Goal: Contribute content: Add original content to the website for others to see

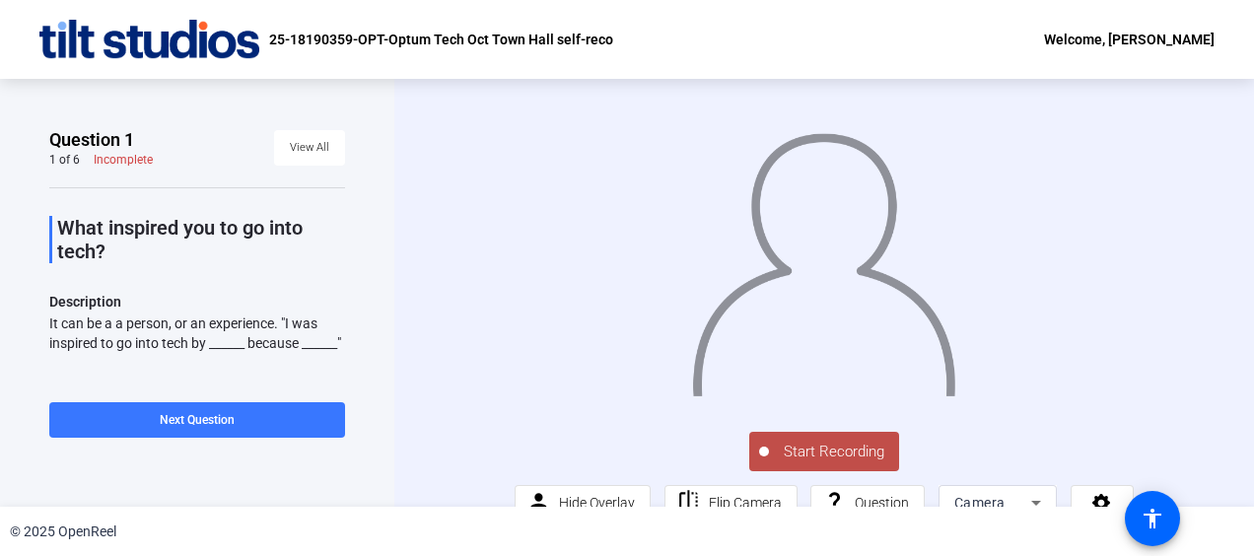
click at [825, 464] on span "Start Recording" at bounding box center [834, 452] width 130 height 23
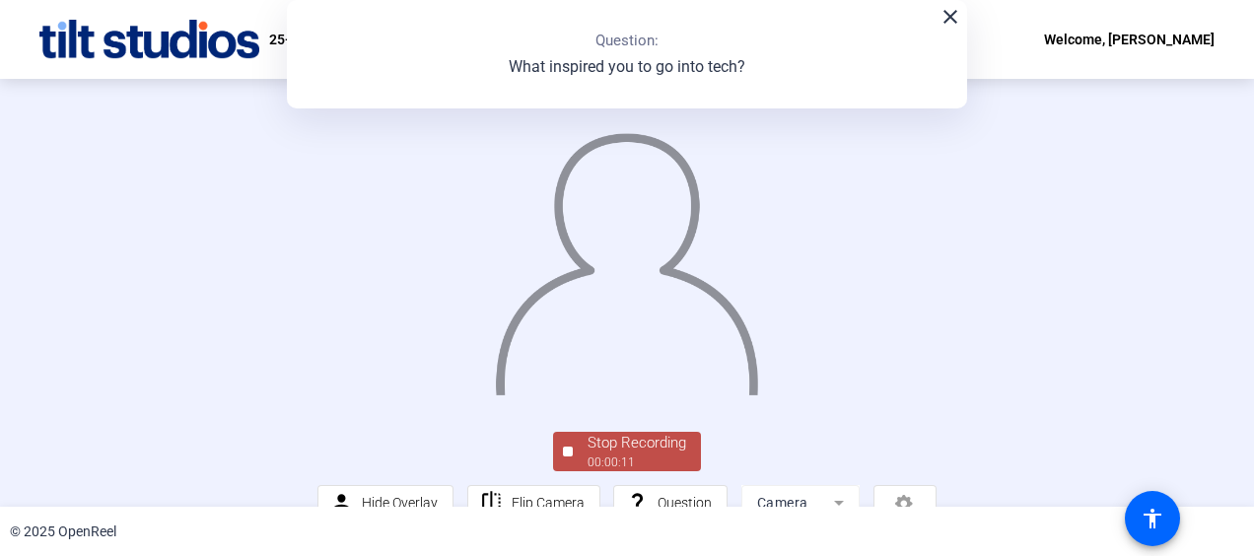
click at [944, 24] on mat-icon "close" at bounding box center [951, 17] width 24 height 24
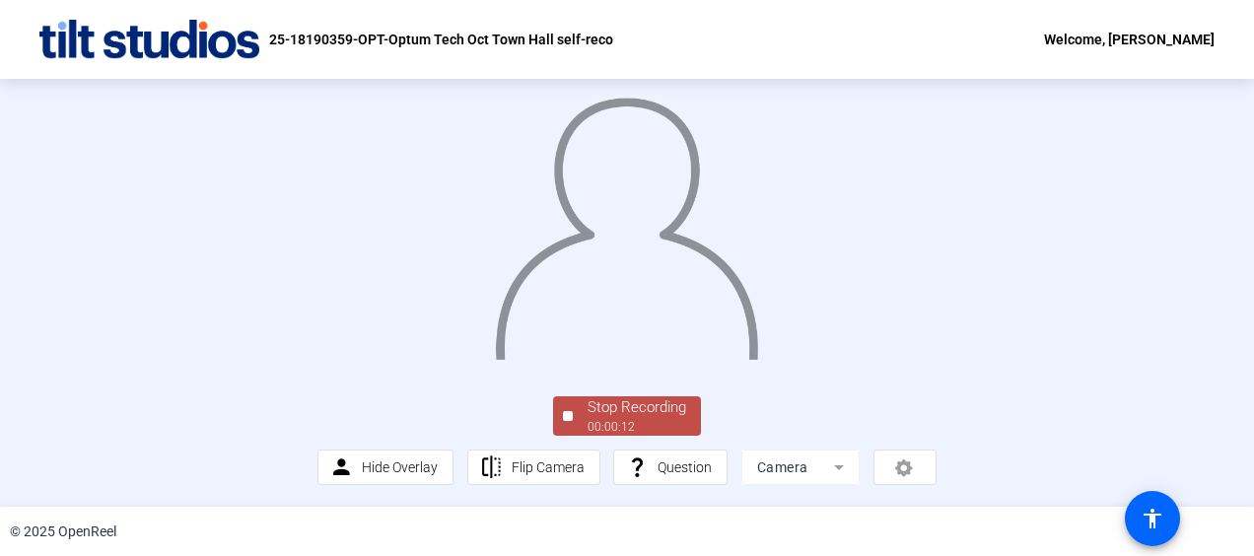
scroll to position [159, 0]
click at [619, 412] on div "Stop Recording" at bounding box center [637, 407] width 99 height 23
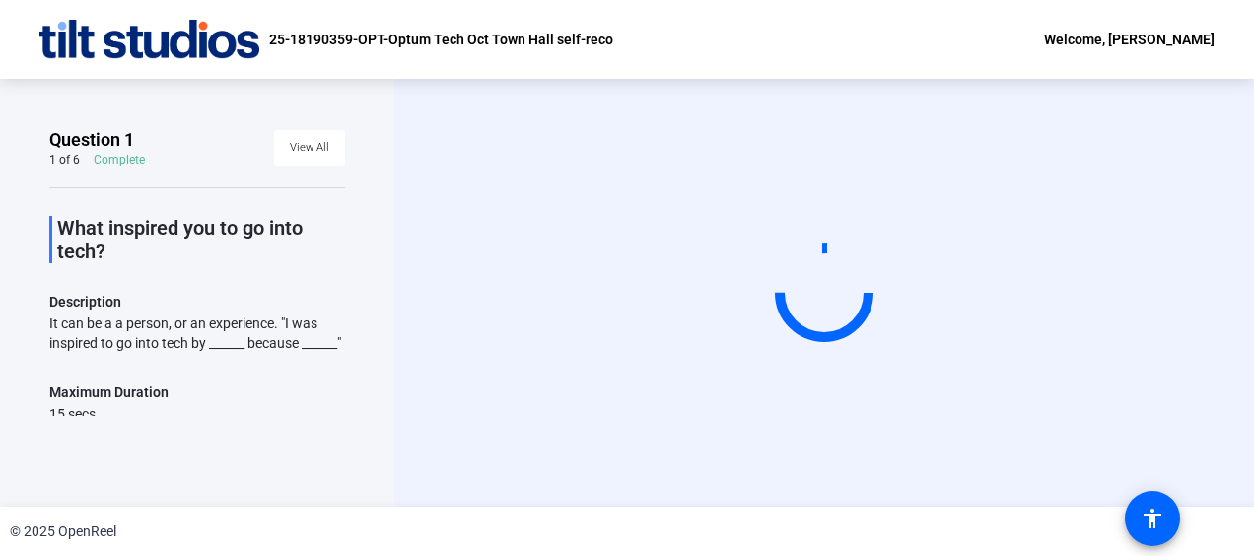
scroll to position [0, 0]
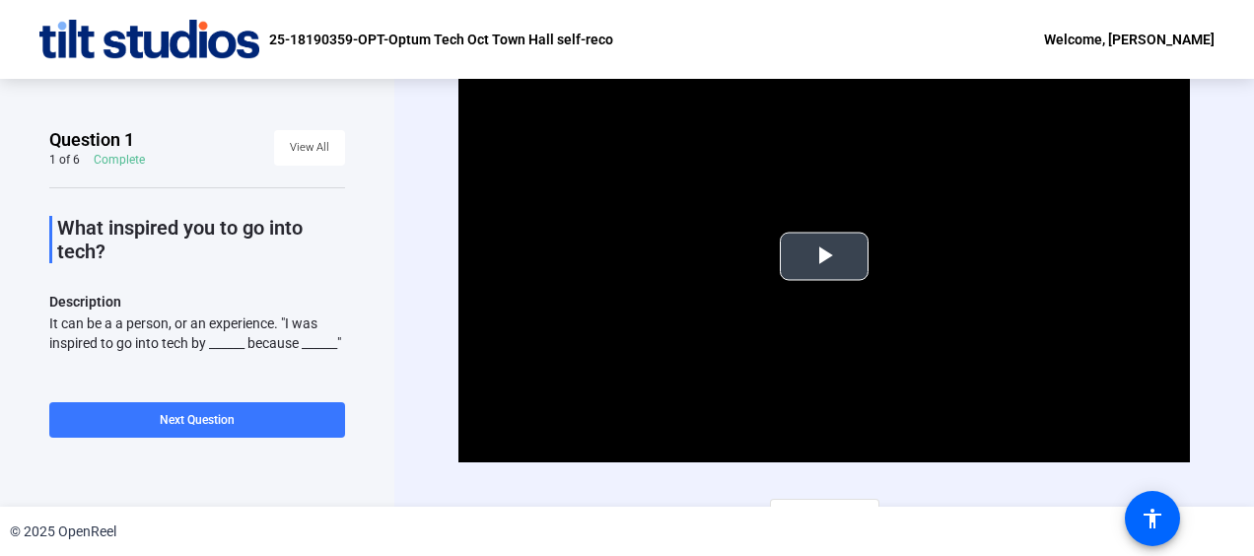
click at [824, 256] on span "Video Player" at bounding box center [824, 256] width 0 height 0
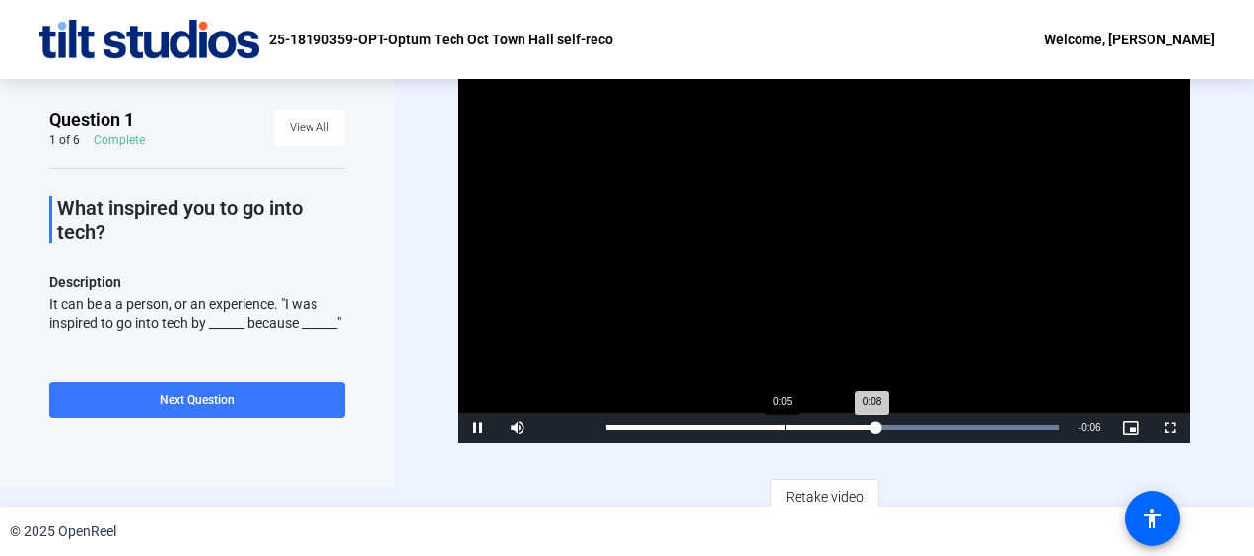
scroll to position [32, 0]
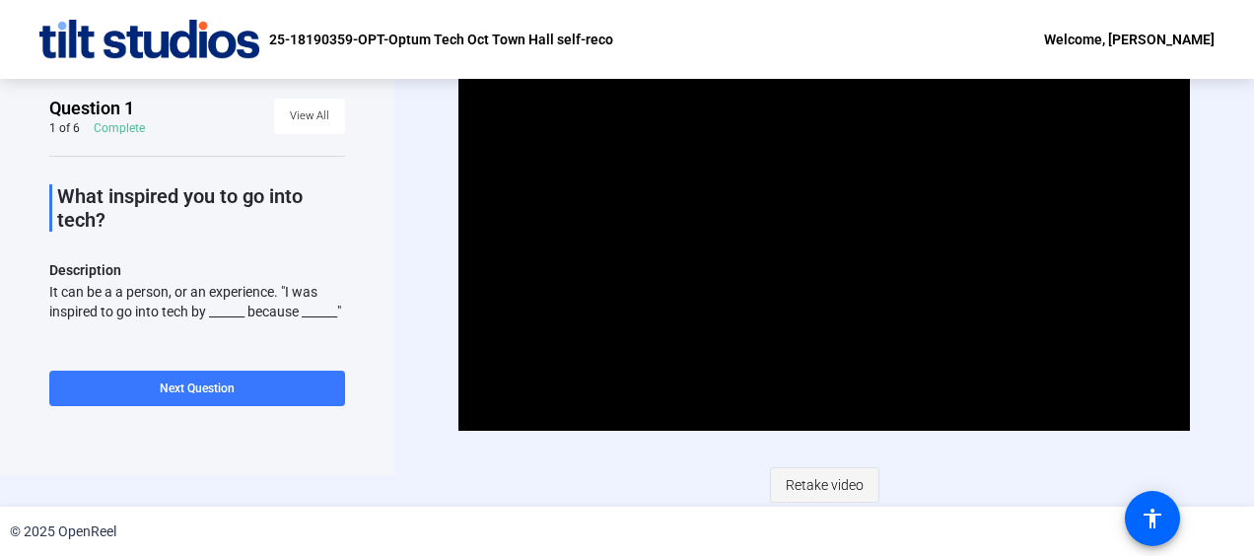
click at [835, 492] on span "Retake video" at bounding box center [825, 484] width 78 height 37
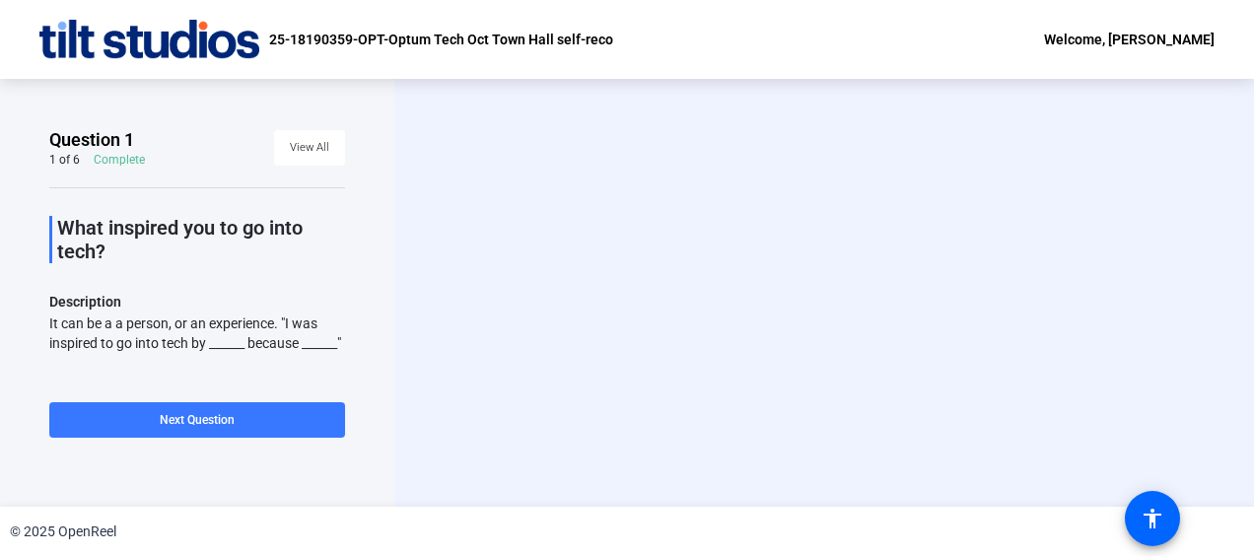
scroll to position [0, 0]
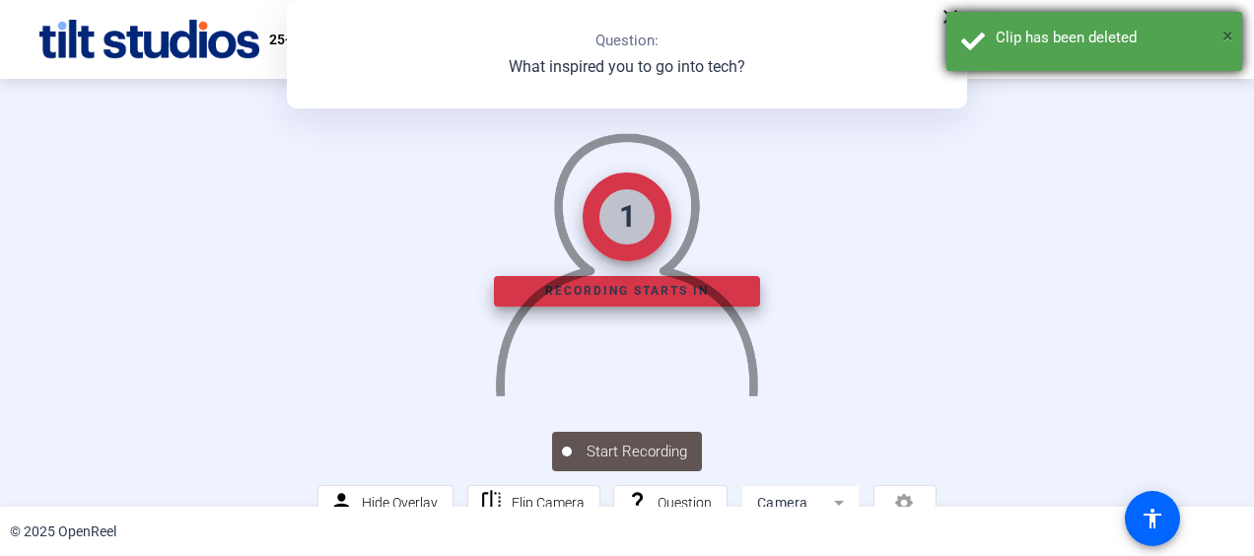
click at [1229, 43] on span "×" at bounding box center [1228, 36] width 11 height 24
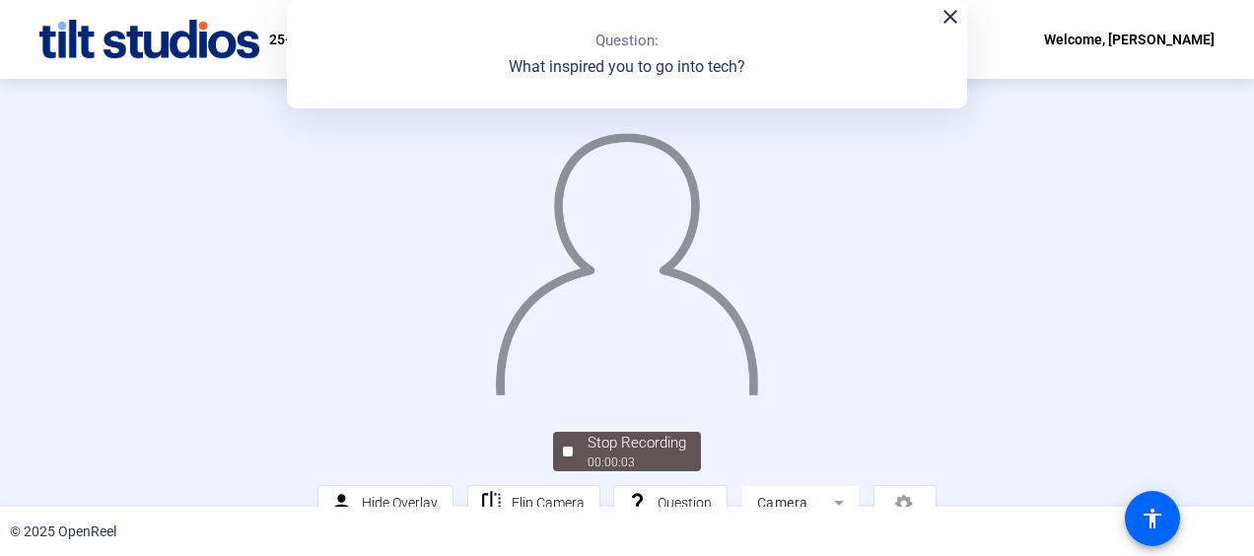
click at [947, 26] on mat-icon "close" at bounding box center [951, 17] width 24 height 24
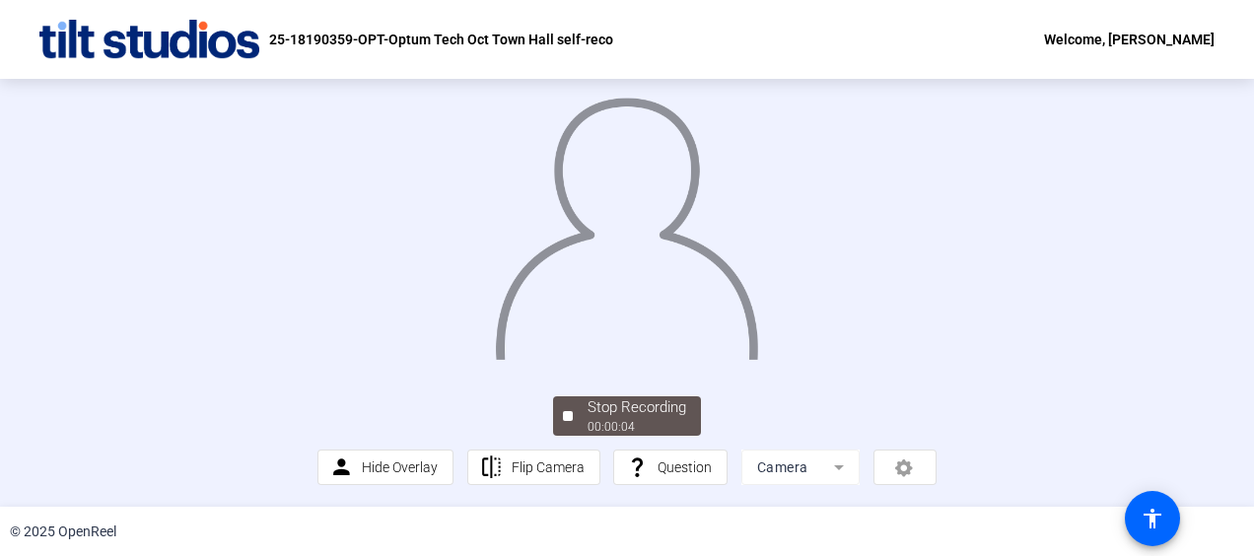
scroll to position [159, 0]
click at [621, 415] on div "Stop Recording" at bounding box center [637, 407] width 99 height 23
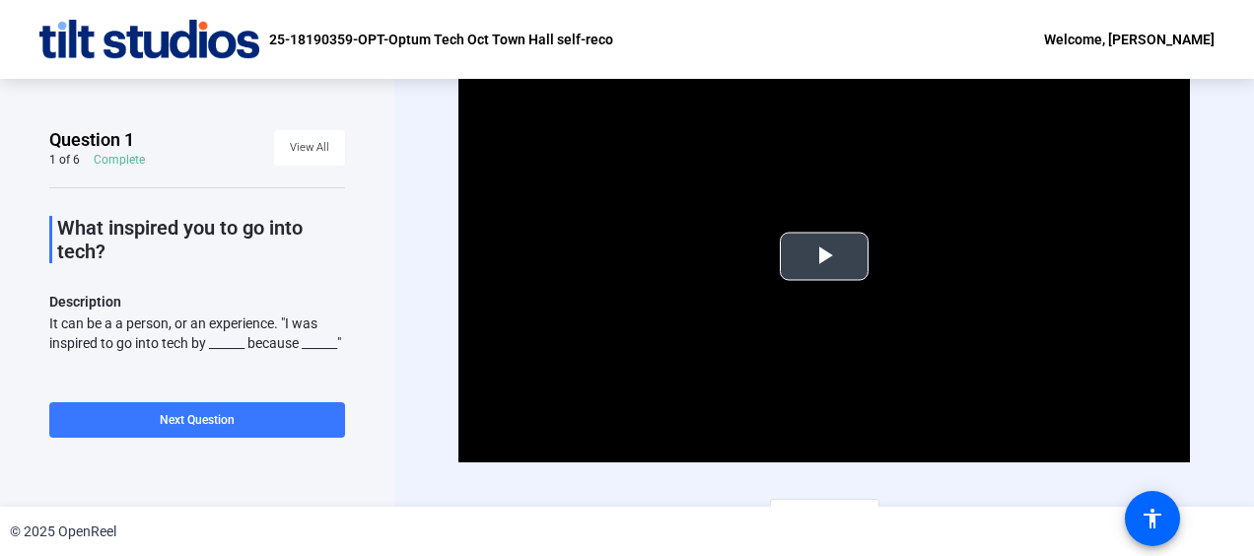
scroll to position [32, 0]
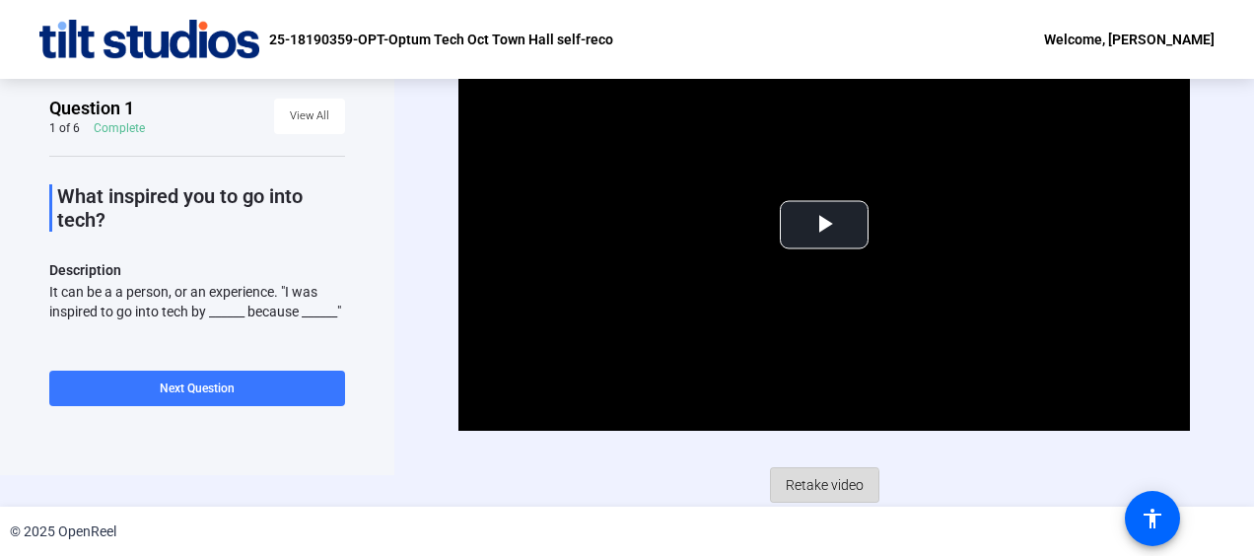
click at [818, 484] on span "Retake video" at bounding box center [825, 484] width 78 height 37
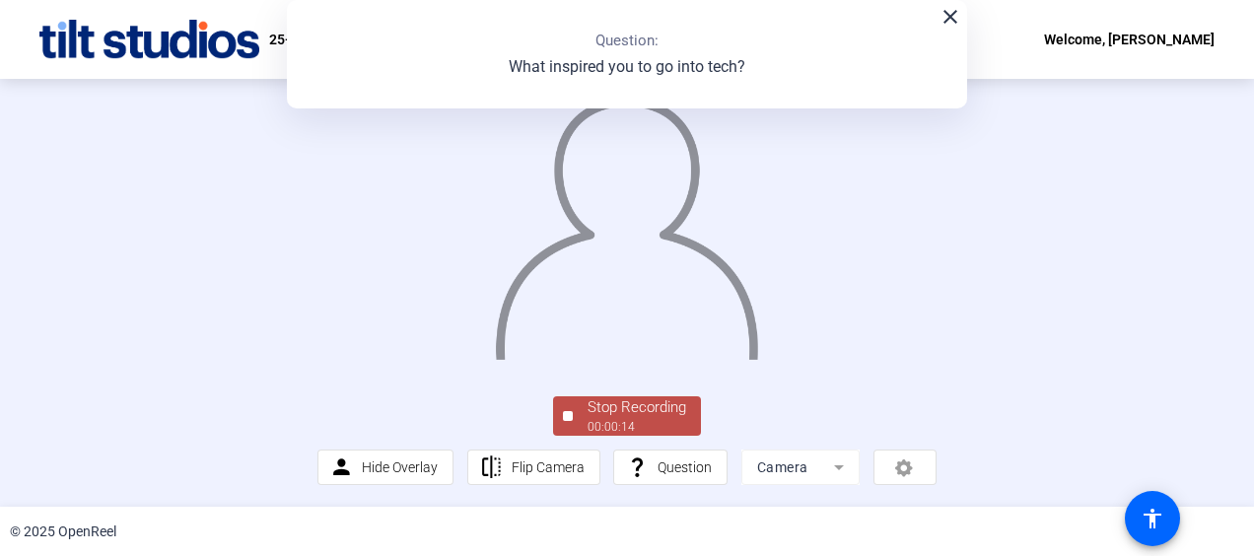
scroll to position [0, 0]
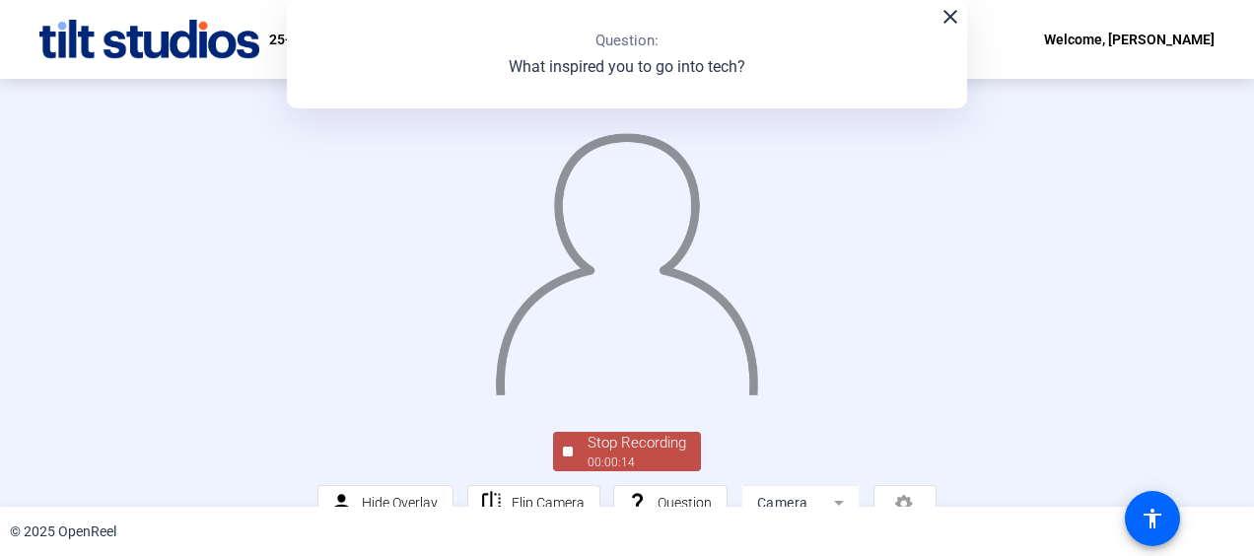
click at [613, 412] on video at bounding box center [627, 239] width 618 height 348
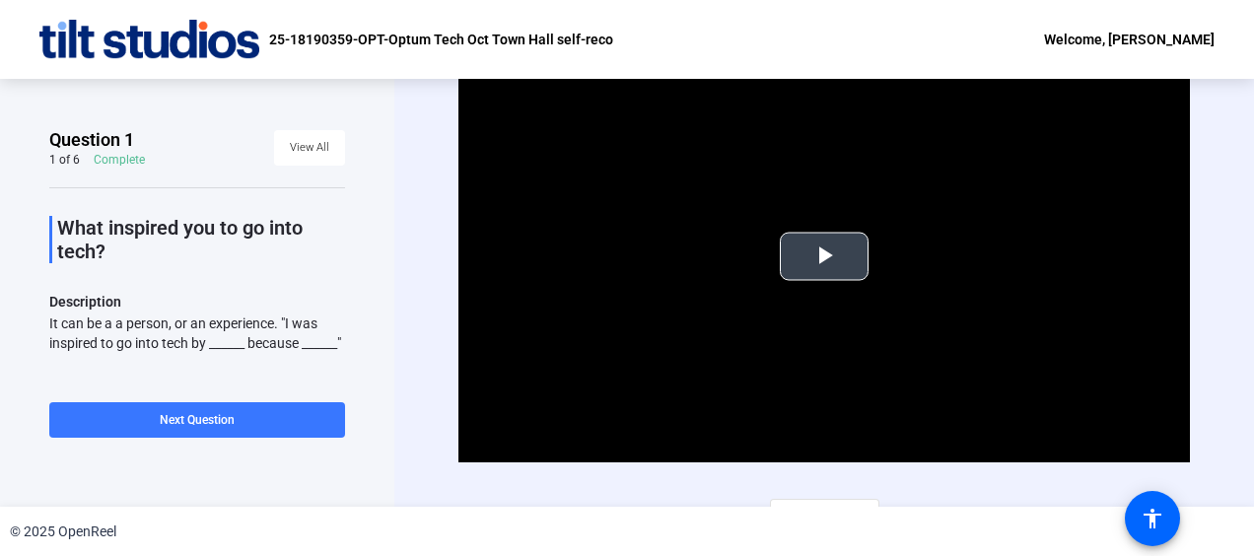
click at [824, 256] on span "Video Player" at bounding box center [824, 256] width 0 height 0
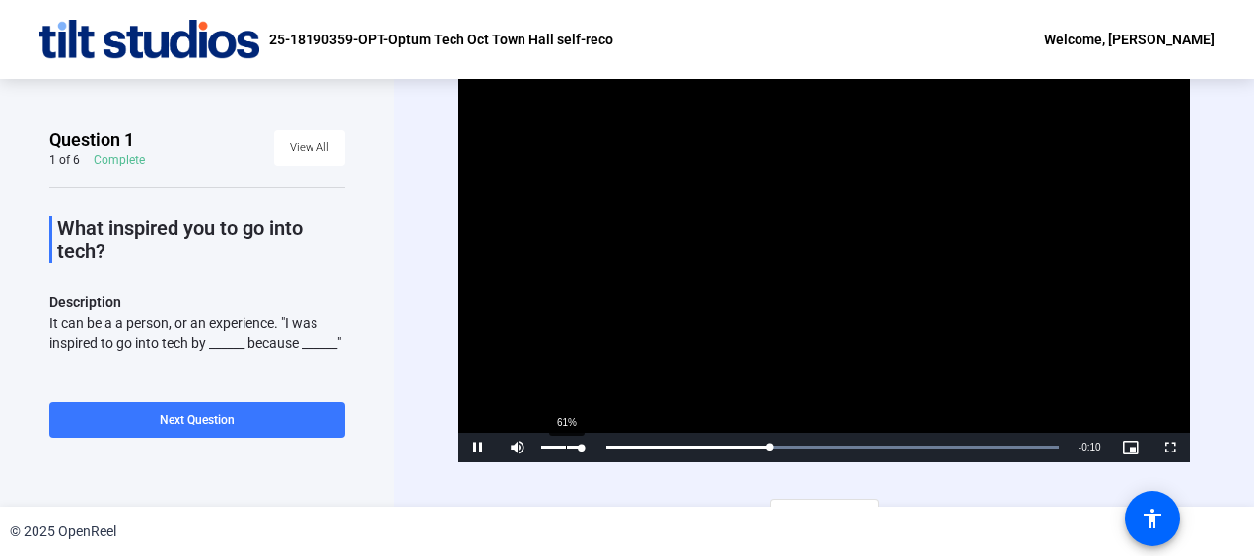
click at [566, 451] on div "61%" at bounding box center [561, 448] width 49 height 30
click at [559, 447] on div "46%" at bounding box center [561, 448] width 49 height 30
click at [523, 448] on span "Video Player" at bounding box center [517, 448] width 39 height 0
click at [573, 449] on div "80%" at bounding box center [561, 448] width 49 height 30
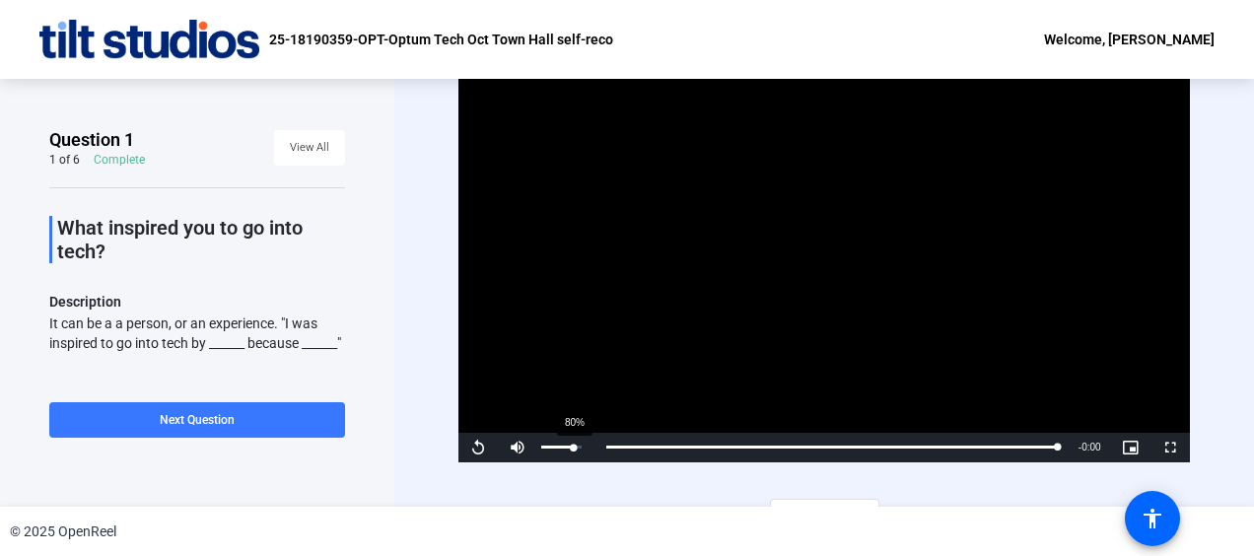
click at [573, 446] on div "80%" at bounding box center [561, 447] width 40 height 3
click at [457, 440] on div "Video Player is loading. Play Video Replay Mute 0% Current Time 0:15 / Duration…" at bounding box center [824, 293] width 860 height 428
click at [479, 448] on span "Video Player" at bounding box center [478, 448] width 39 height 0
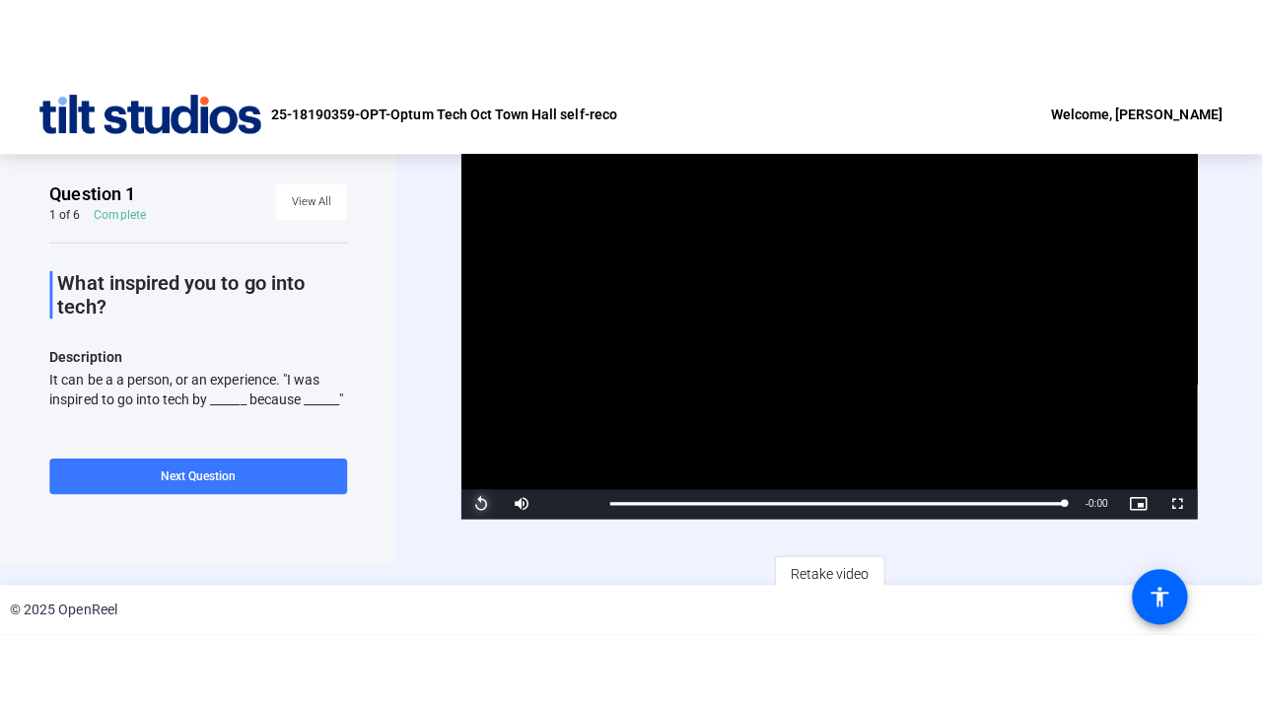
scroll to position [32, 0]
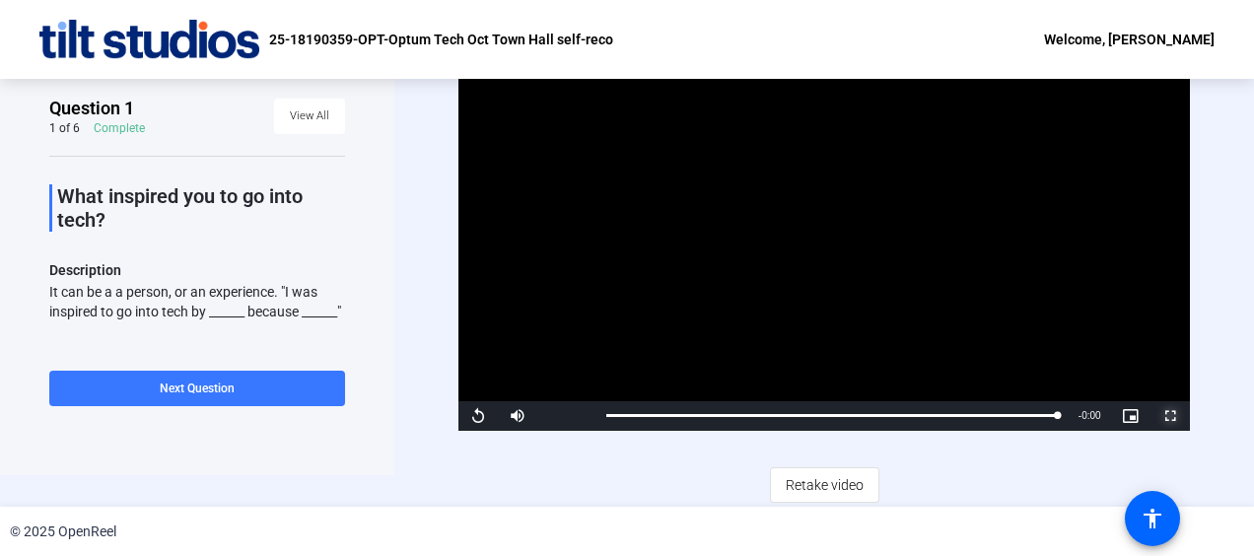
drag, startPoint x: 1159, startPoint y: 420, endPoint x: 1163, endPoint y: 523, distance: 102.6
click at [1159, 416] on span "Video Player" at bounding box center [1170, 416] width 39 height 0
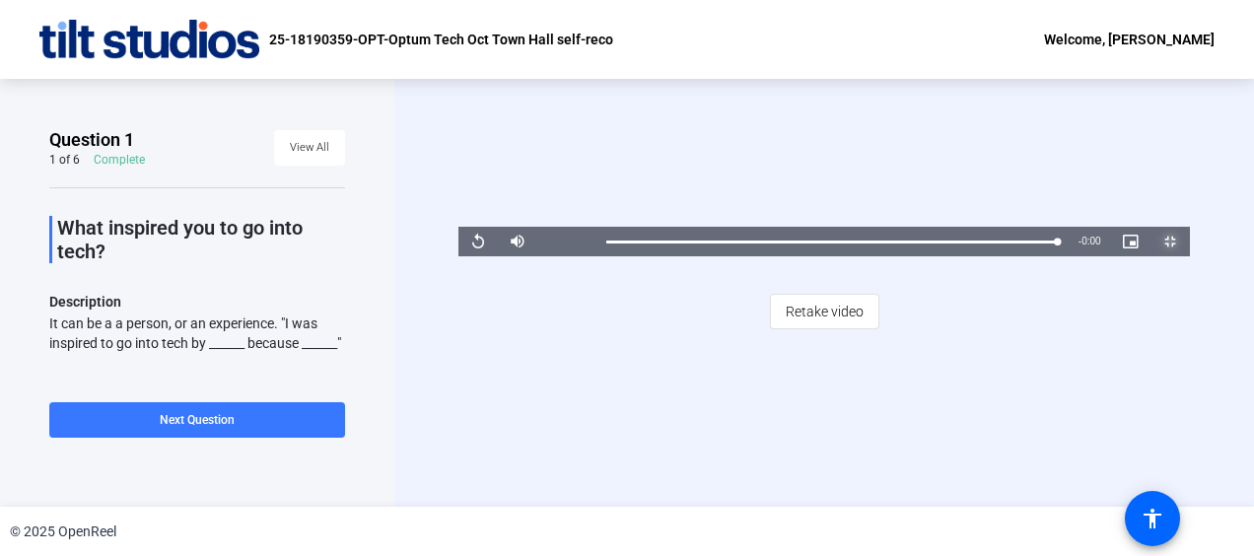
scroll to position [0, 0]
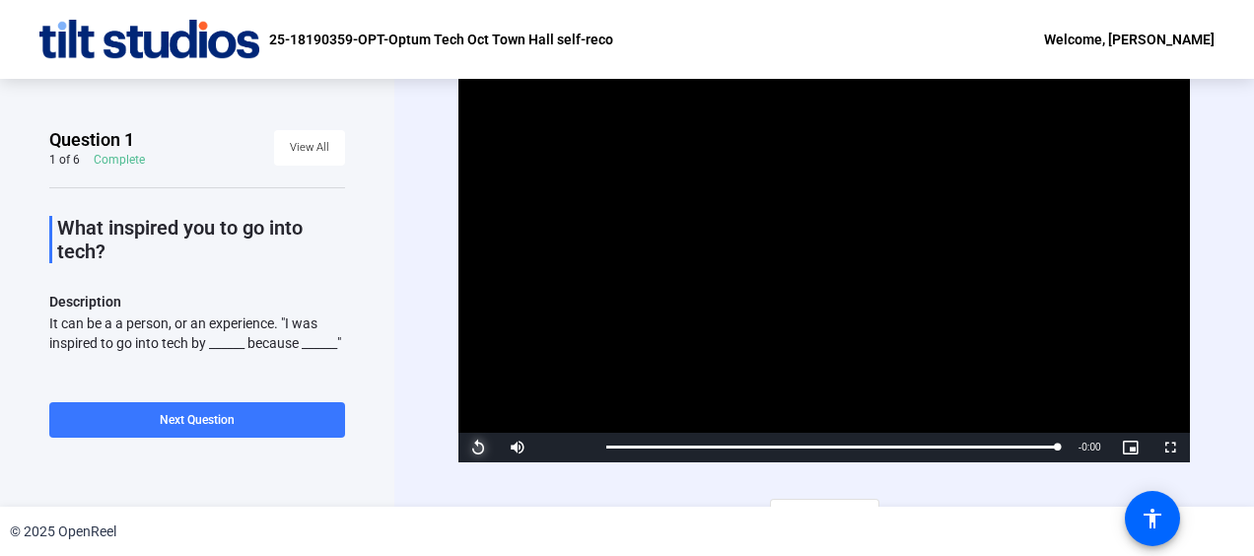
click at [473, 448] on span "Video Player" at bounding box center [478, 448] width 39 height 0
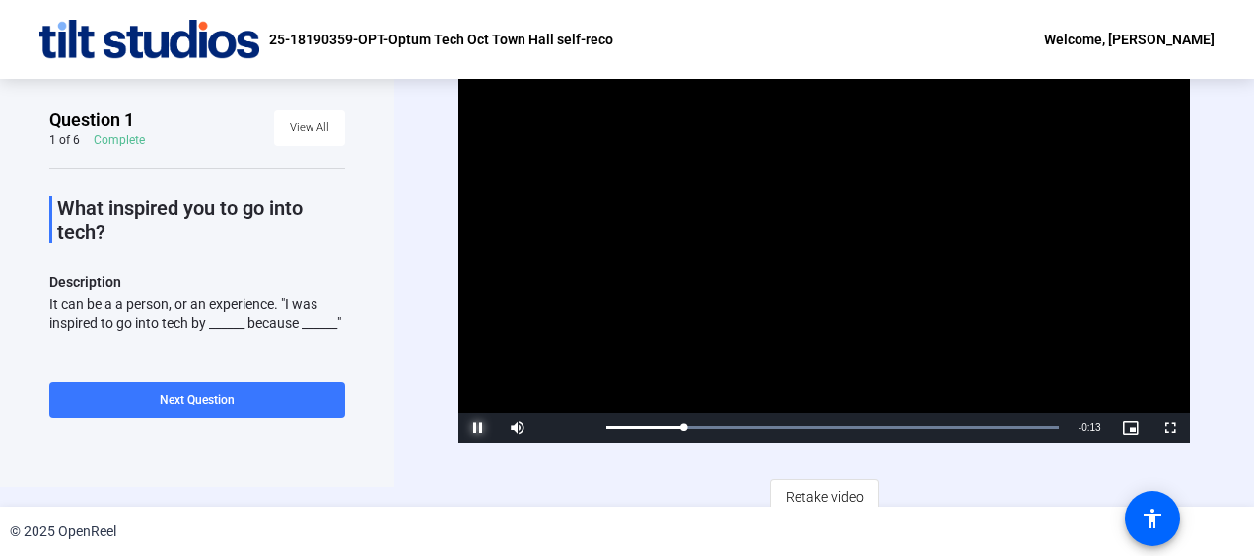
scroll to position [32, 0]
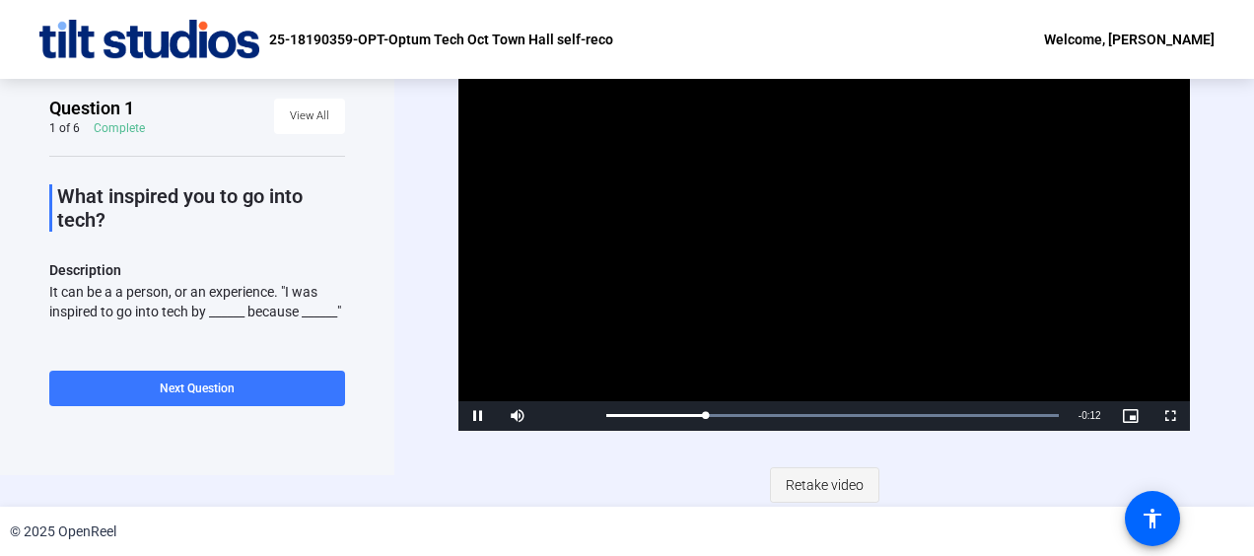
click at [845, 469] on span "Retake video" at bounding box center [825, 484] width 78 height 37
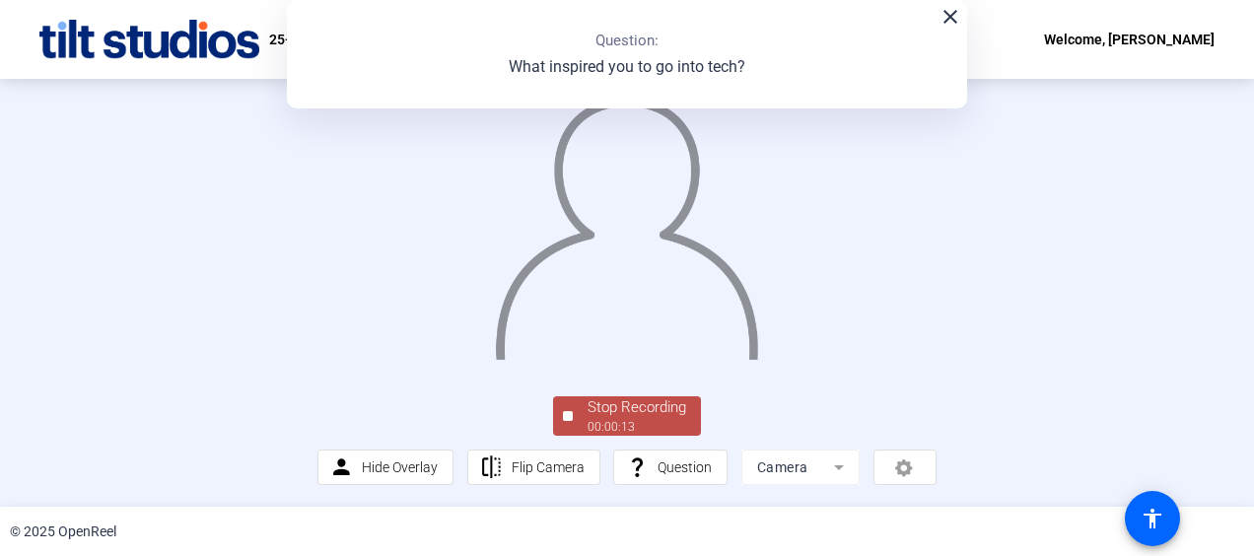
scroll to position [159, 0]
click at [634, 400] on div "Stop Recording" at bounding box center [637, 407] width 99 height 23
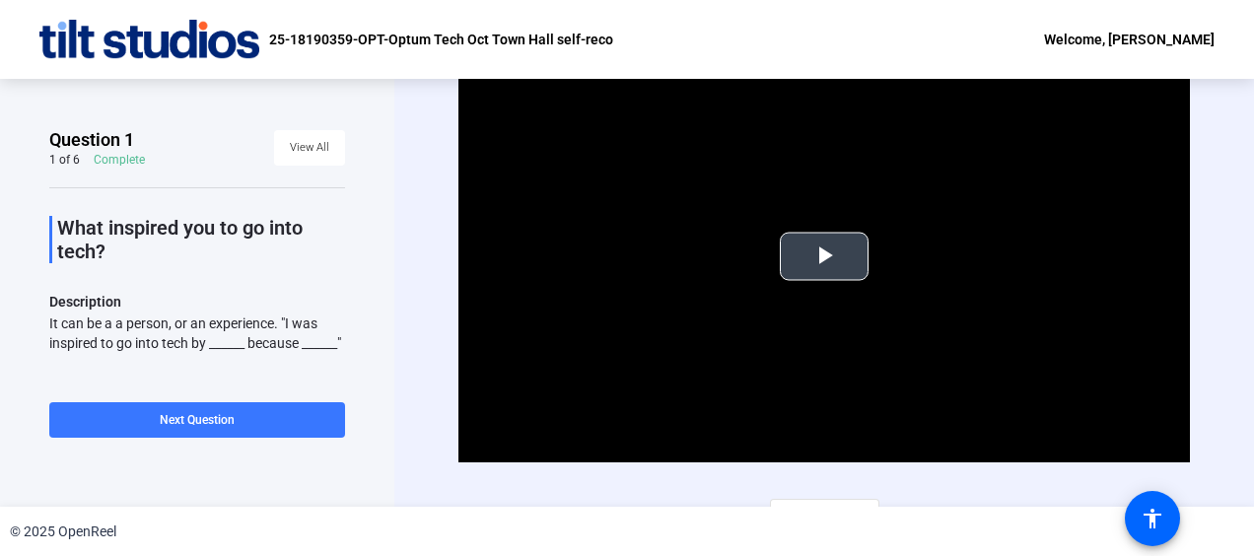
click at [824, 256] on span "Video Player" at bounding box center [824, 256] width 0 height 0
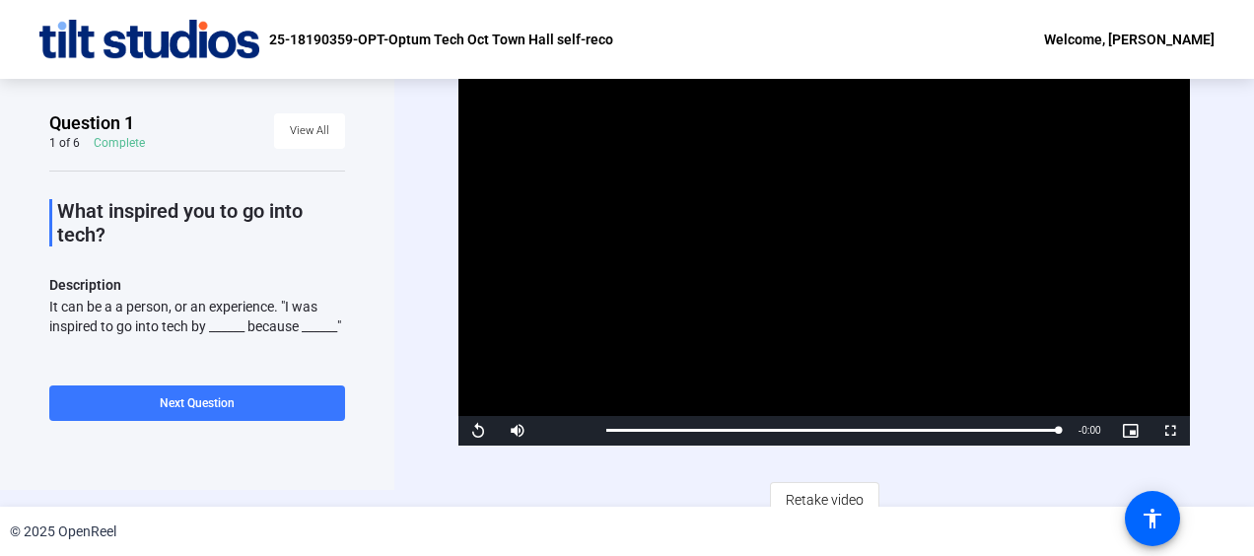
scroll to position [32, 0]
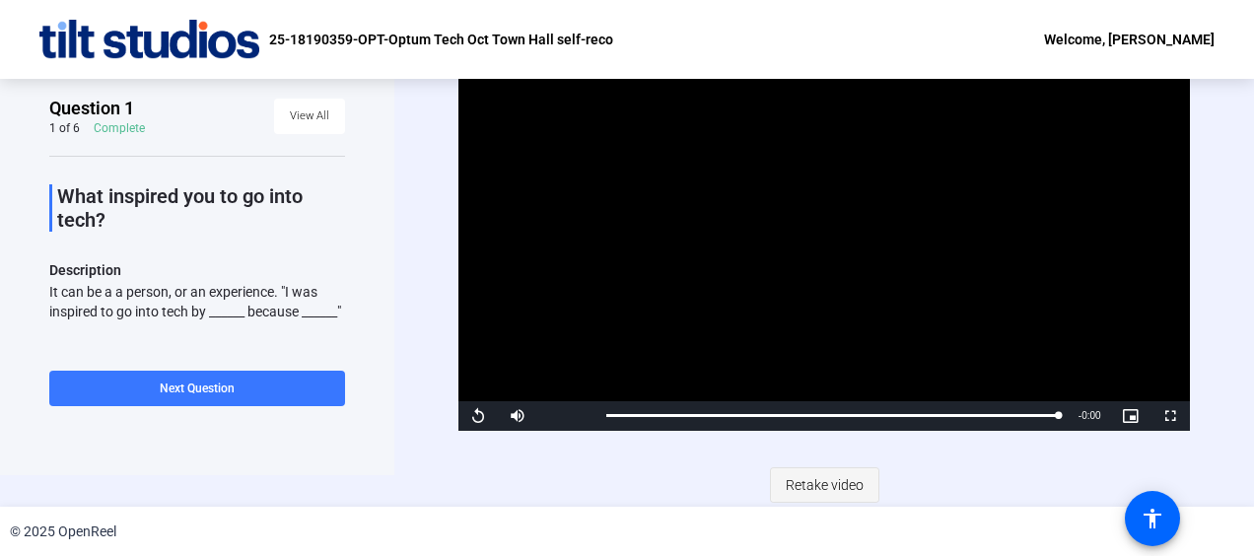
click at [813, 486] on span "Retake video" at bounding box center [825, 484] width 78 height 37
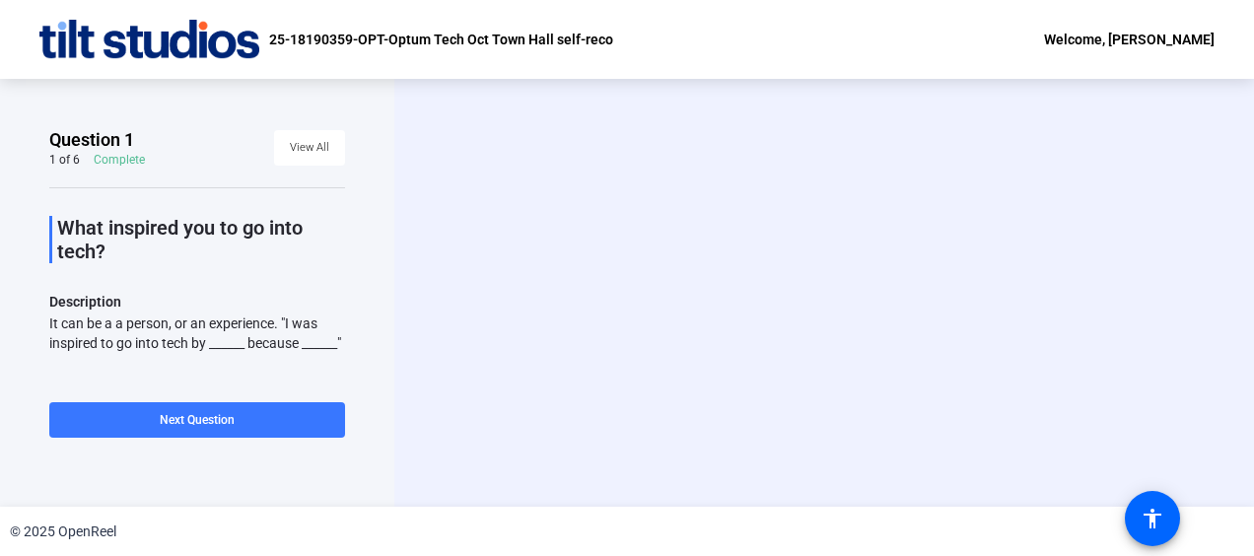
scroll to position [0, 0]
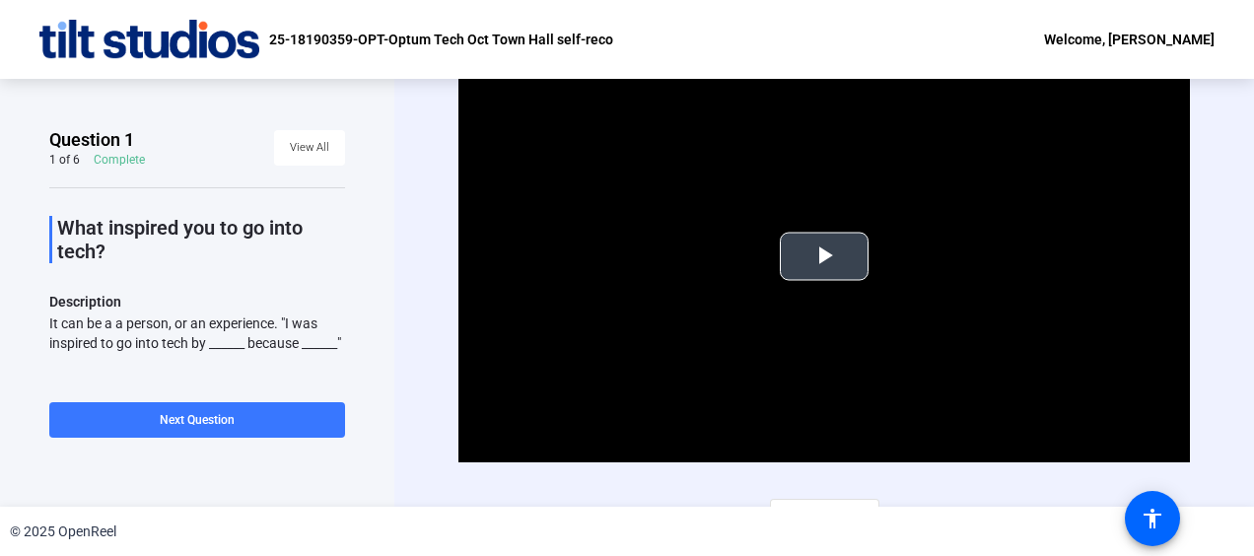
click at [824, 256] on span "Video Player" at bounding box center [824, 256] width 0 height 0
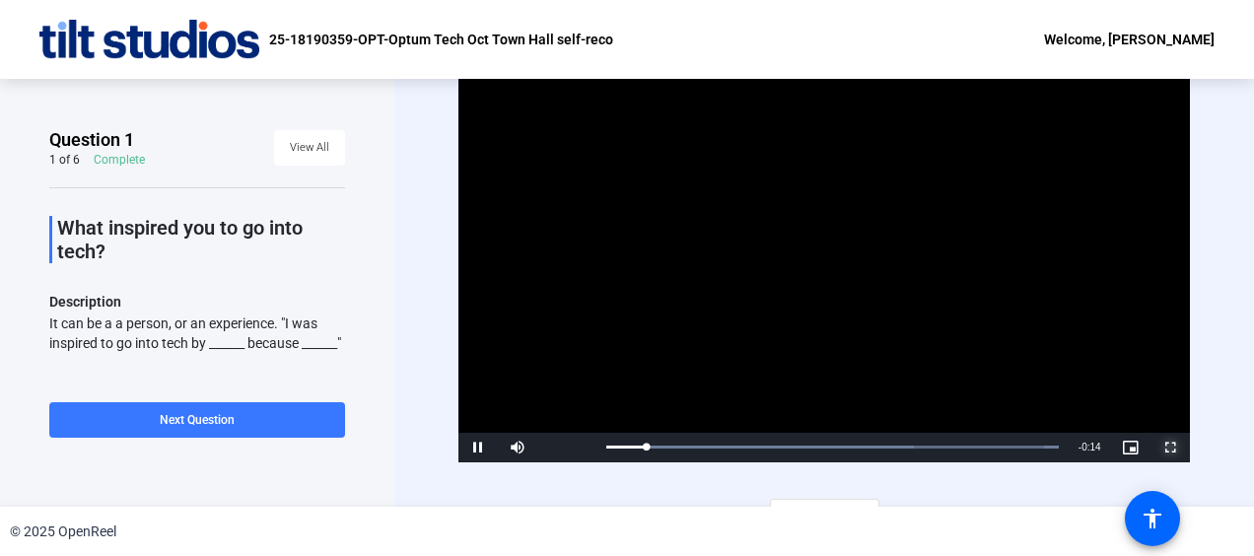
click at [1162, 448] on span "Video Player" at bounding box center [1170, 448] width 39 height 0
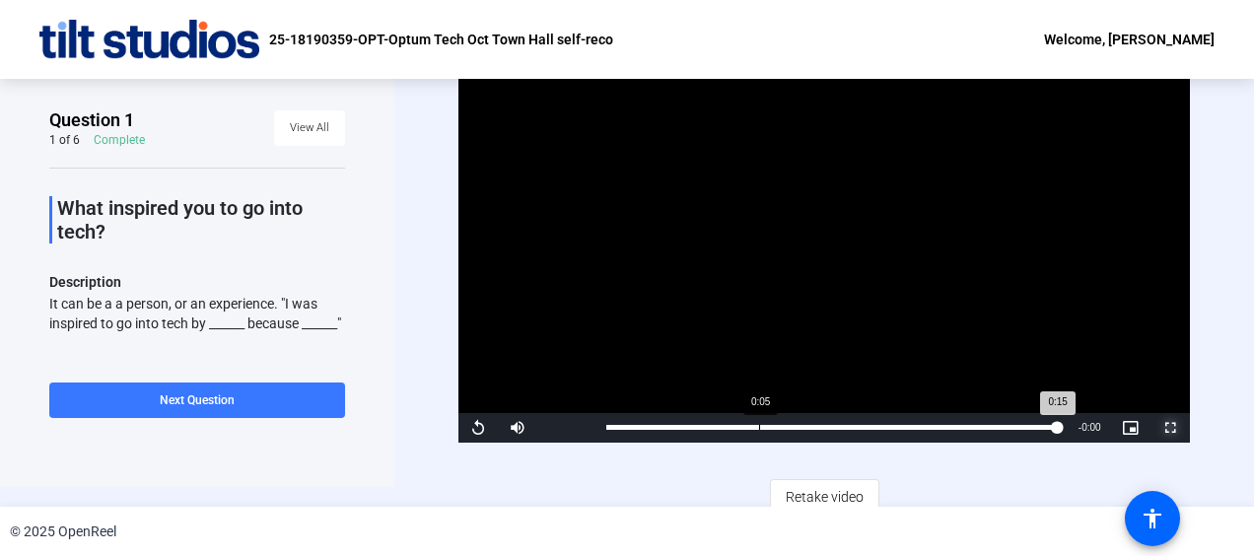
scroll to position [32, 0]
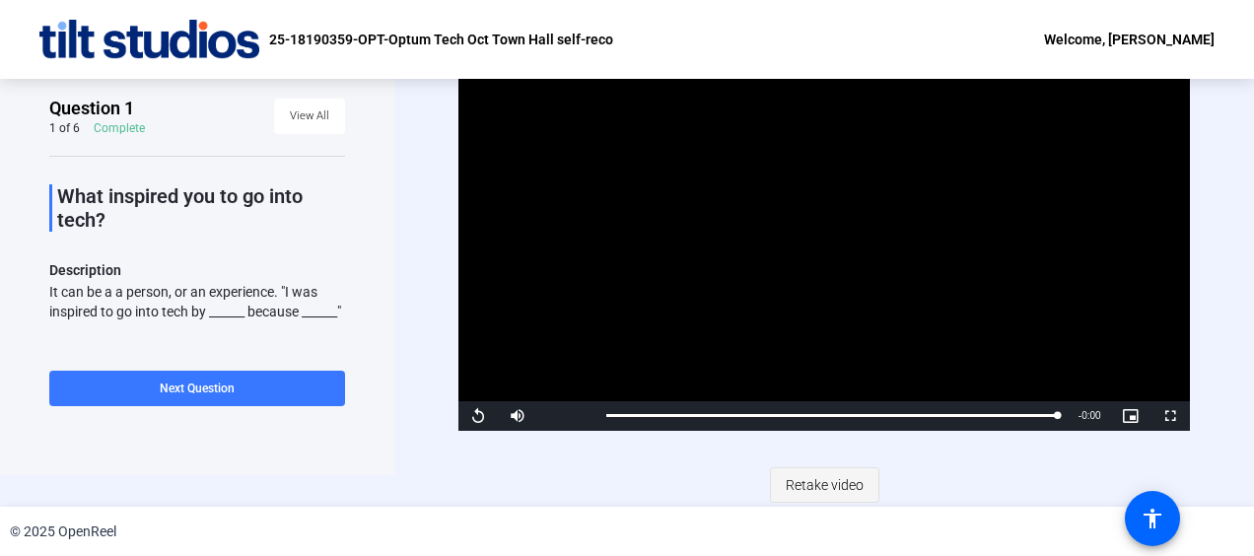
click at [812, 476] on span "Retake video" at bounding box center [825, 484] width 78 height 37
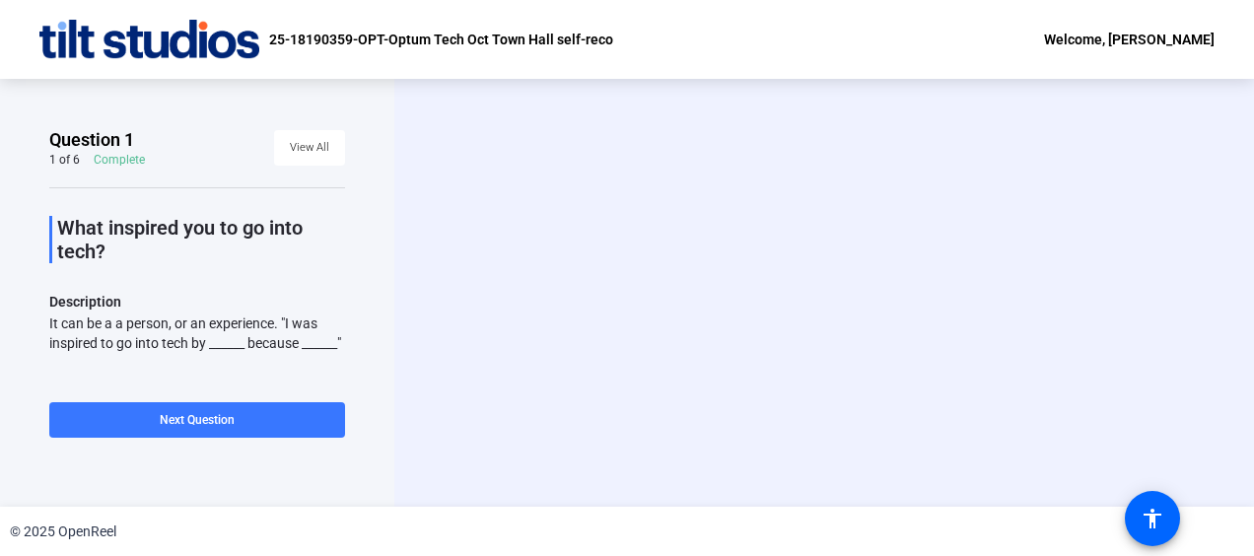
scroll to position [0, 0]
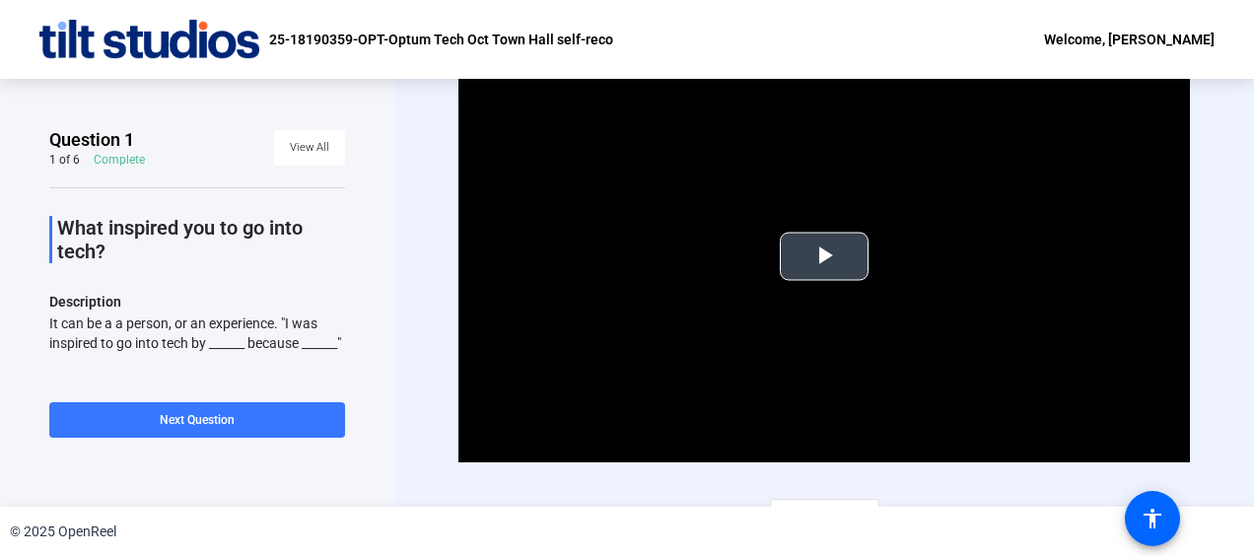
click at [824, 256] on span "Video Player" at bounding box center [824, 256] width 0 height 0
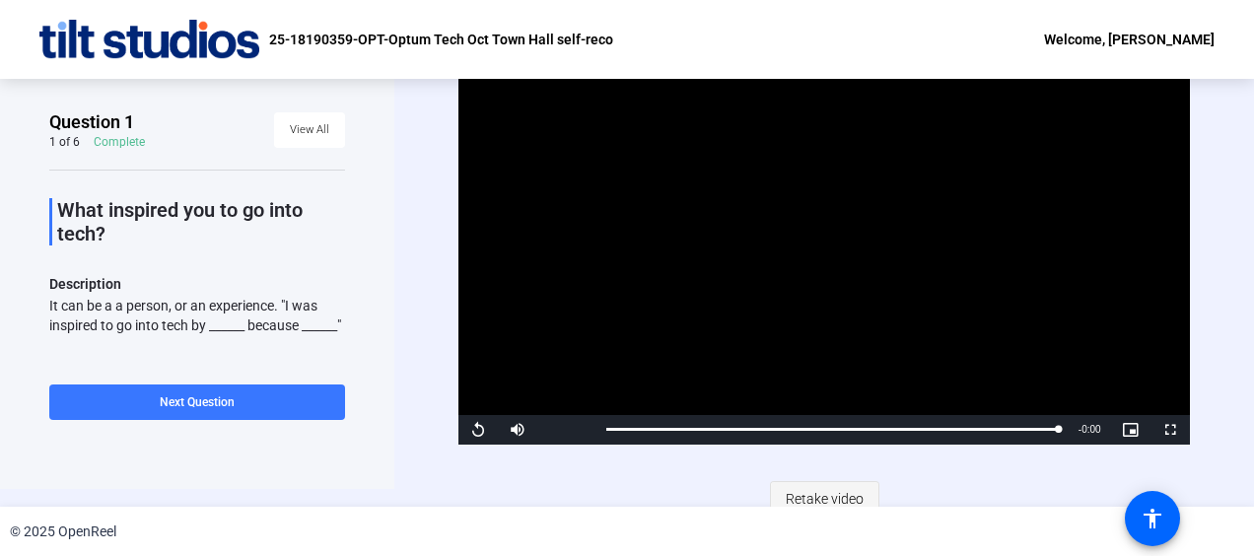
scroll to position [32, 0]
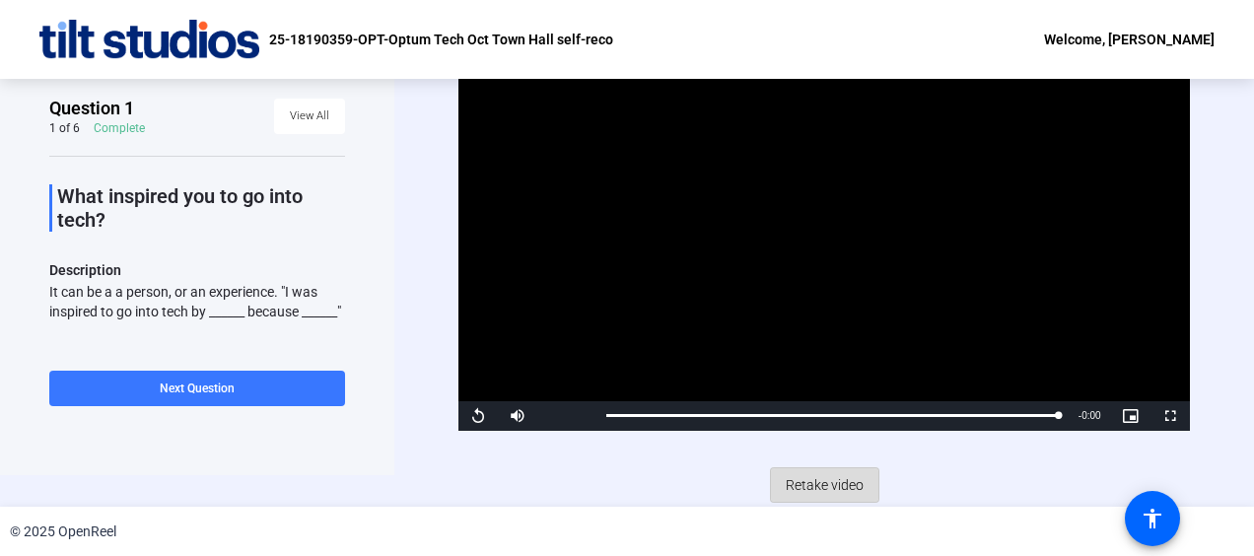
click at [823, 488] on span "Retake video" at bounding box center [825, 484] width 78 height 37
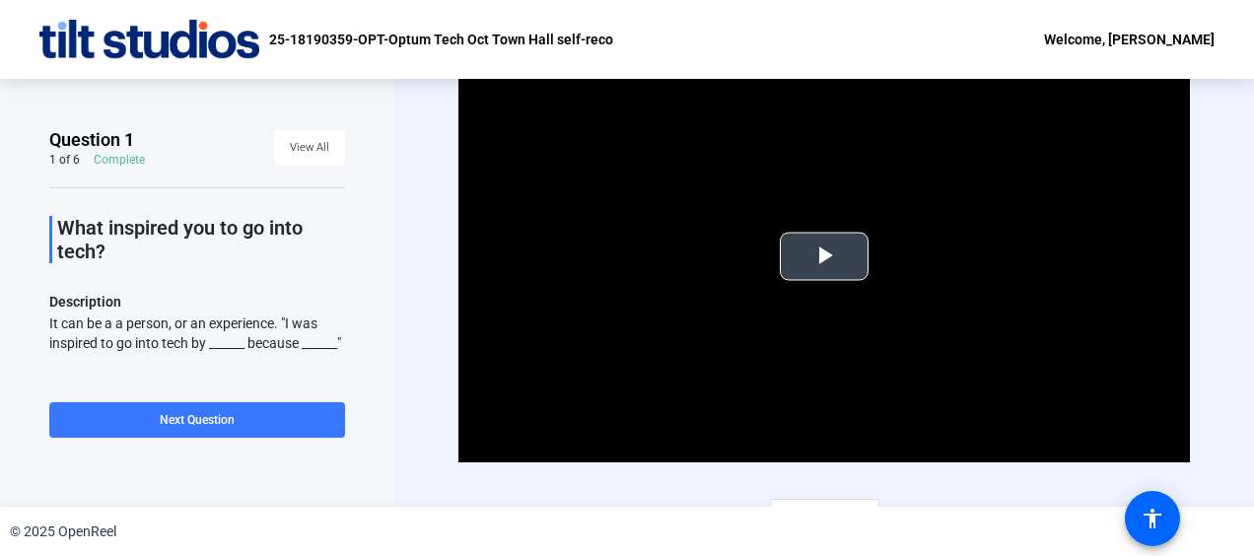
click at [824, 256] on span "Video Player" at bounding box center [824, 256] width 0 height 0
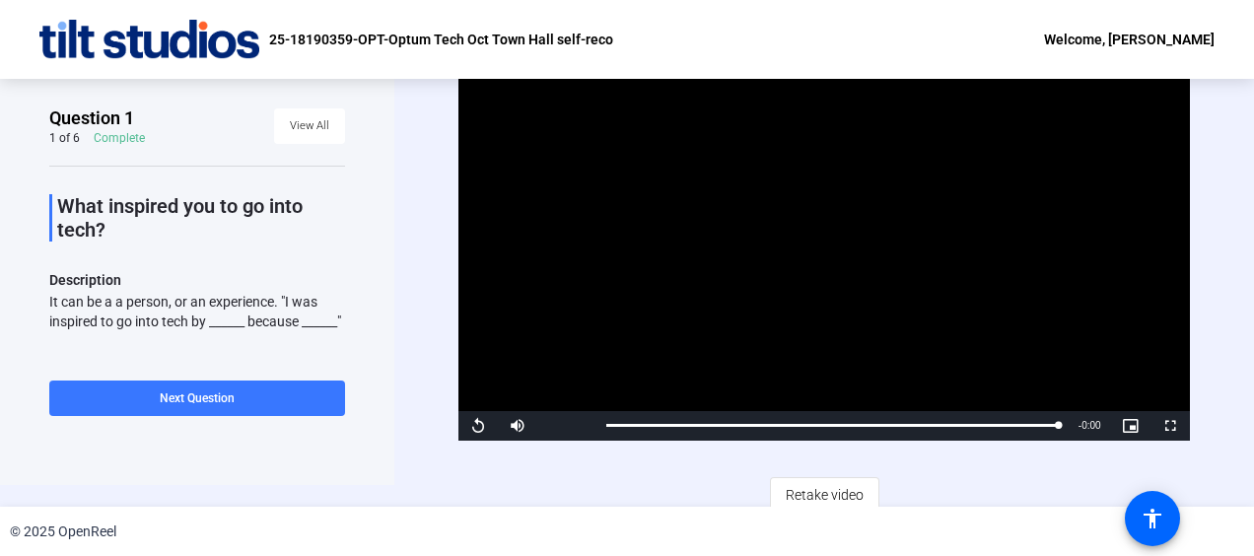
scroll to position [32, 0]
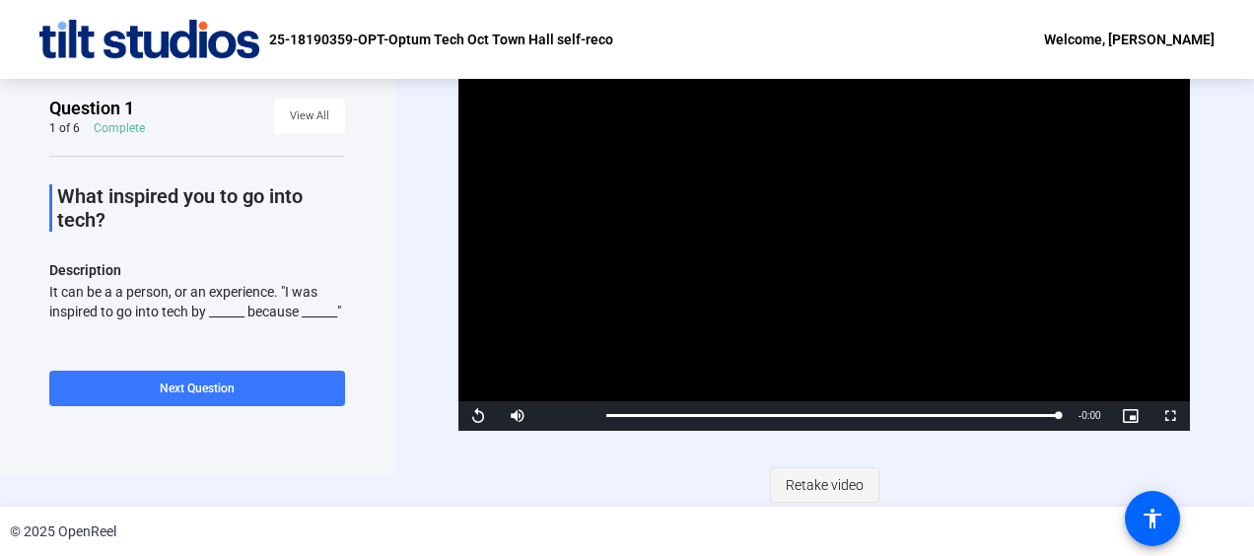
click at [844, 484] on span "Retake video" at bounding box center [825, 484] width 78 height 37
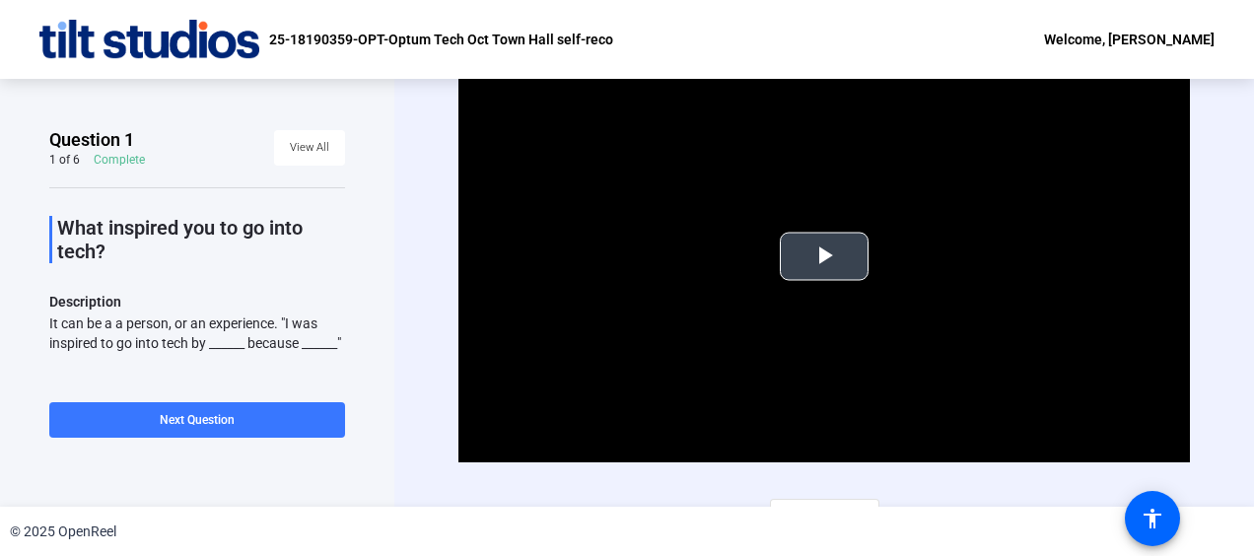
click at [824, 256] on span "Video Player" at bounding box center [824, 256] width 0 height 0
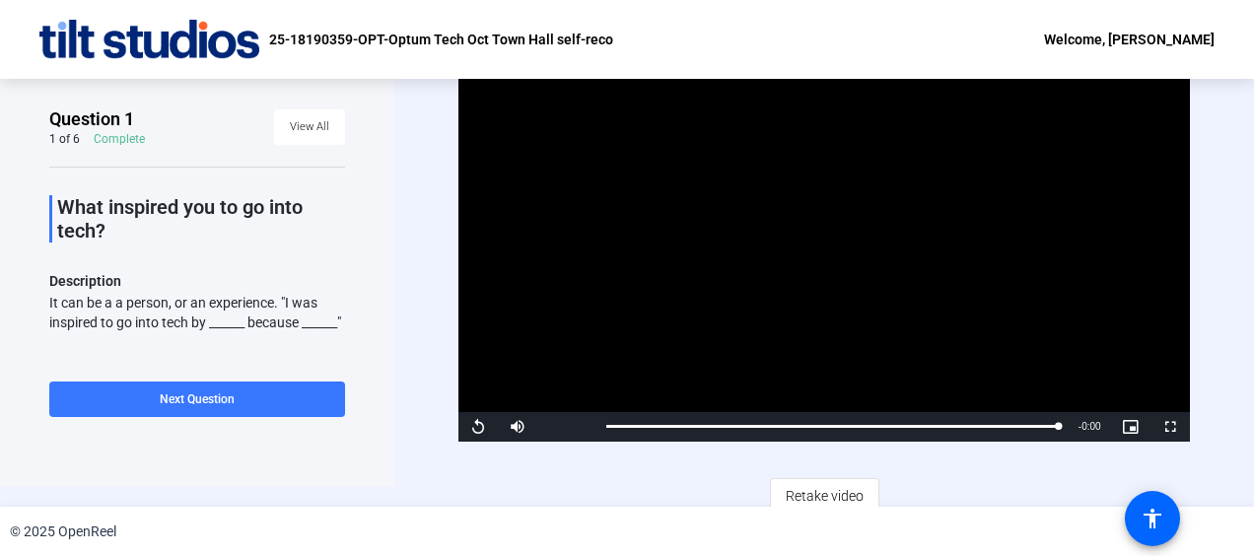
scroll to position [32, 0]
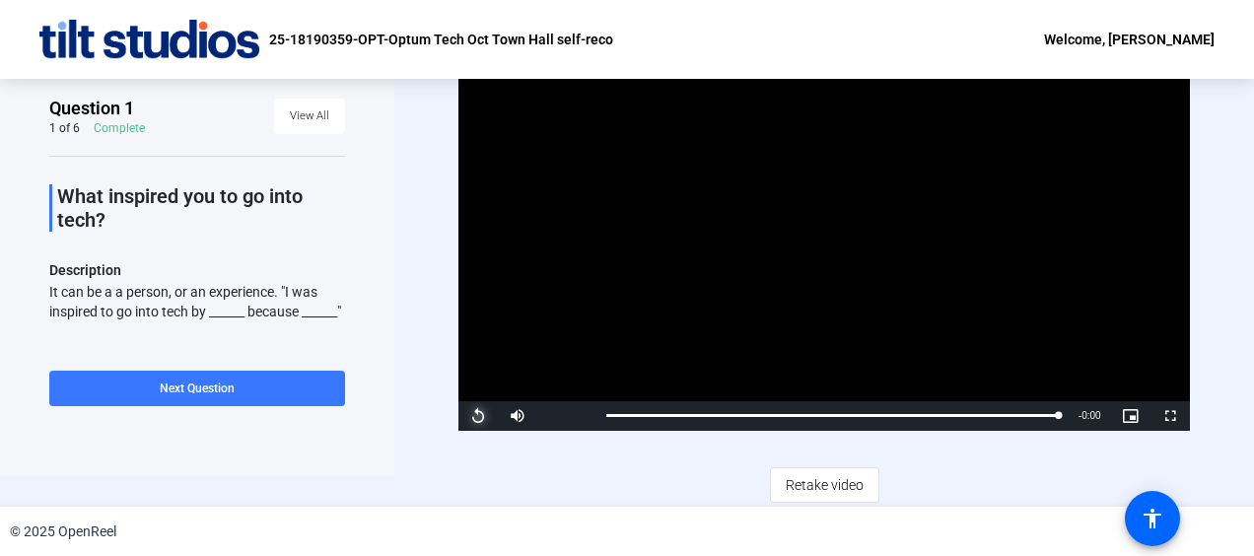
click at [487, 416] on span "Video Player" at bounding box center [478, 416] width 39 height 0
click at [838, 477] on span "Retake video" at bounding box center [825, 484] width 78 height 37
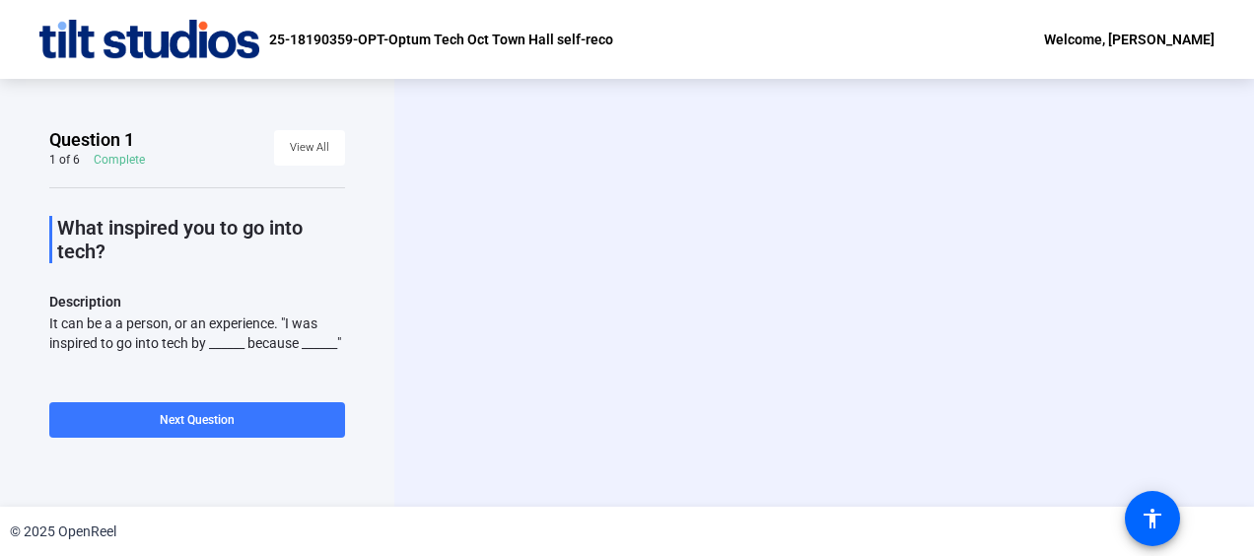
scroll to position [0, 0]
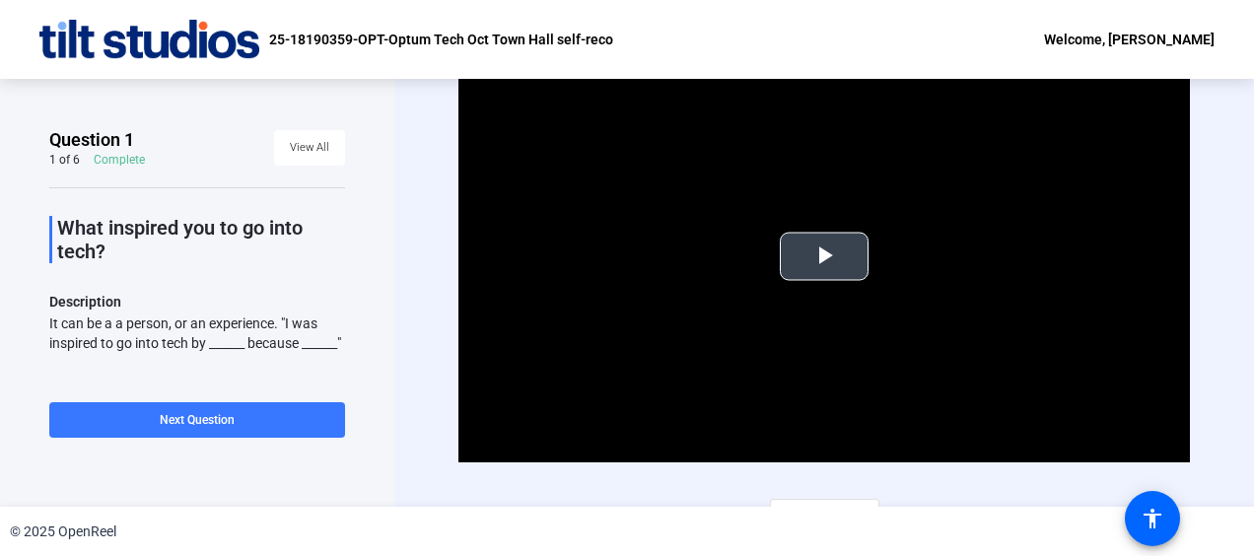
click at [824, 256] on span "Video Player" at bounding box center [824, 256] width 0 height 0
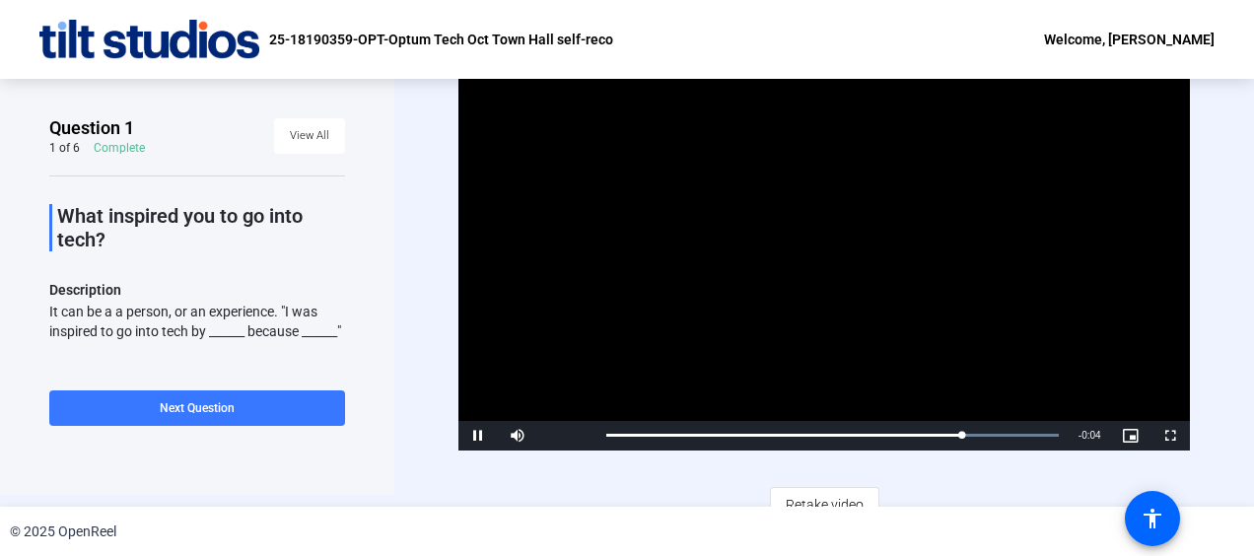
scroll to position [32, 0]
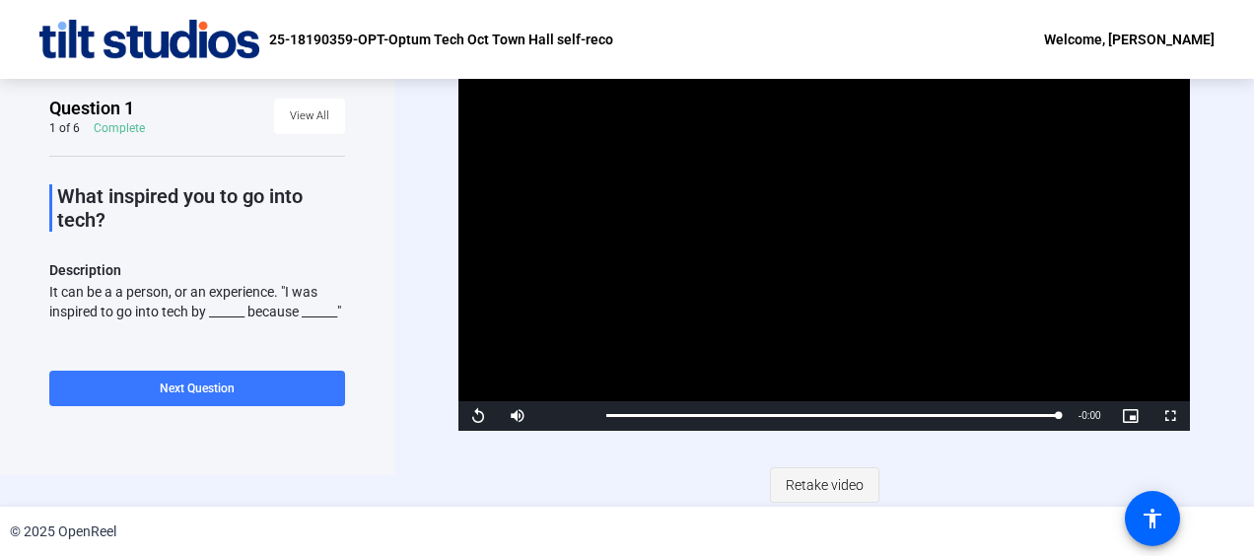
click at [838, 484] on span "Retake video" at bounding box center [825, 484] width 78 height 37
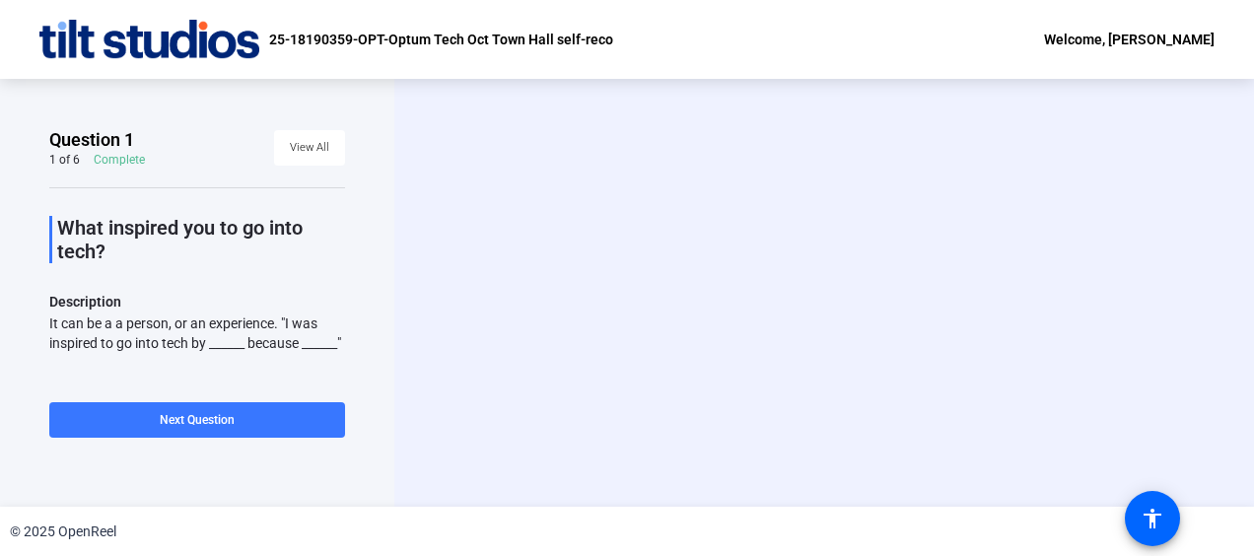
scroll to position [0, 0]
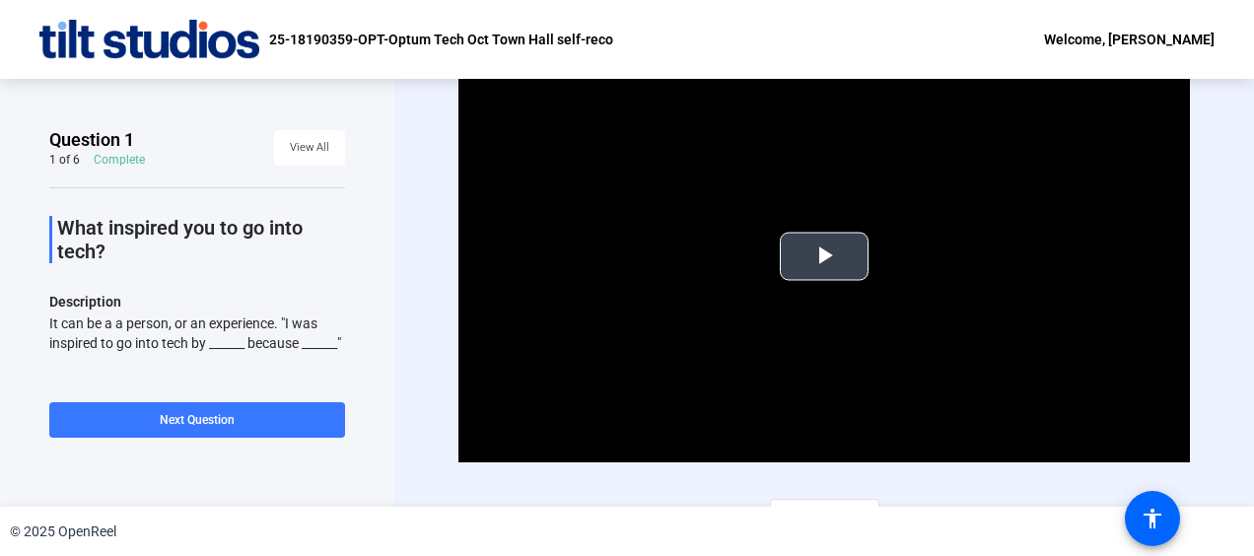
click at [824, 256] on span "Video Player" at bounding box center [824, 256] width 0 height 0
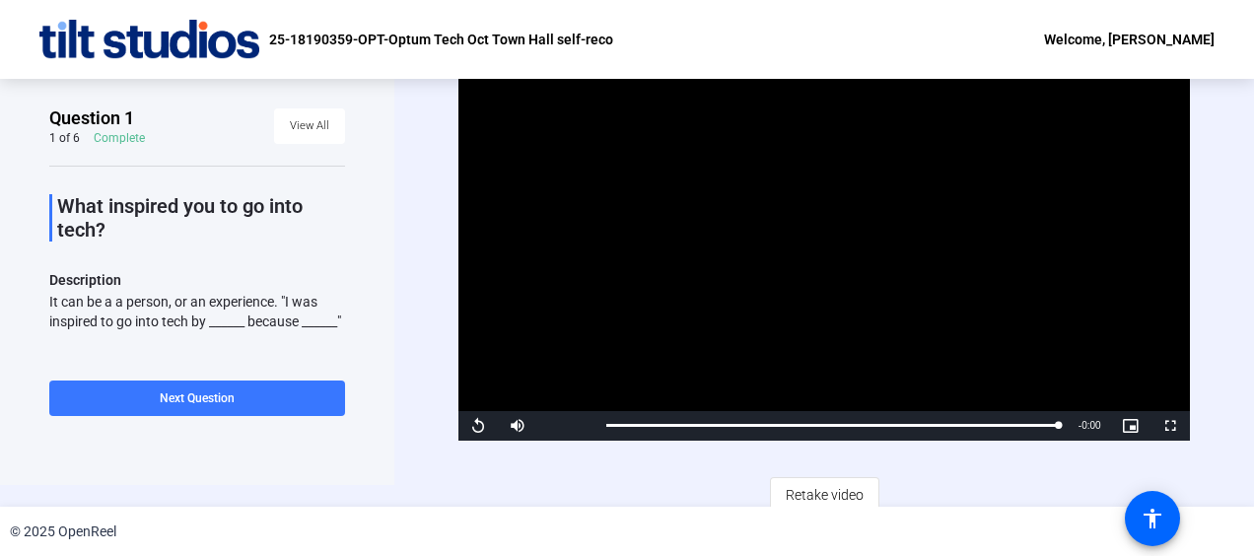
scroll to position [32, 0]
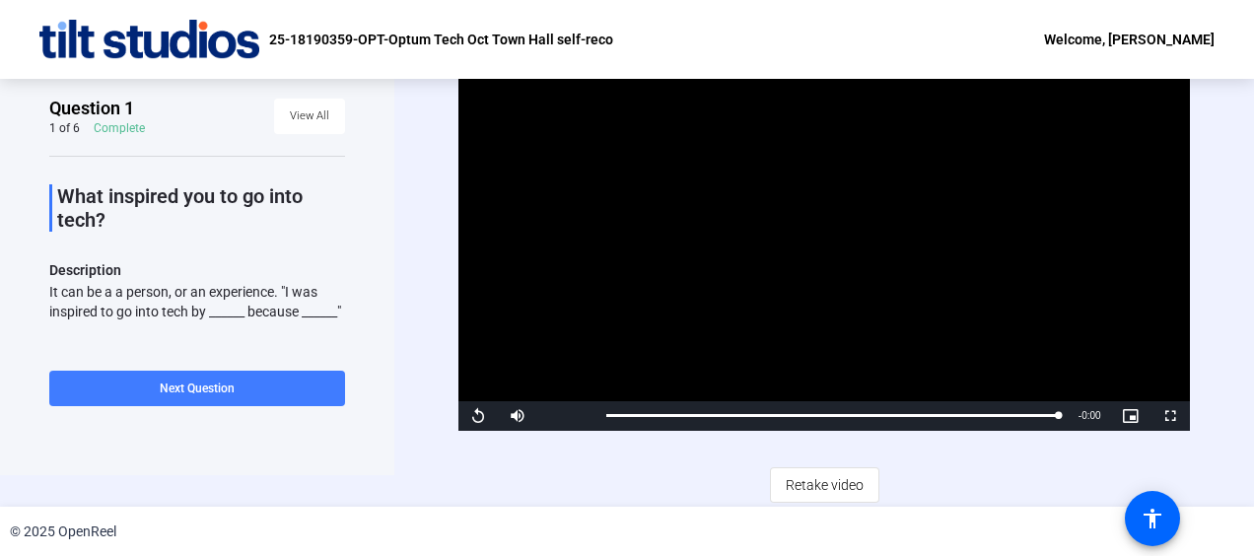
click at [228, 396] on span at bounding box center [197, 388] width 296 height 47
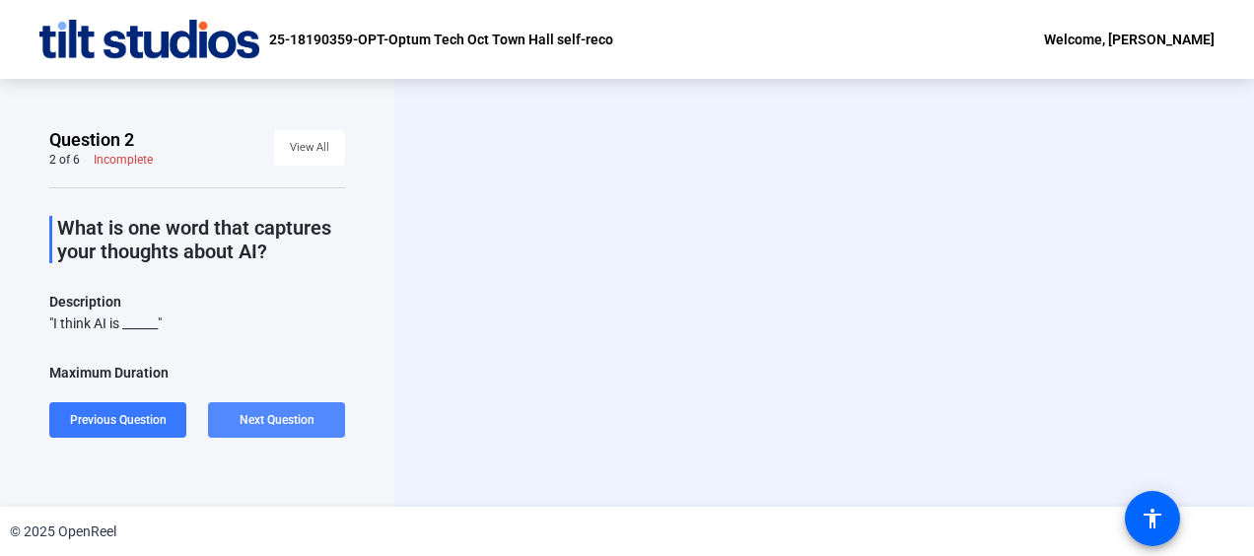
scroll to position [0, 0]
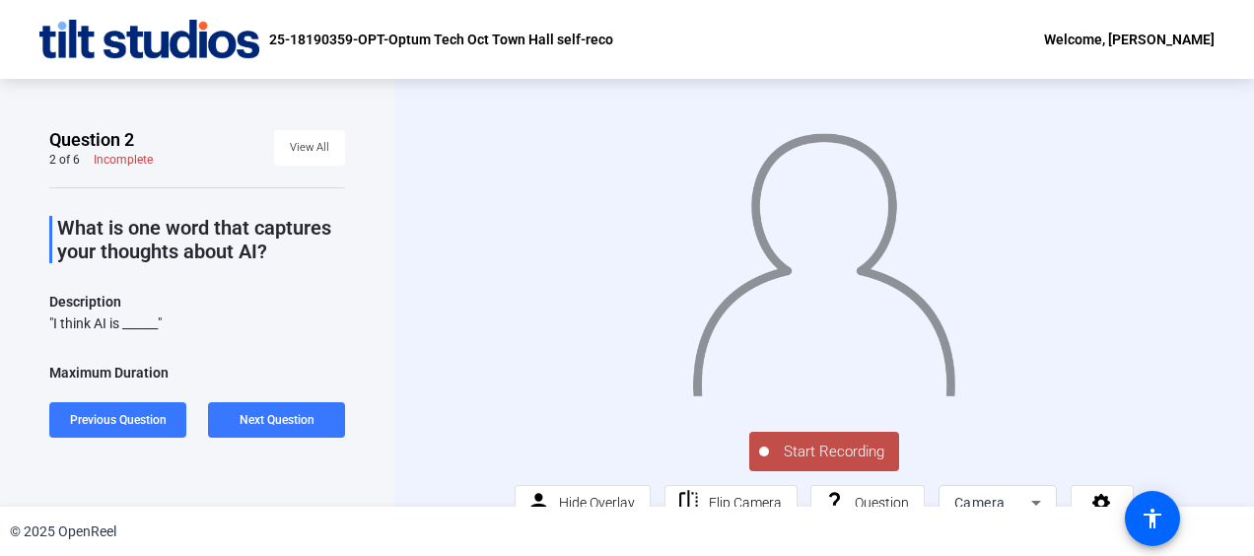
drag, startPoint x: 172, startPoint y: 326, endPoint x: 47, endPoint y: 335, distance: 124.6
click at [47, 335] on div "Question 2 2 of 6 Incomplete View All What is one word that captures your thoug…" at bounding box center [197, 293] width 394 height 428
copy div ""I think AI is ______""
click at [847, 464] on span "Start Recording" at bounding box center [834, 452] width 130 height 23
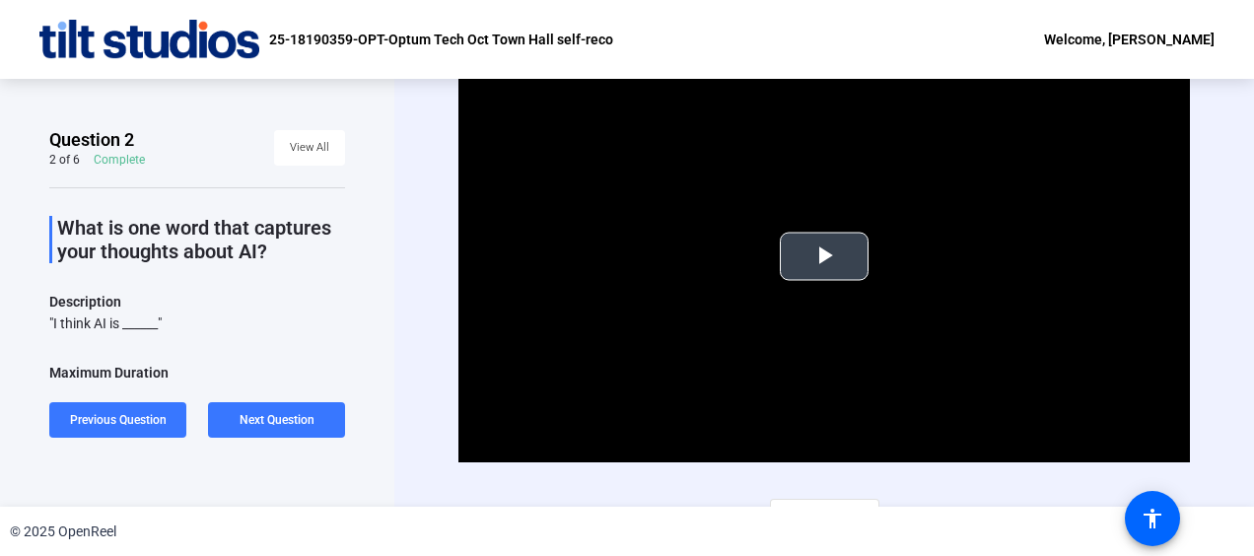
click at [824, 256] on span "Video Player" at bounding box center [824, 256] width 0 height 0
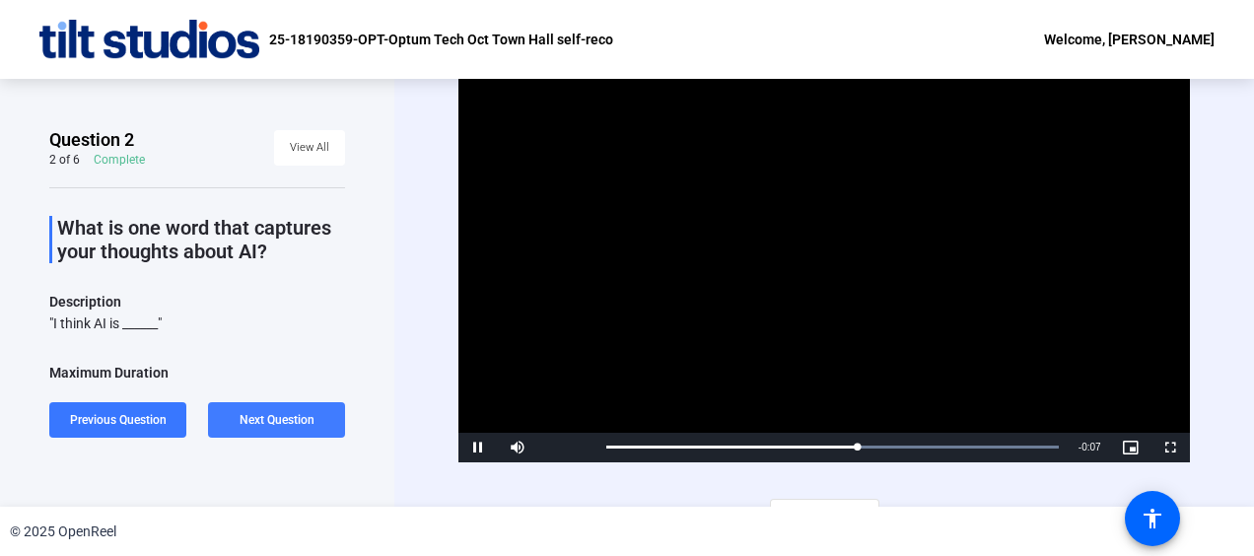
click at [270, 432] on span at bounding box center [276, 419] width 137 height 47
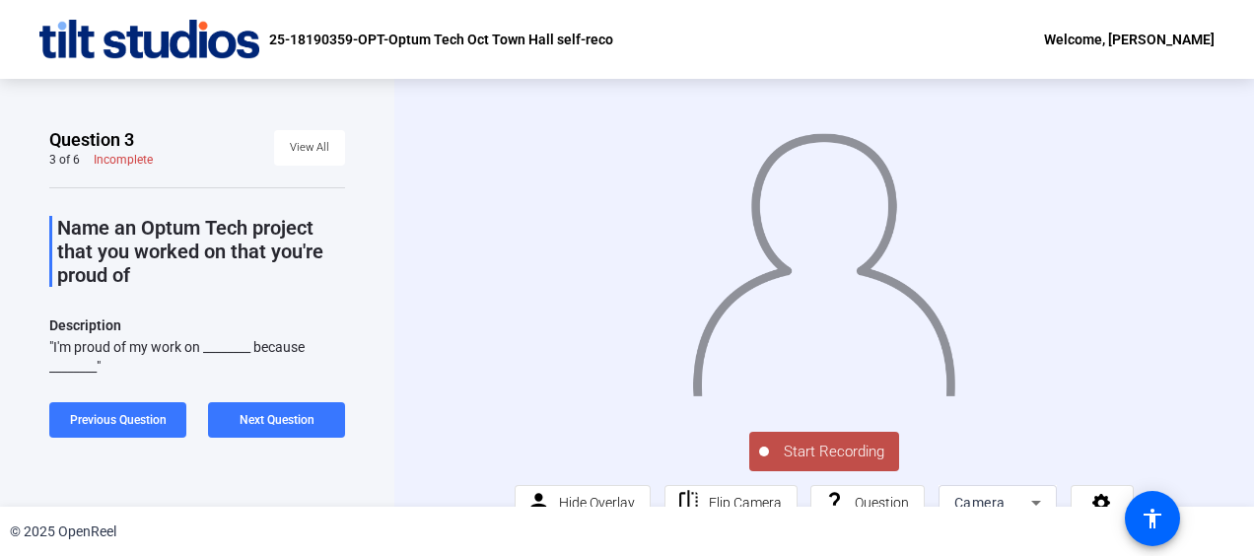
drag, startPoint x: 50, startPoint y: 345, endPoint x: 160, endPoint y: 357, distance: 110.1
click at [160, 357] on div ""I'm proud of my work on ________ because ________"" at bounding box center [197, 356] width 296 height 39
copy div ""I'm proud of my work on ________ because ________""
click at [846, 464] on span "Start Recording" at bounding box center [834, 452] width 130 height 23
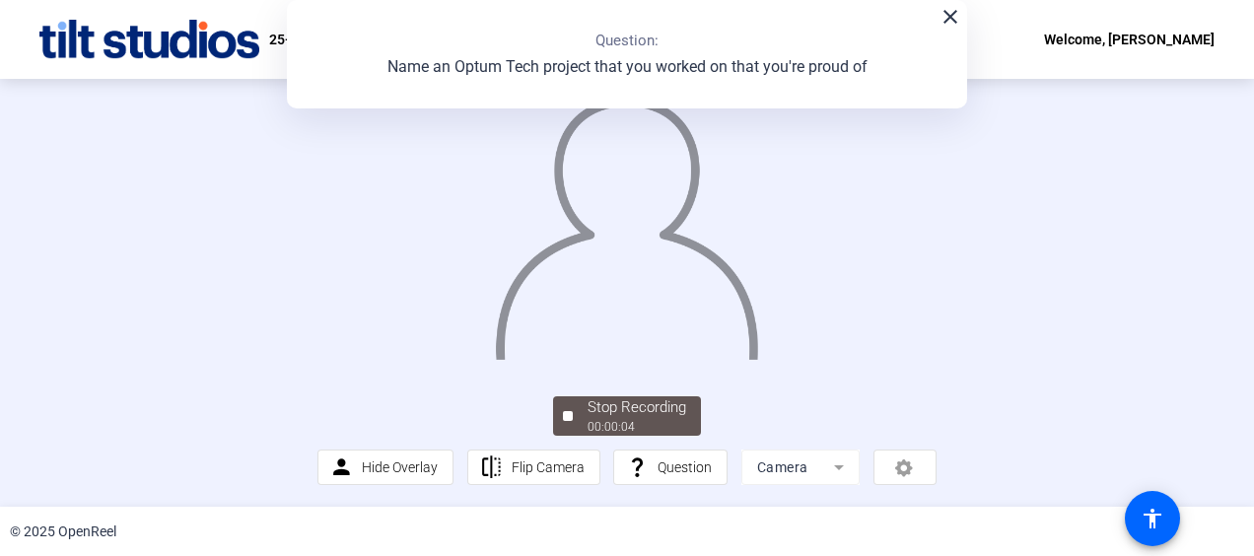
scroll to position [159, 0]
click at [946, 23] on mat-icon "close" at bounding box center [951, 17] width 24 height 24
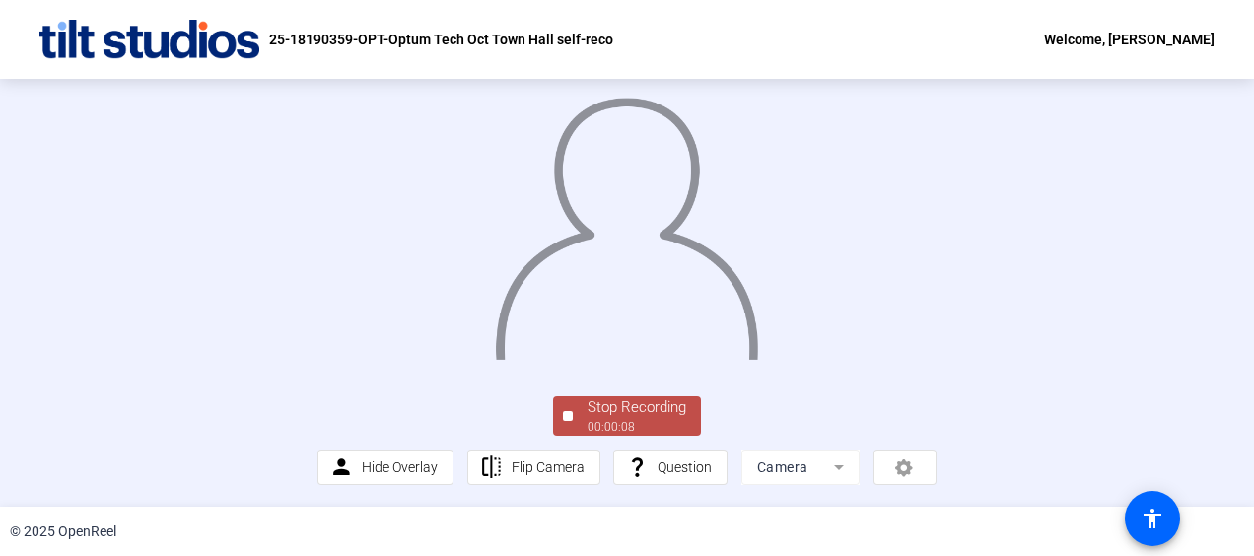
click at [582, 419] on span "Stop Recording 00:00:08" at bounding box center [637, 416] width 128 height 40
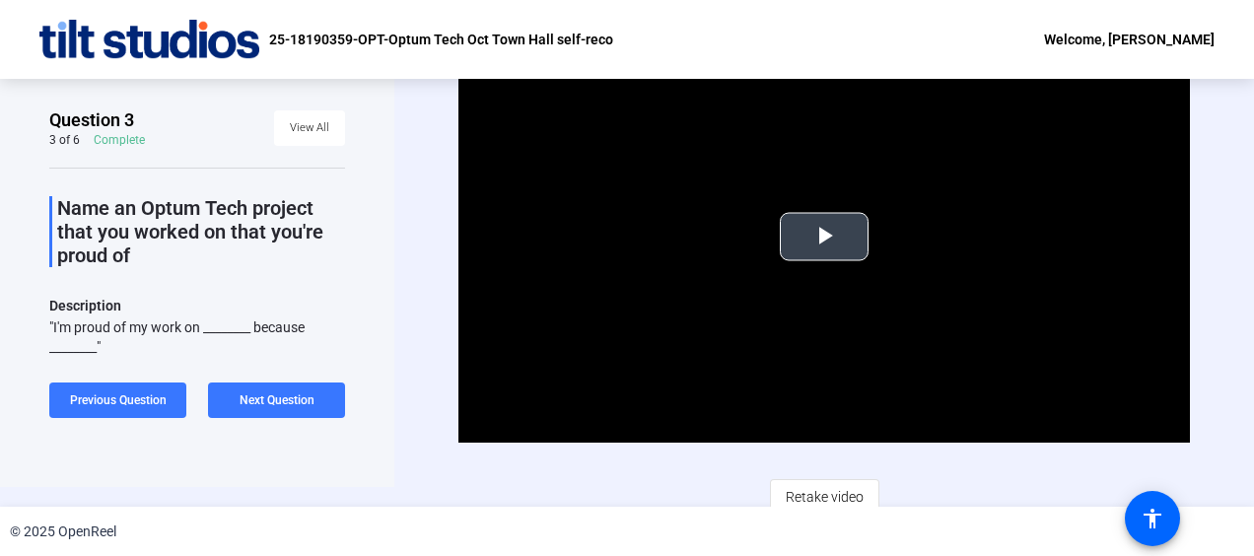
scroll to position [32, 0]
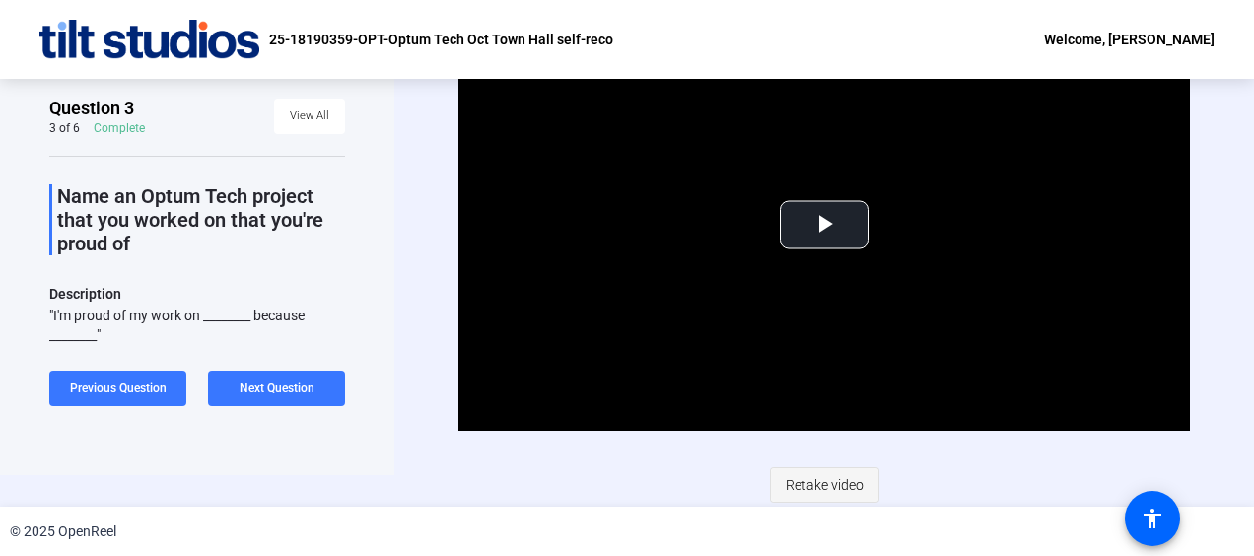
click at [824, 477] on span "Retake video" at bounding box center [825, 484] width 78 height 37
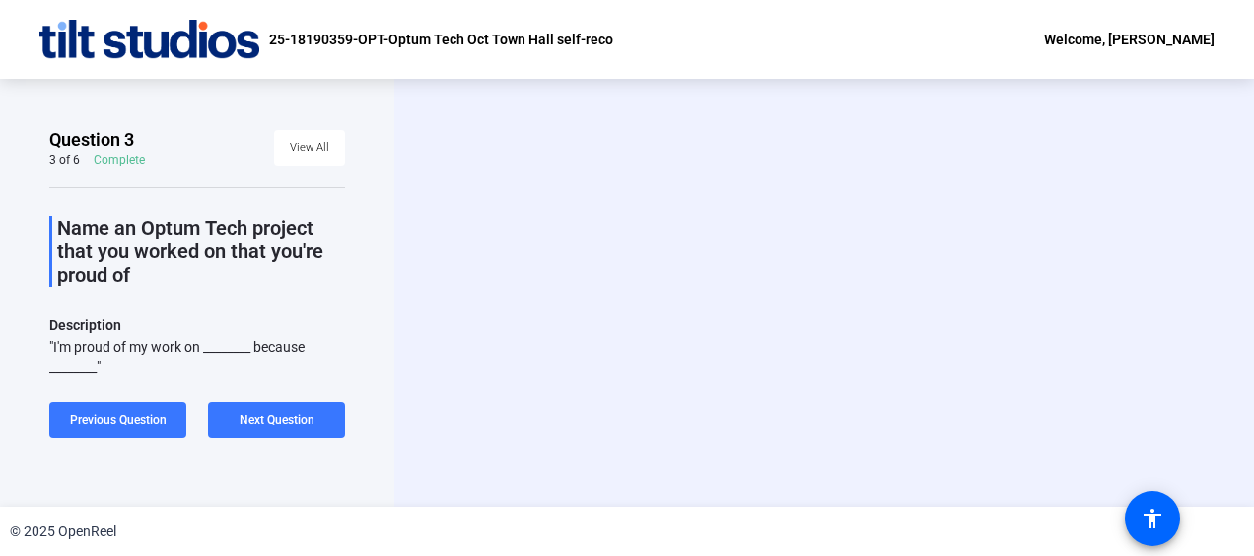
scroll to position [0, 0]
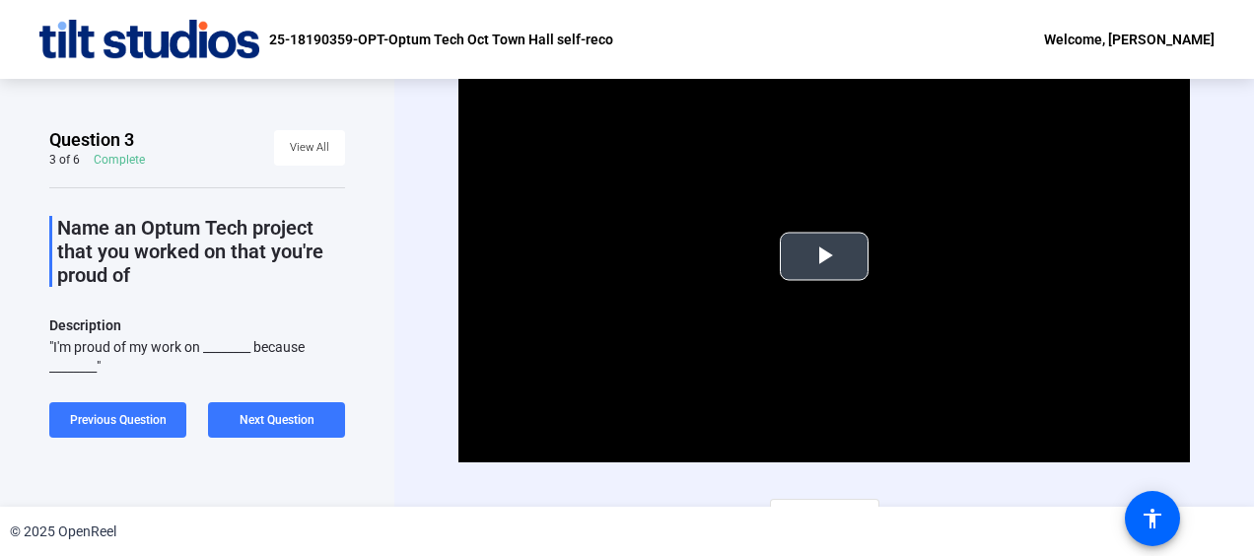
click at [824, 256] on span "Video Player" at bounding box center [824, 256] width 0 height 0
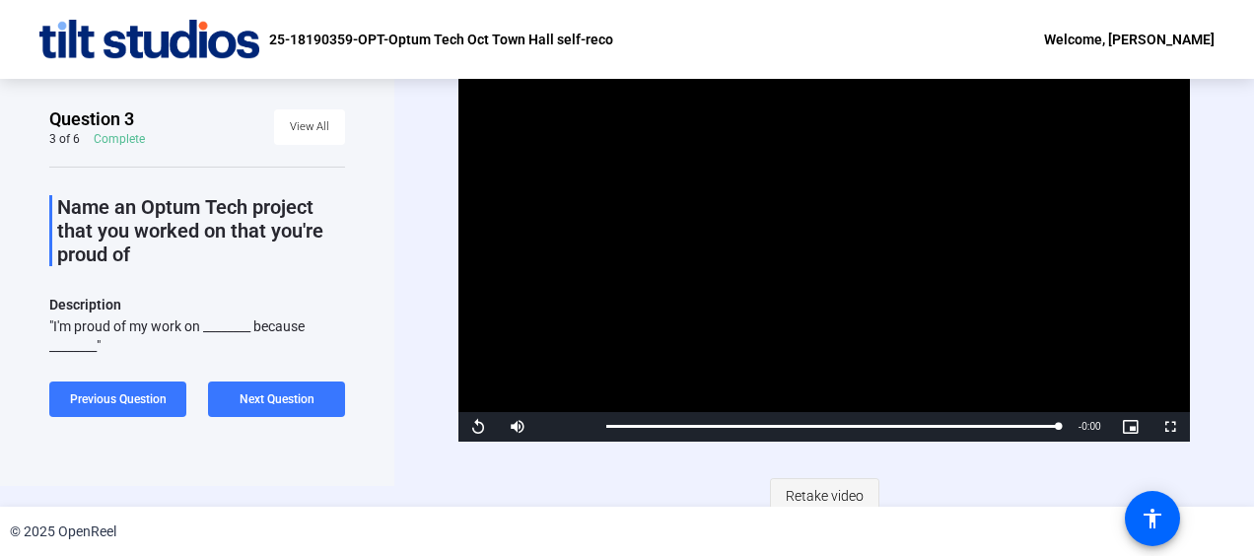
scroll to position [32, 0]
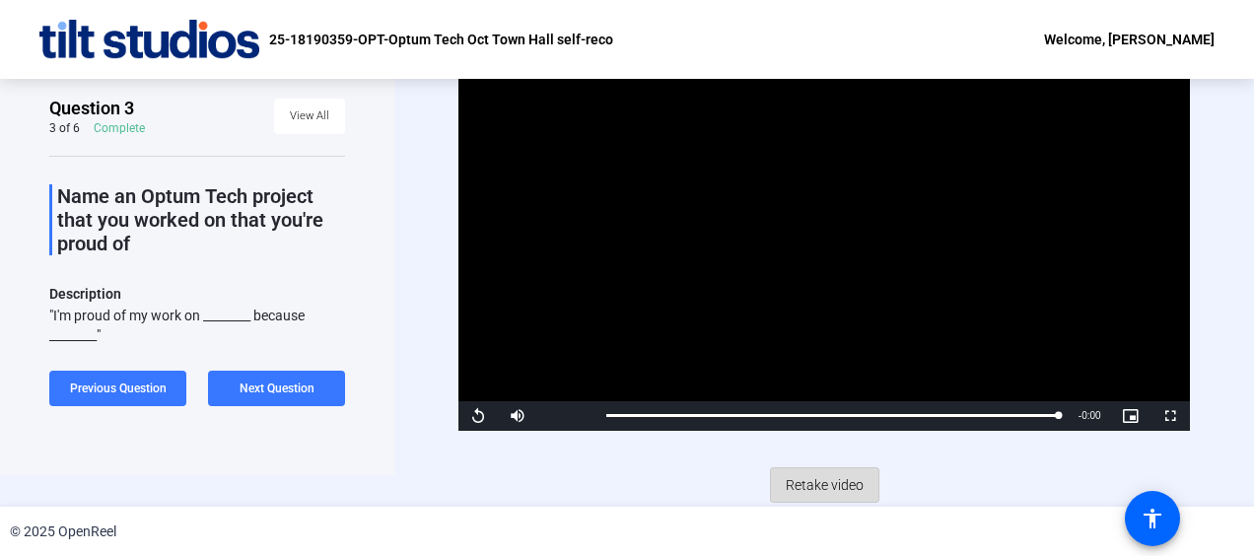
click at [852, 479] on span "Retake video" at bounding box center [825, 484] width 78 height 37
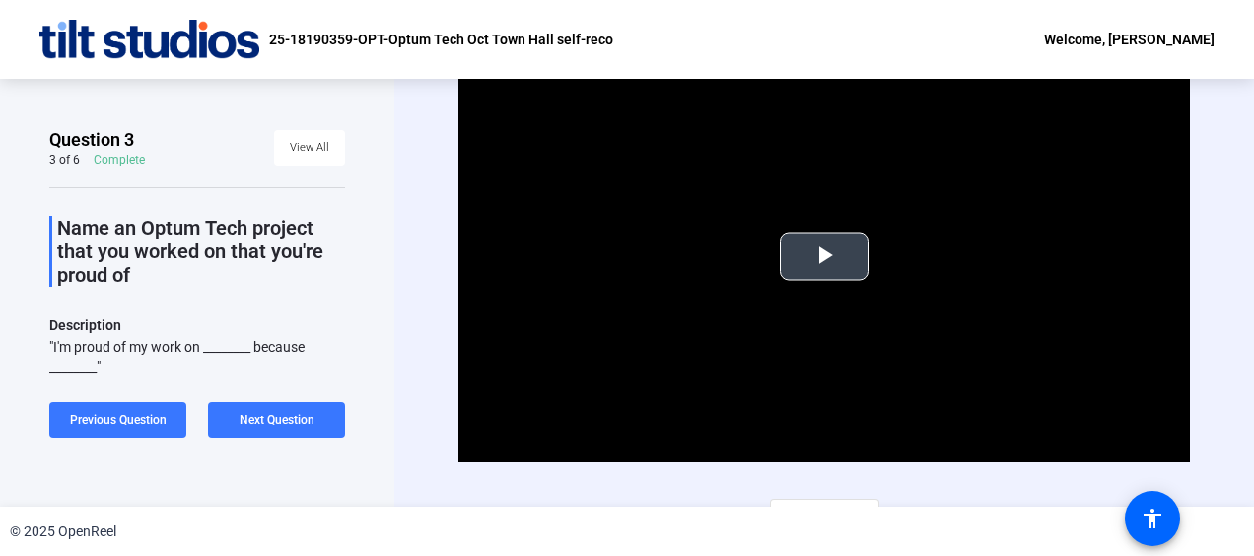
click at [824, 256] on span "Video Player" at bounding box center [824, 256] width 0 height 0
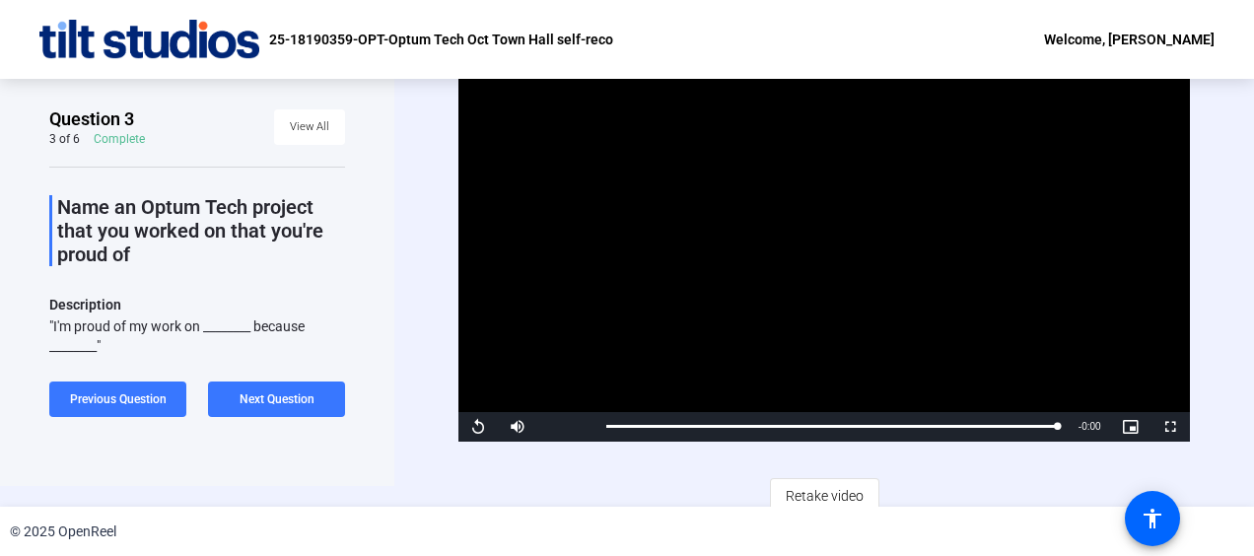
scroll to position [32, 0]
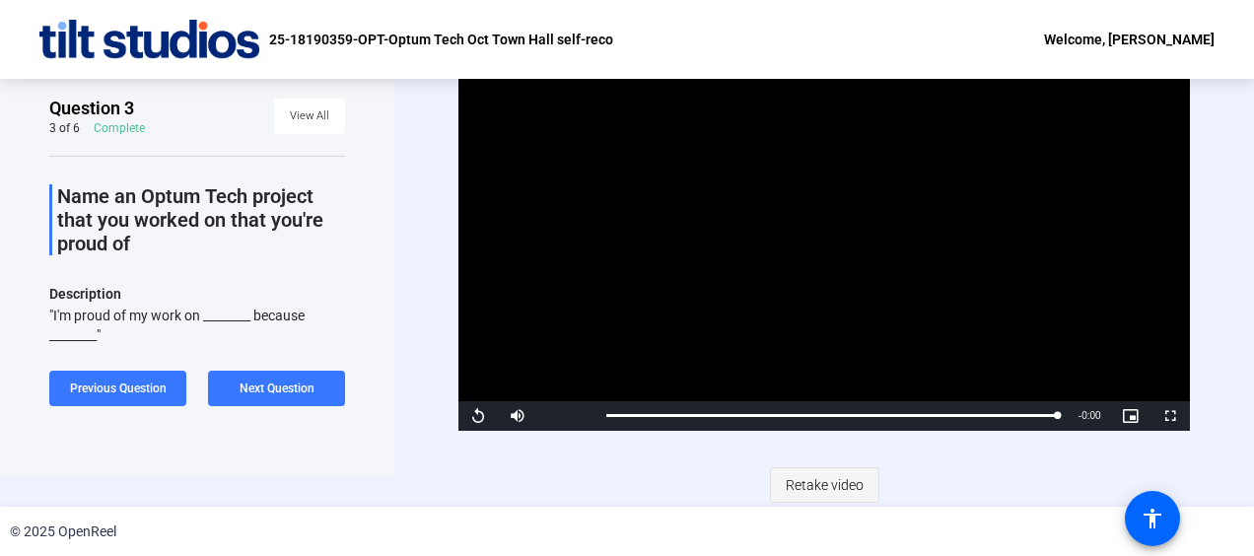
click at [844, 487] on span "Retake video" at bounding box center [825, 484] width 78 height 37
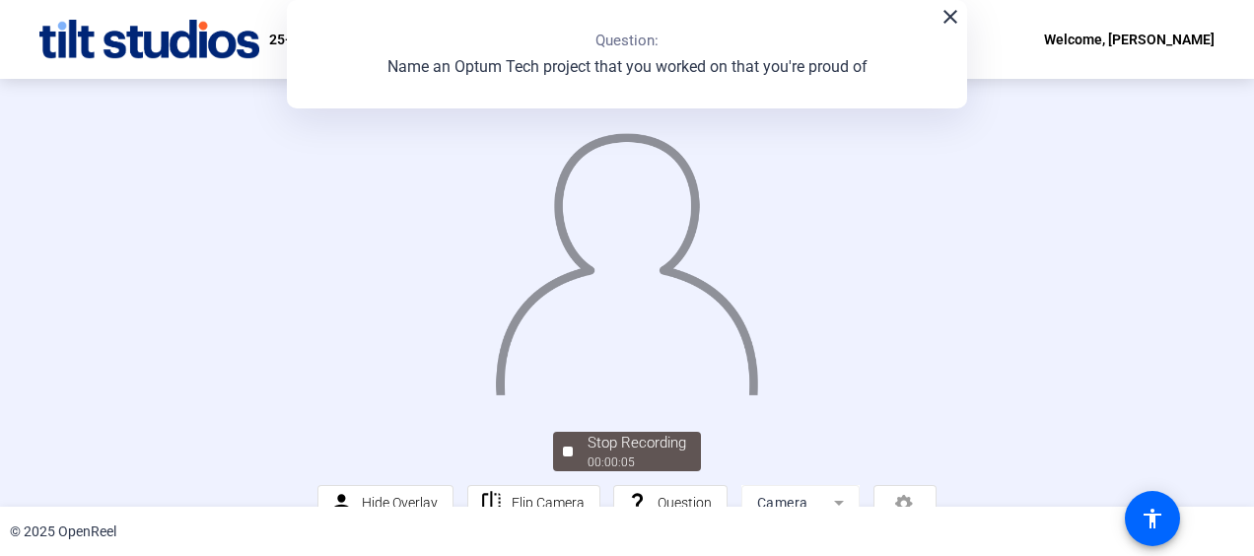
scroll to position [159, 0]
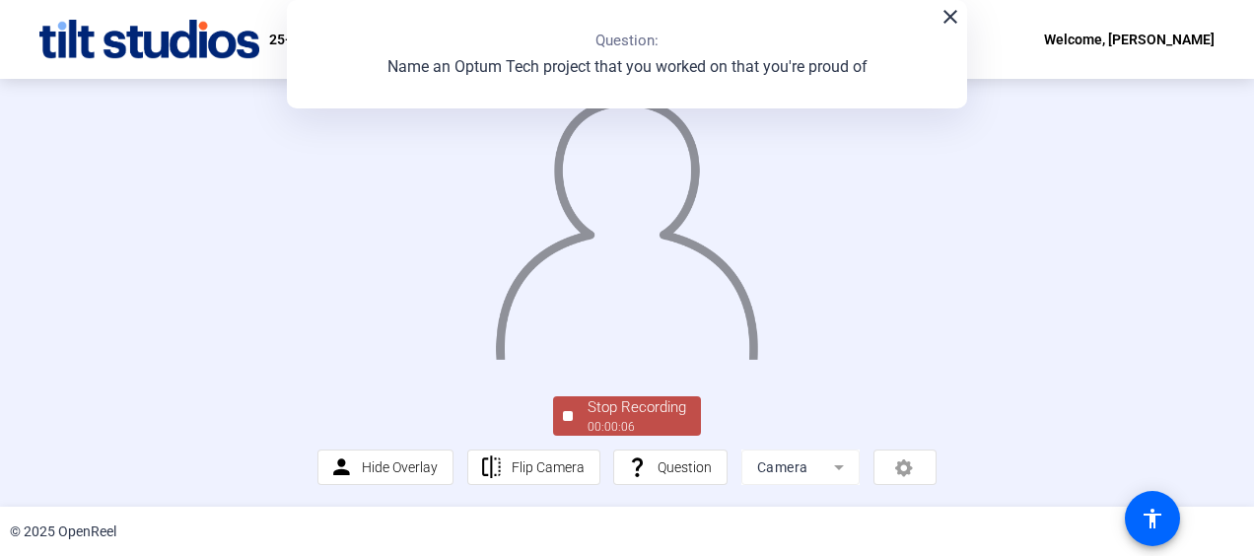
click at [643, 421] on div "00:00:06" at bounding box center [637, 427] width 99 height 18
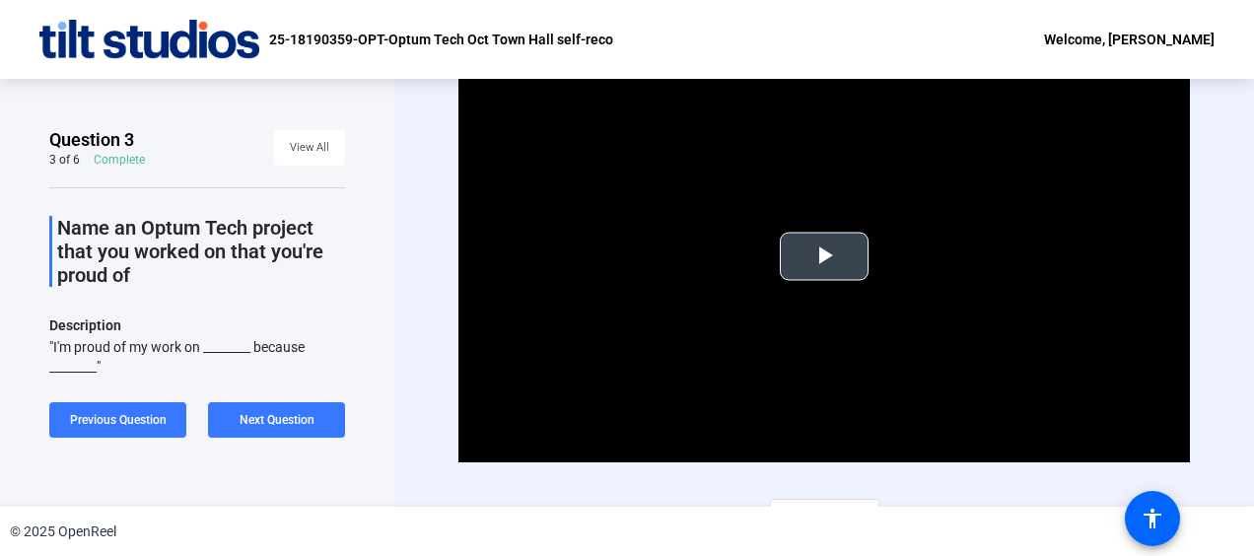
scroll to position [32, 0]
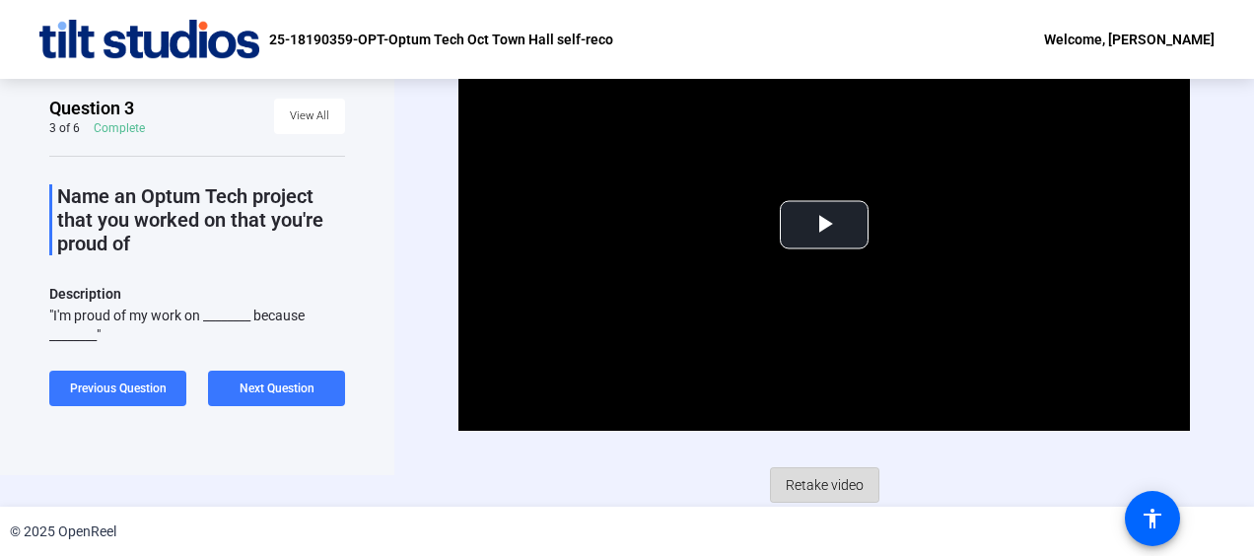
click at [841, 472] on span "Retake video" at bounding box center [825, 484] width 78 height 37
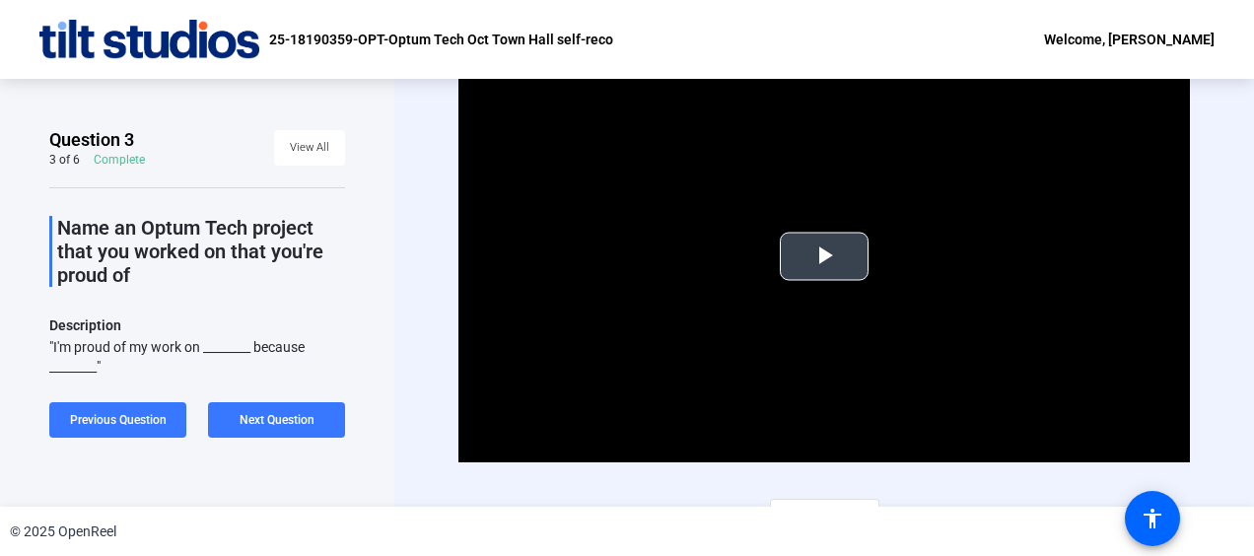
click at [824, 256] on span "Video Player" at bounding box center [824, 256] width 0 height 0
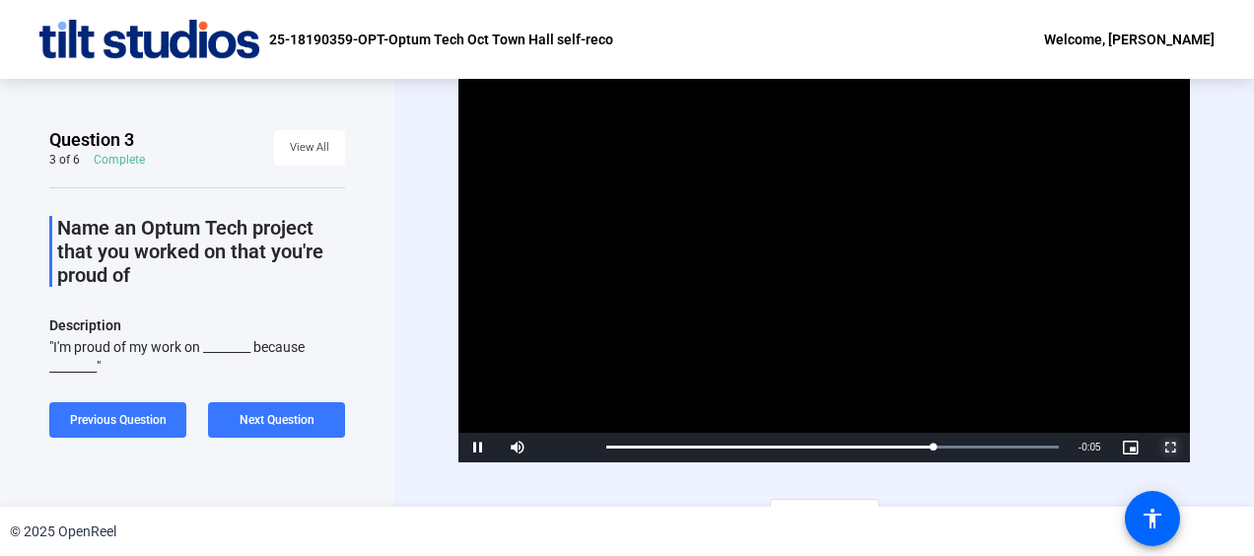
click at [1168, 448] on span "Video Player" at bounding box center [1170, 448] width 39 height 0
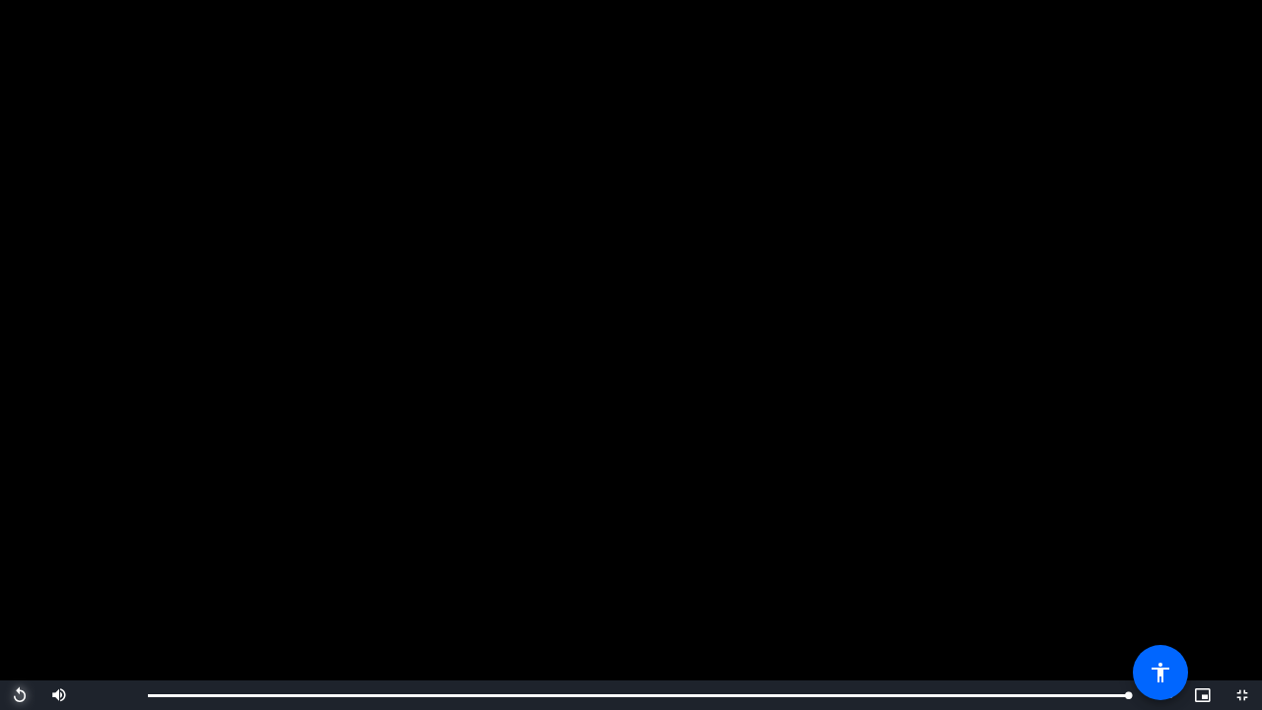
click at [31, 555] on span "Video Player" at bounding box center [19, 695] width 39 height 0
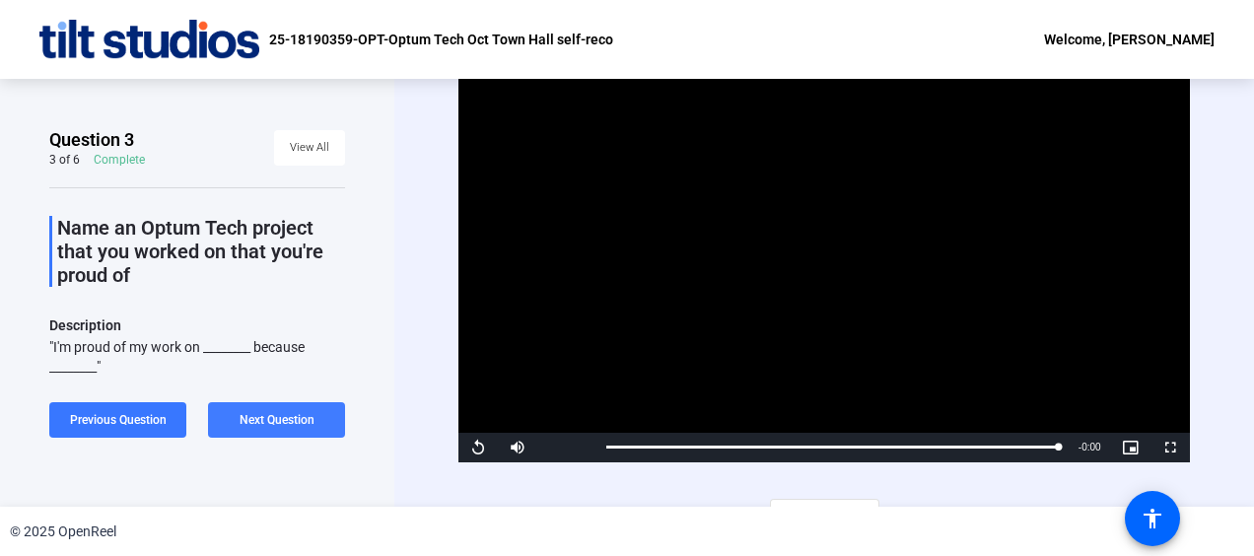
click at [250, 431] on span at bounding box center [276, 419] width 137 height 47
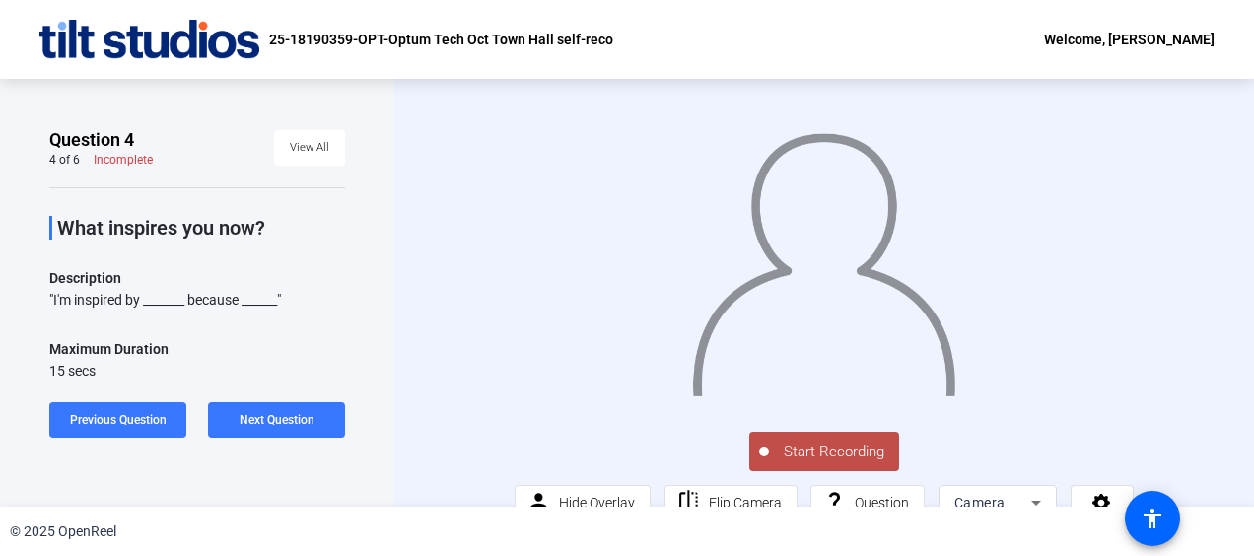
click at [846, 464] on span "Start Recording" at bounding box center [834, 452] width 130 height 23
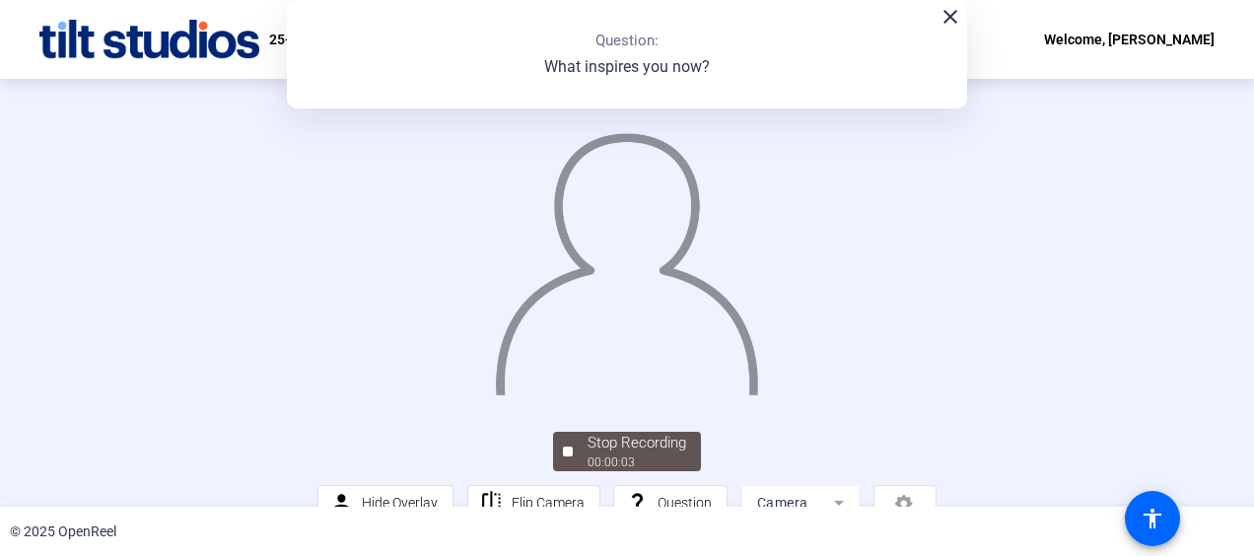
click at [947, 28] on mat-icon "close" at bounding box center [951, 17] width 24 height 24
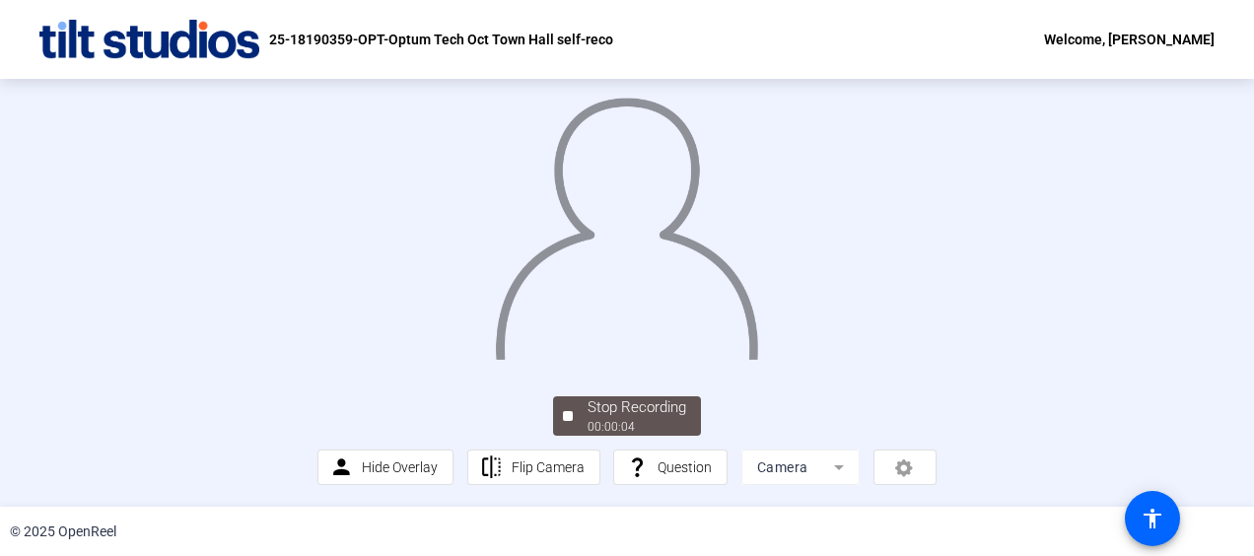
scroll to position [159, 0]
click at [660, 414] on div "Stop Recording" at bounding box center [637, 407] width 99 height 23
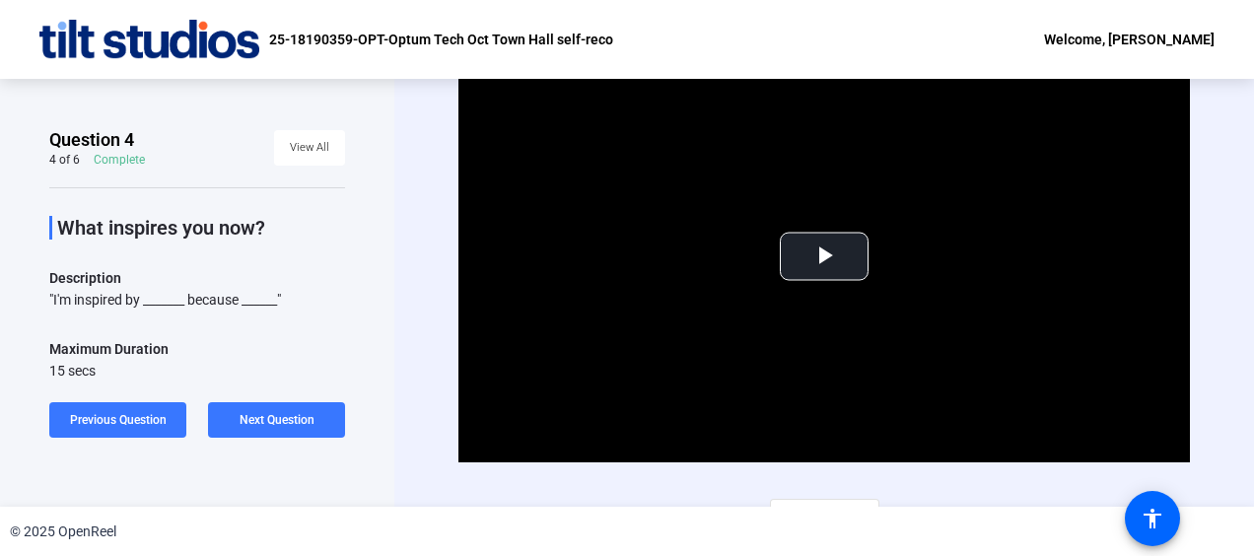
scroll to position [32, 0]
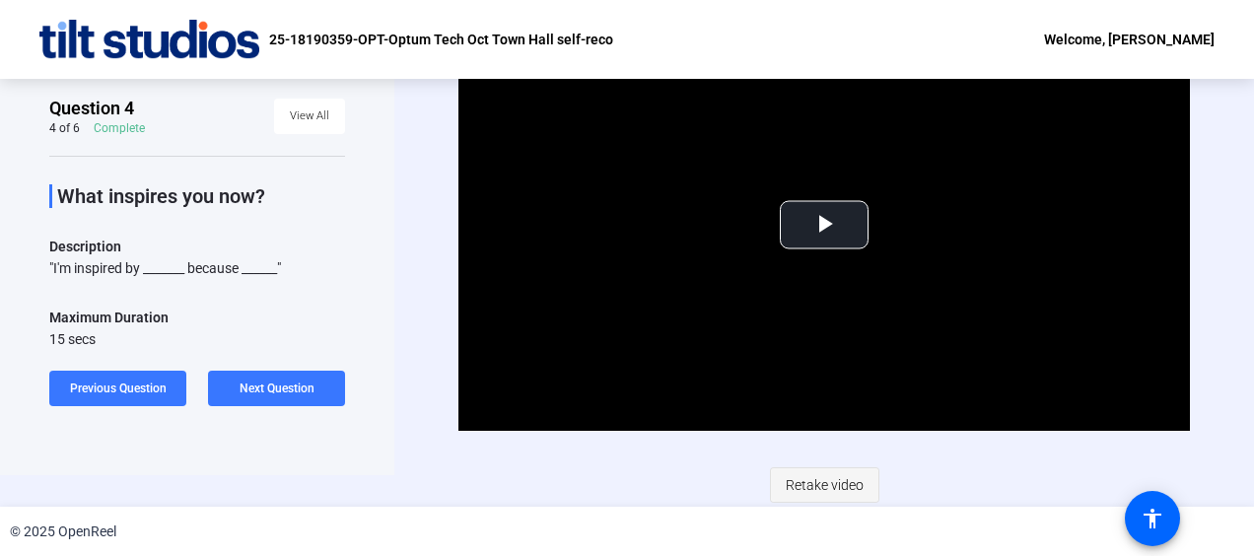
click at [835, 477] on span "Retake video" at bounding box center [825, 484] width 78 height 37
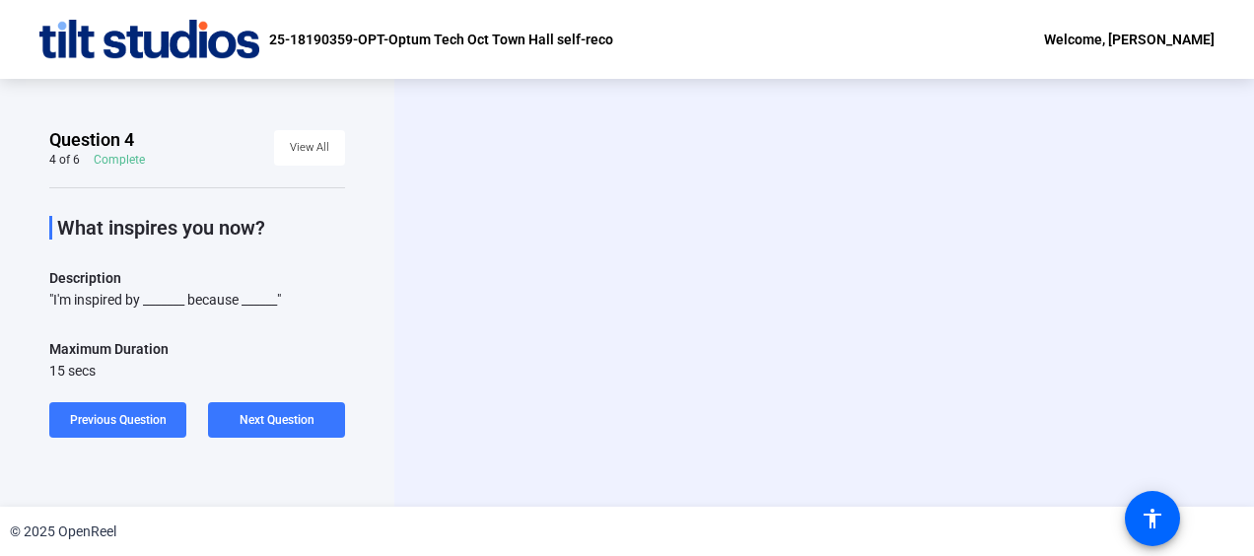
scroll to position [0, 0]
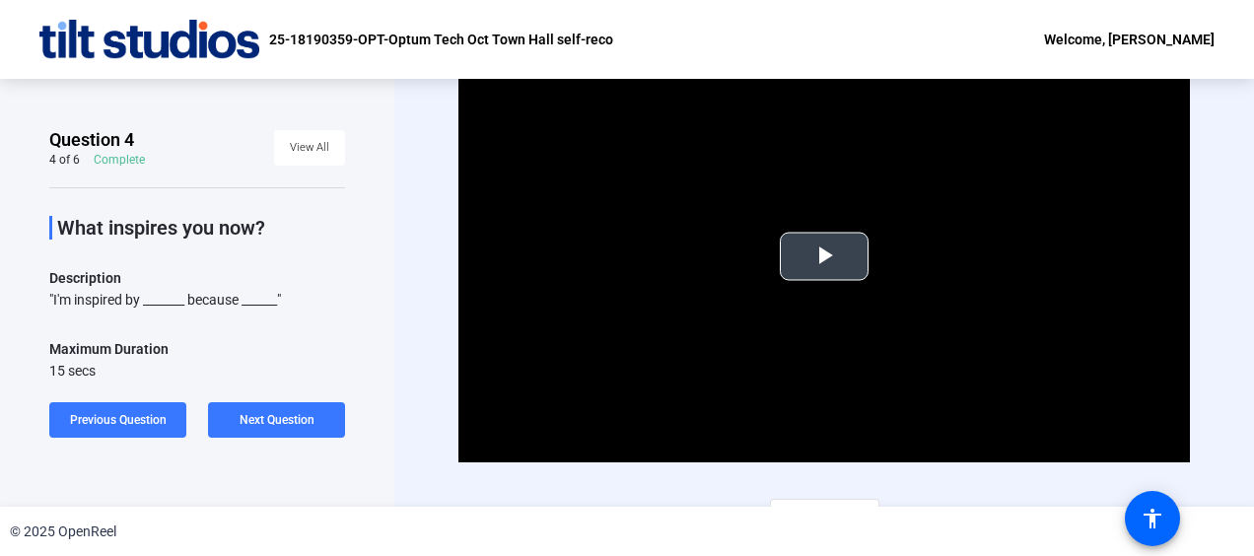
click at [824, 256] on span "Video Player" at bounding box center [824, 256] width 0 height 0
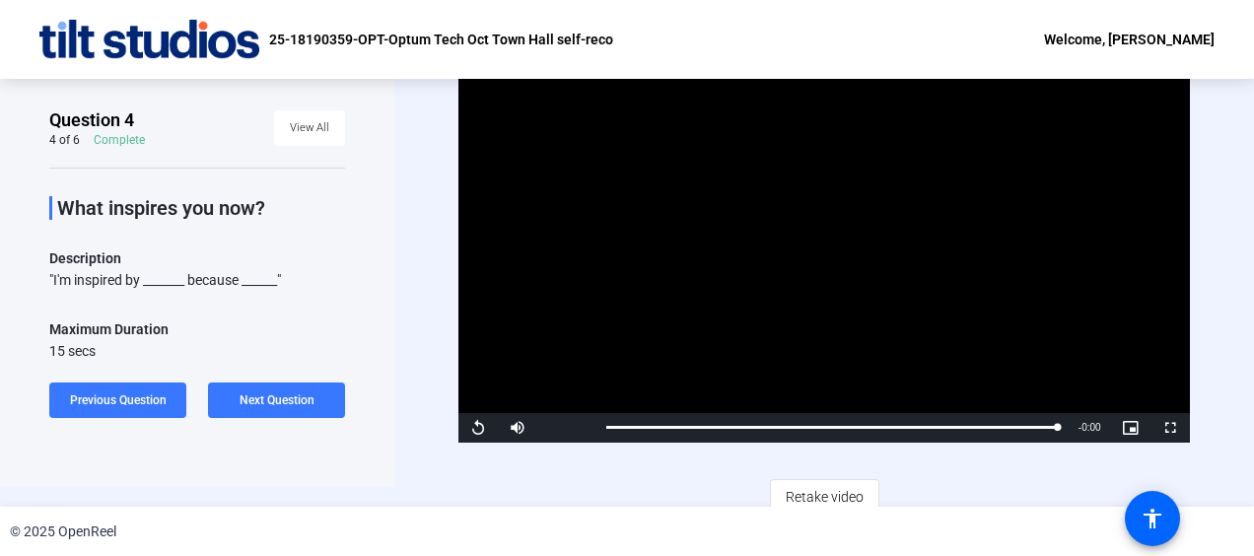
scroll to position [32, 0]
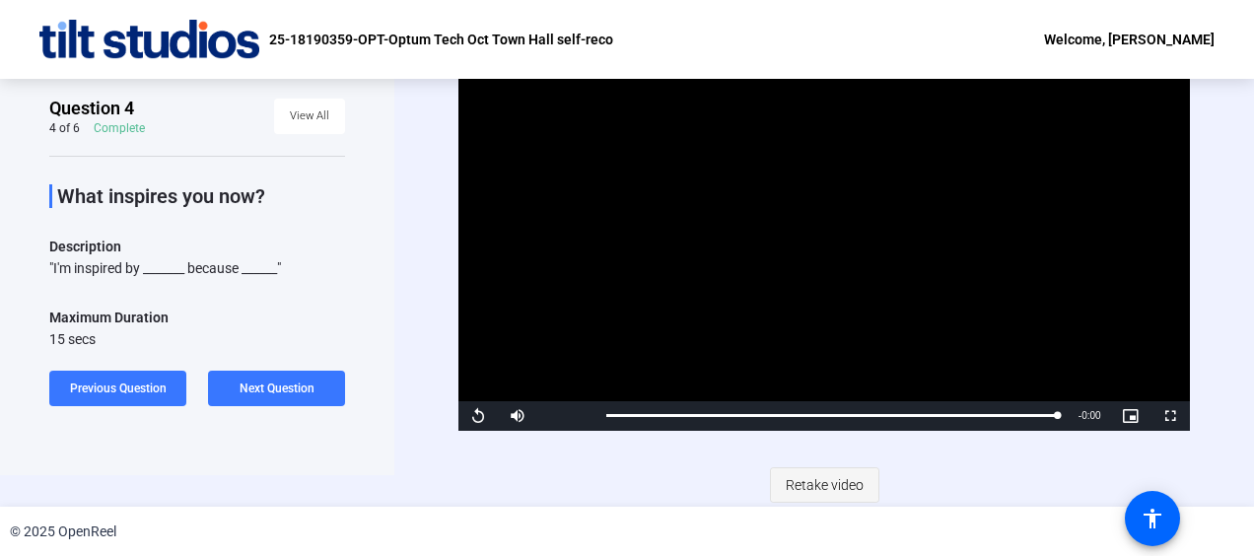
click at [855, 485] on span "Retake video" at bounding box center [825, 484] width 78 height 37
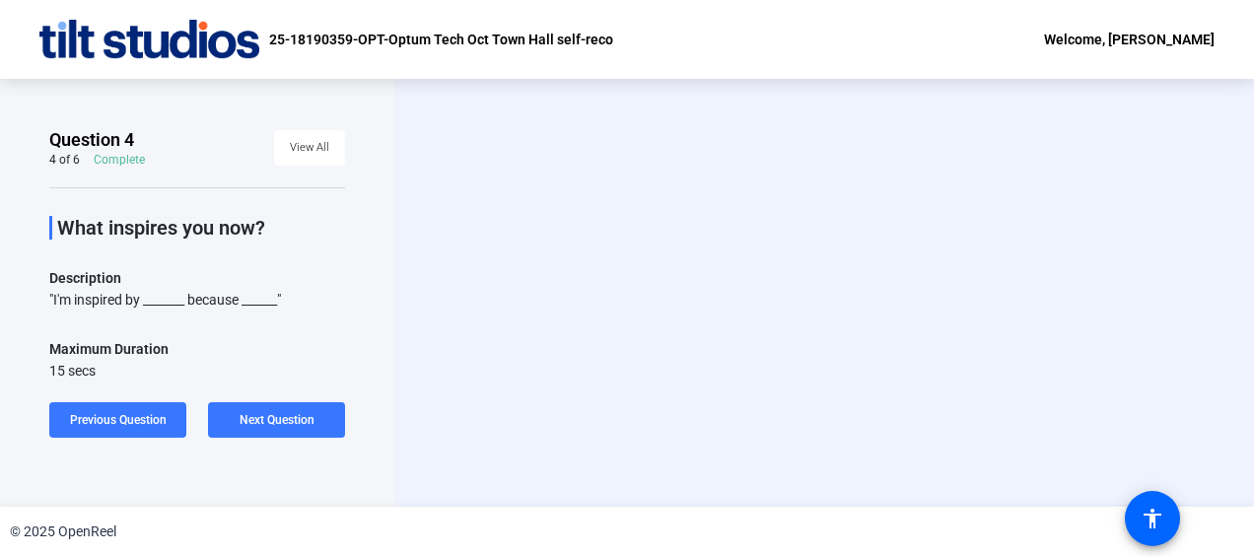
scroll to position [0, 0]
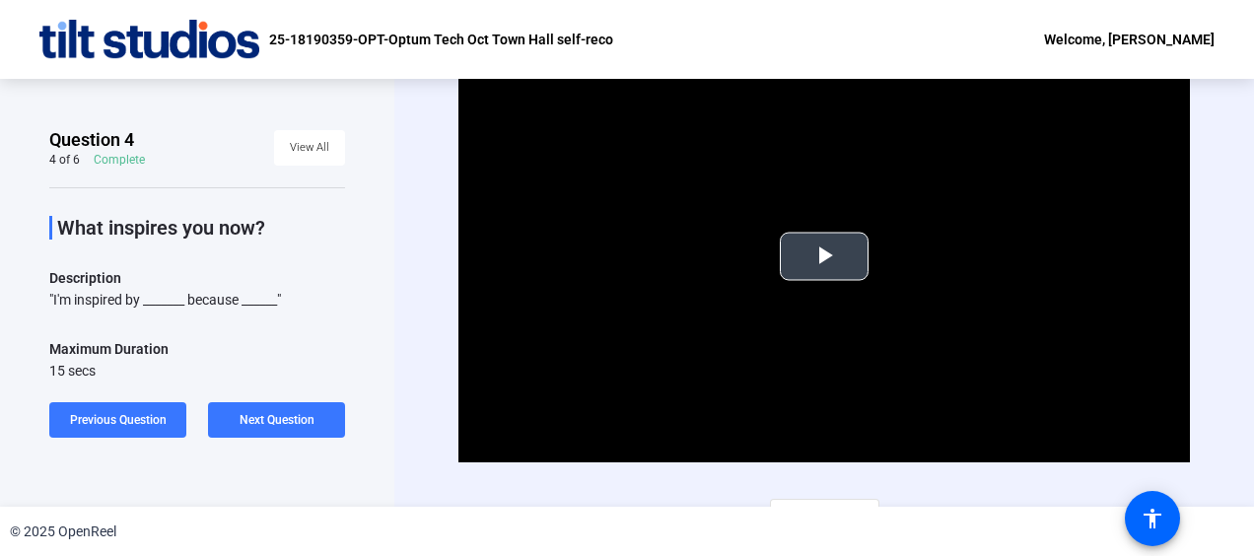
click at [824, 256] on span "Video Player" at bounding box center [824, 256] width 0 height 0
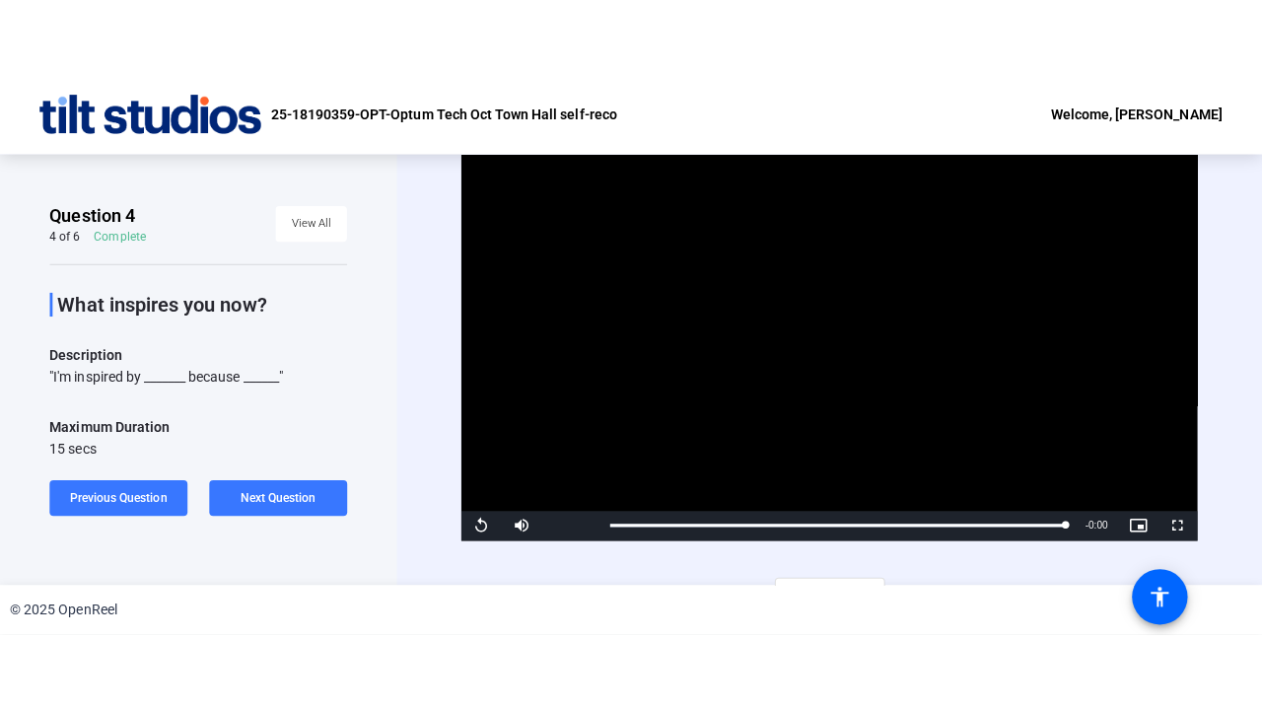
scroll to position [32, 0]
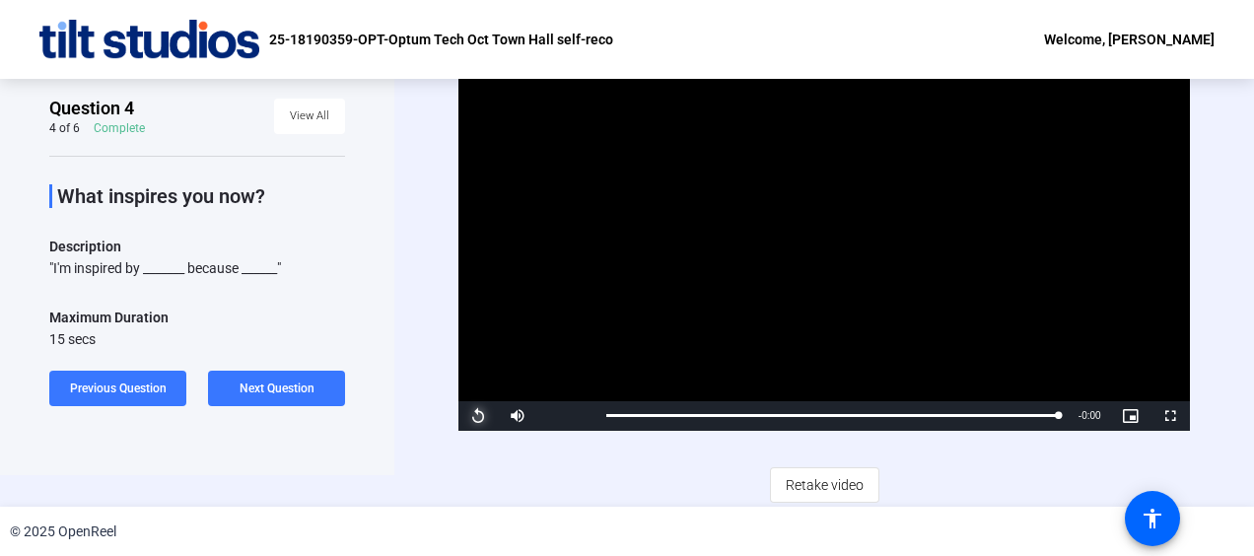
click at [471, 416] on span "Video Player" at bounding box center [478, 416] width 39 height 0
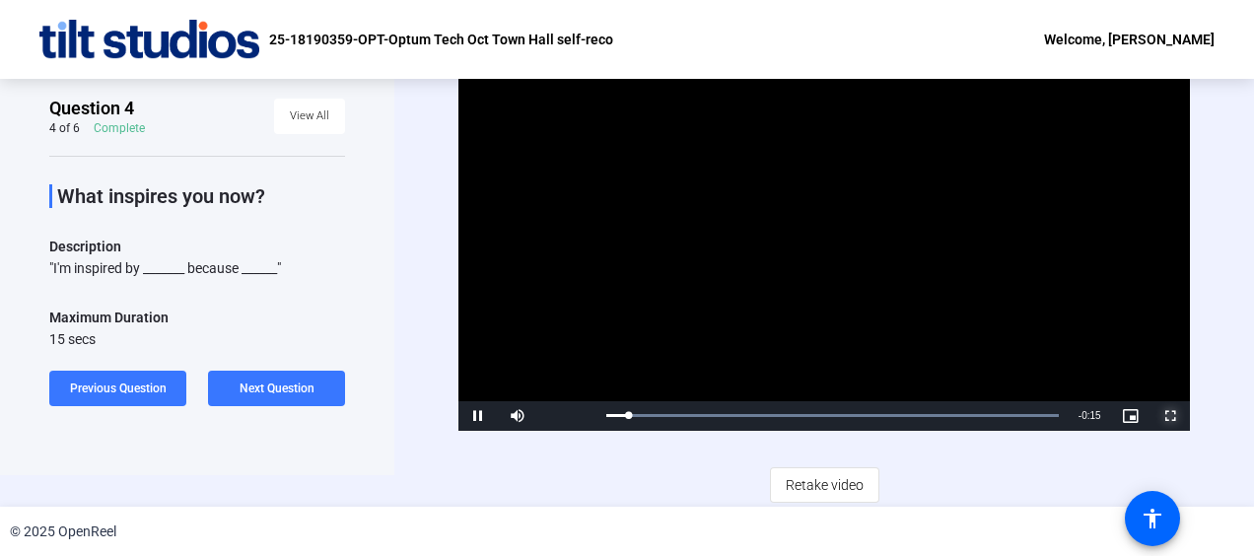
drag, startPoint x: 1158, startPoint y: 415, endPoint x: 1162, endPoint y: 519, distance: 103.6
click at [1158, 416] on span "Video Player" at bounding box center [1170, 416] width 39 height 0
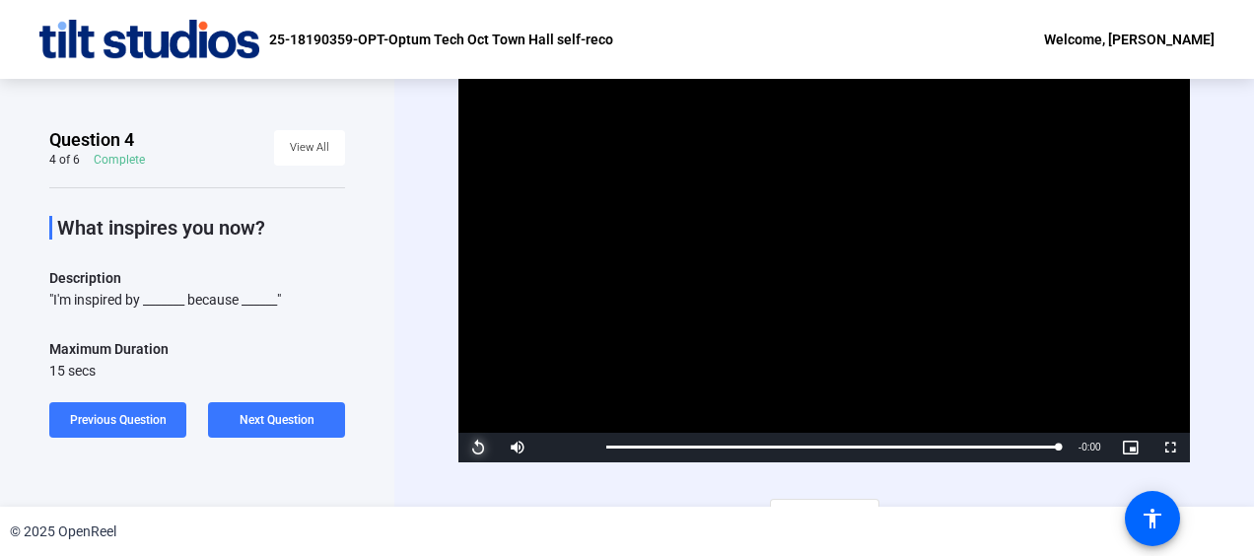
click at [474, 448] on span "Video Player" at bounding box center [478, 448] width 39 height 0
click at [1168, 448] on span "Video Player" at bounding box center [1170, 448] width 39 height 0
click at [312, 430] on span at bounding box center [276, 419] width 137 height 47
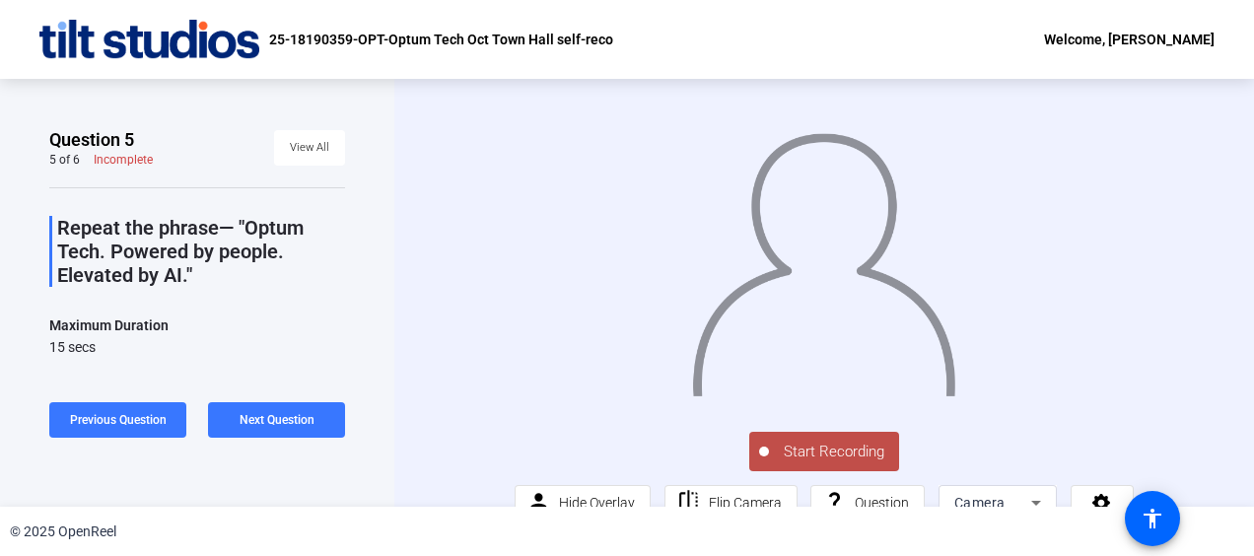
click at [862, 464] on span "Start Recording" at bounding box center [834, 452] width 130 height 23
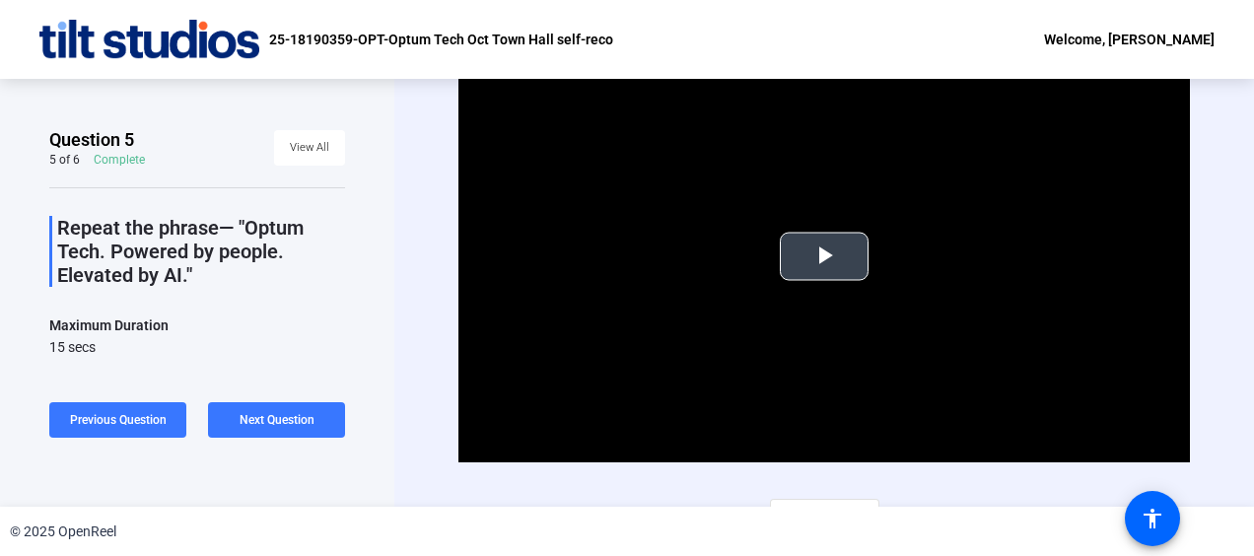
click at [824, 256] on span "Video Player" at bounding box center [824, 256] width 0 height 0
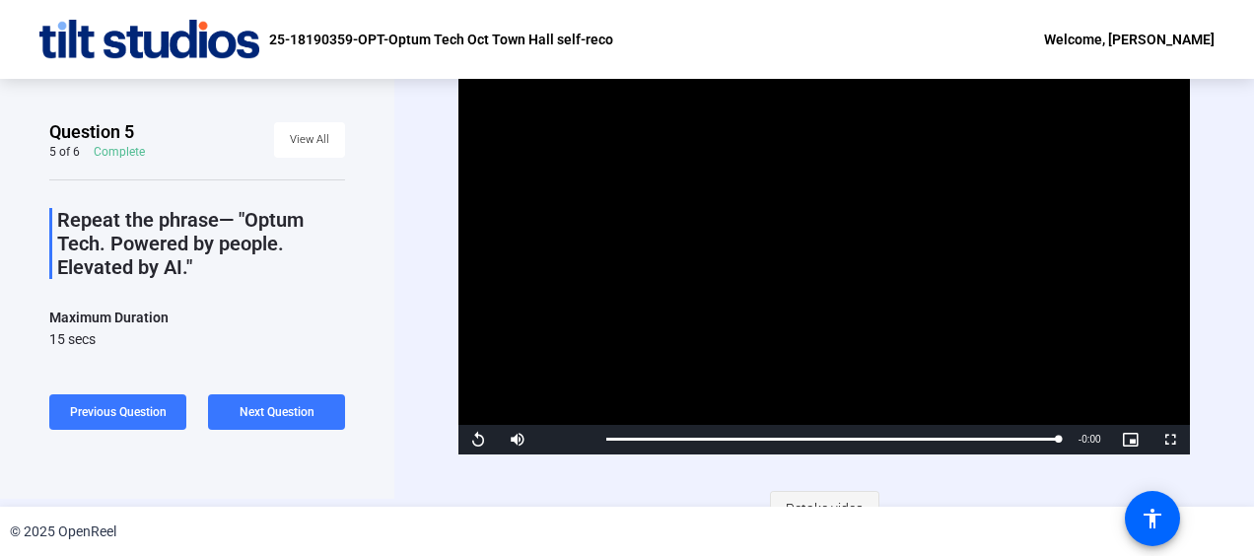
scroll to position [32, 0]
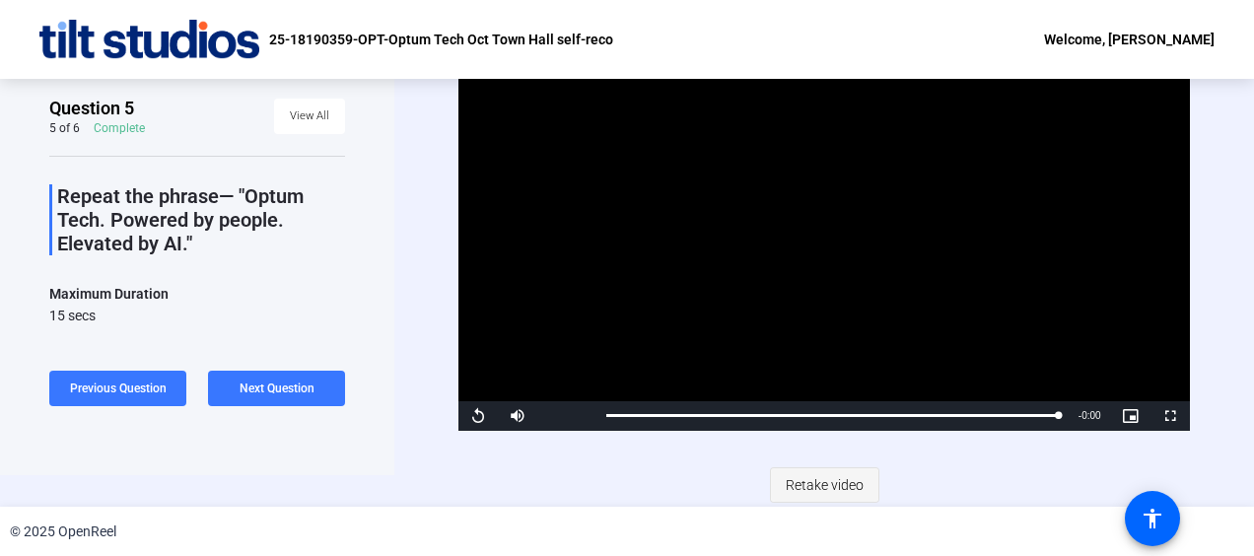
click at [860, 488] on span at bounding box center [824, 485] width 107 height 47
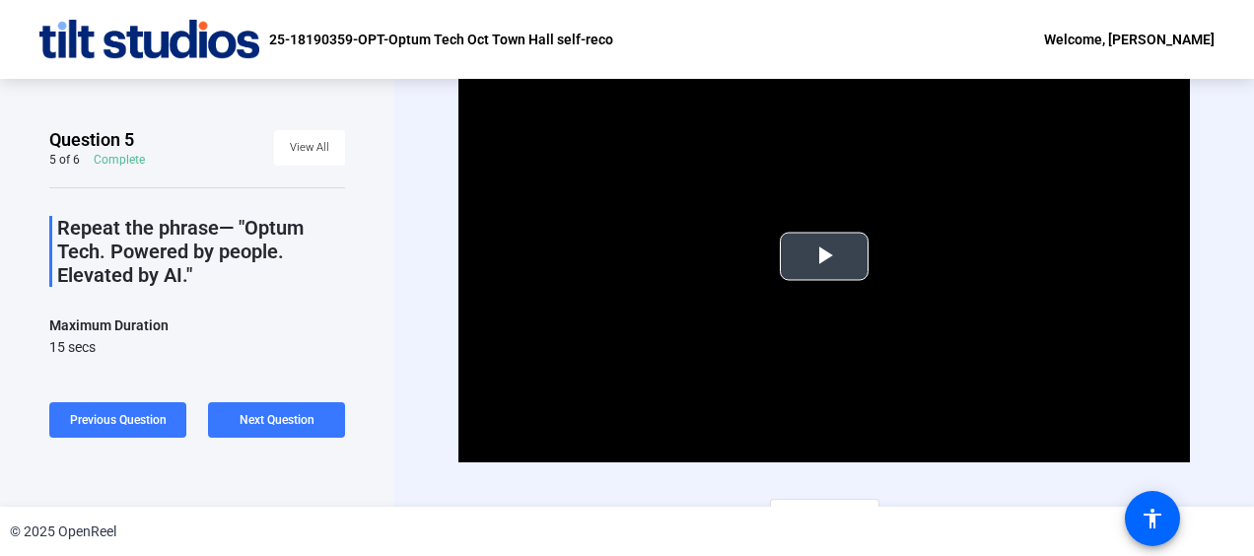
click at [824, 256] on span "Video Player" at bounding box center [824, 256] width 0 height 0
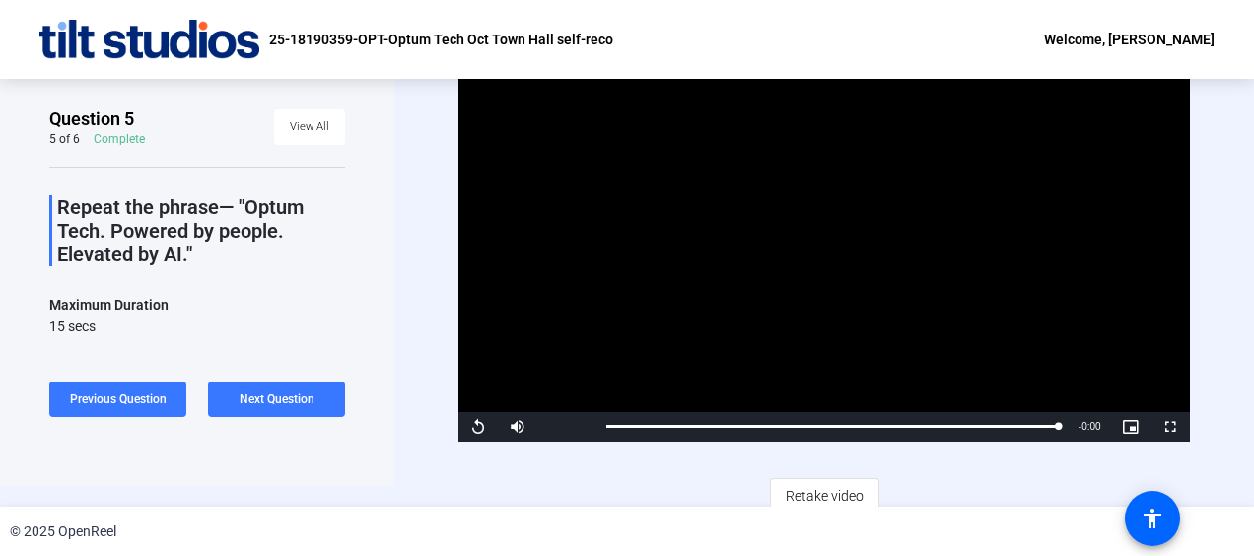
scroll to position [32, 0]
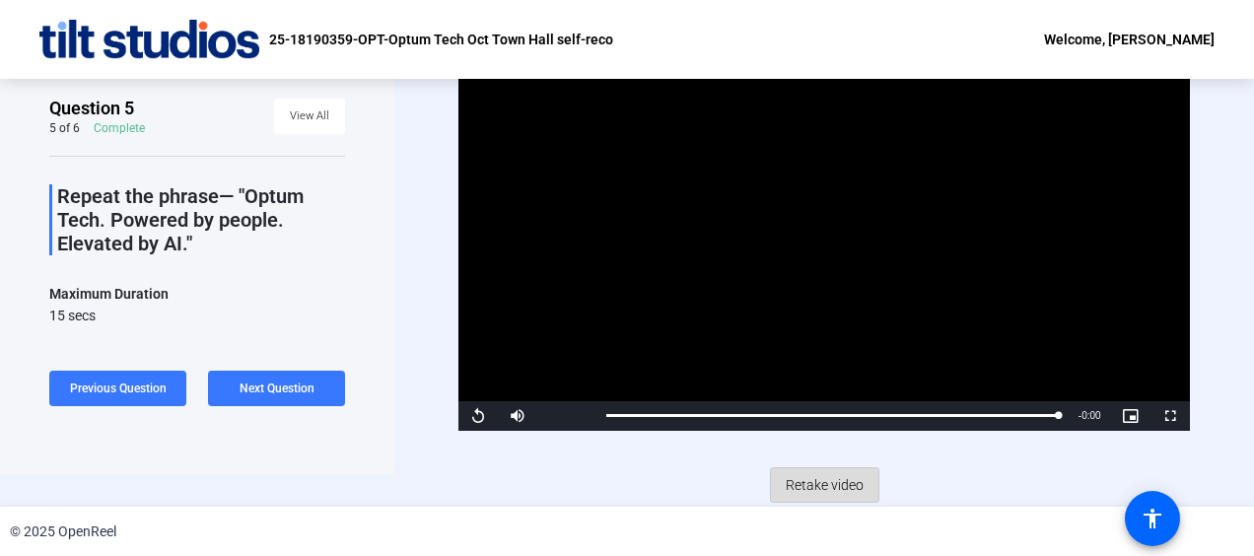
click at [861, 483] on span at bounding box center [824, 485] width 107 height 47
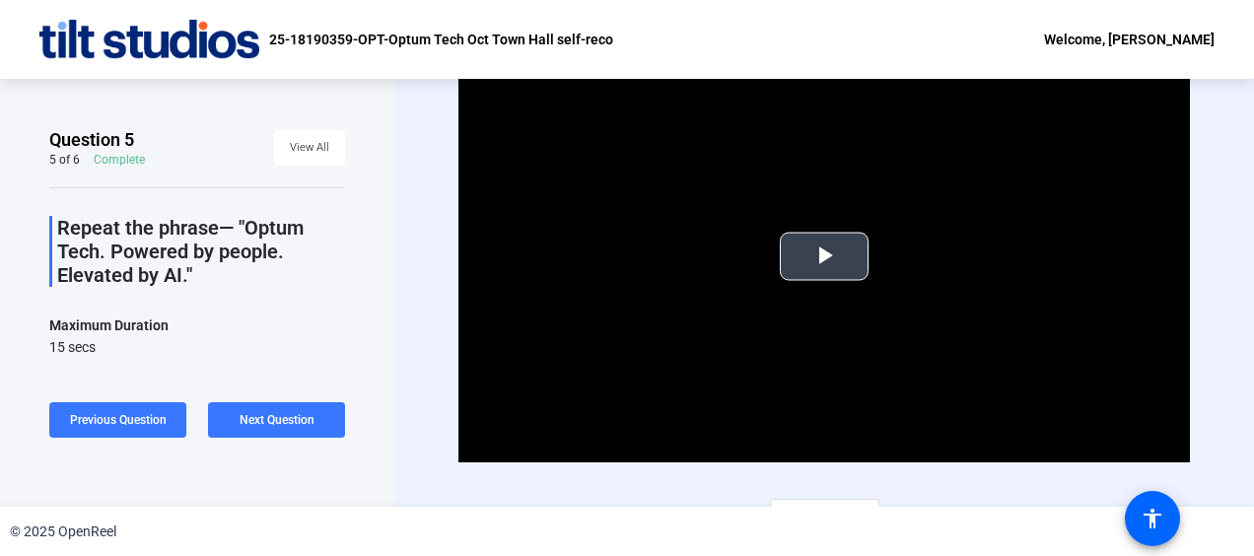
click at [801, 289] on video "Video Player" at bounding box center [824, 256] width 731 height 411
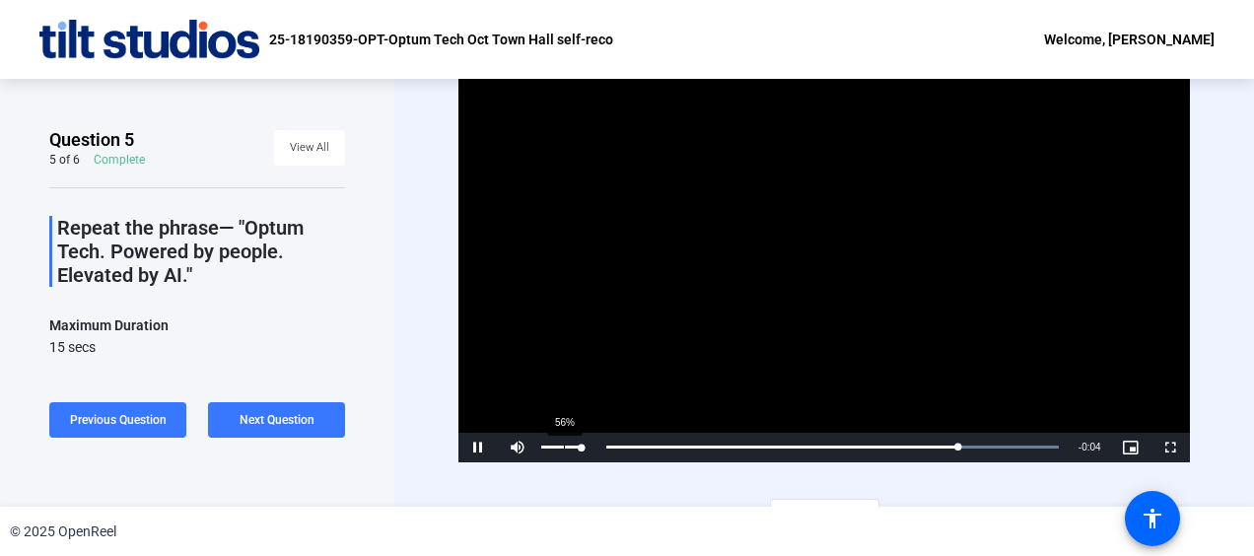
click at [563, 446] on div "56%" at bounding box center [561, 447] width 40 height 3
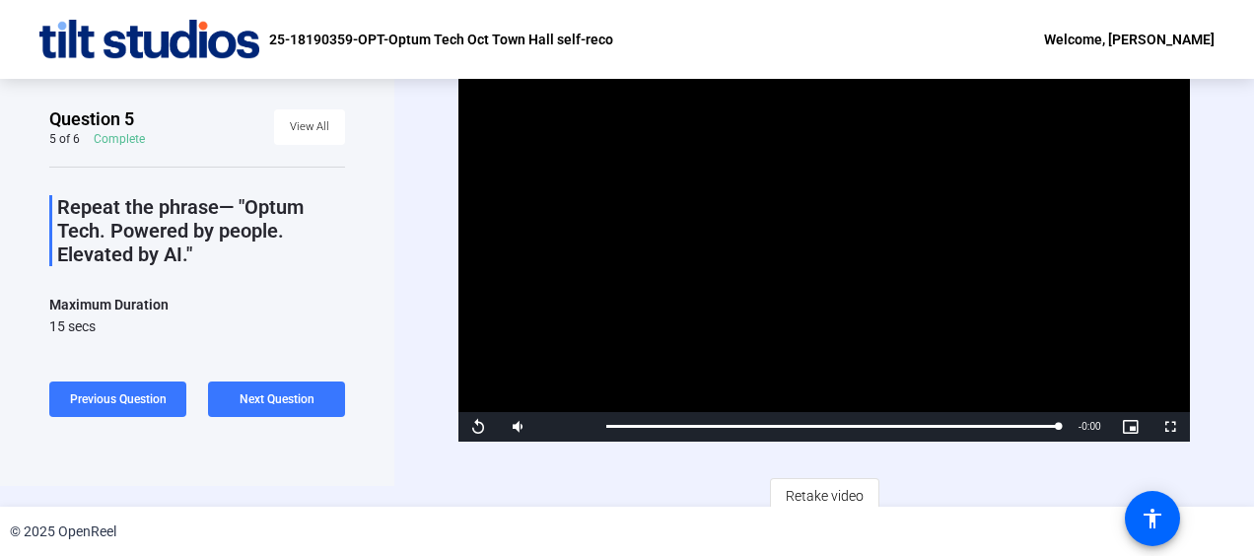
scroll to position [32, 0]
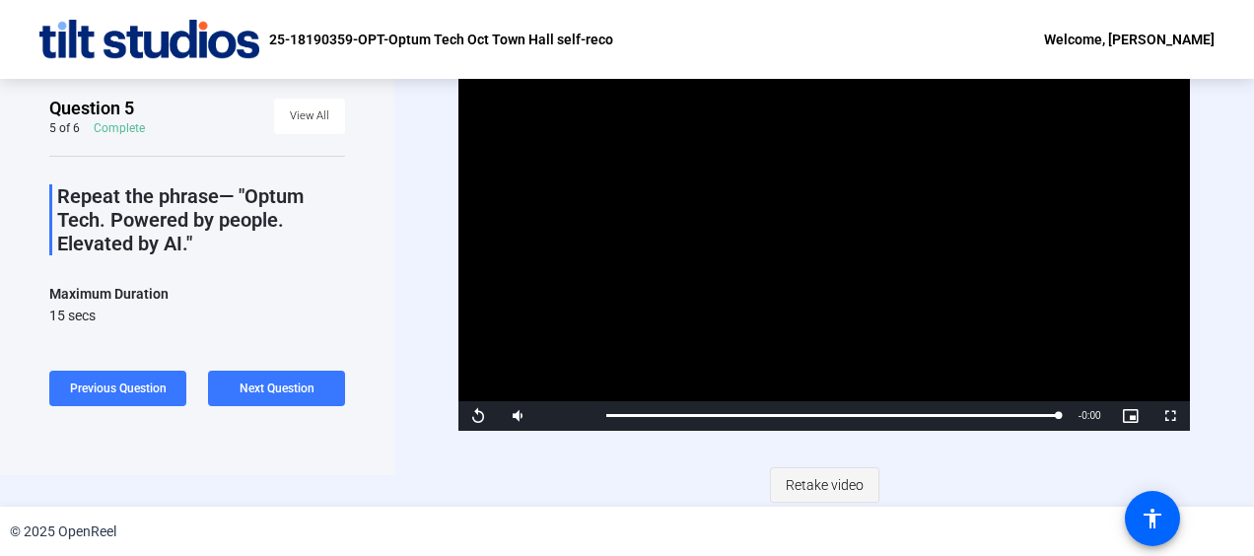
click at [858, 483] on span at bounding box center [824, 485] width 107 height 47
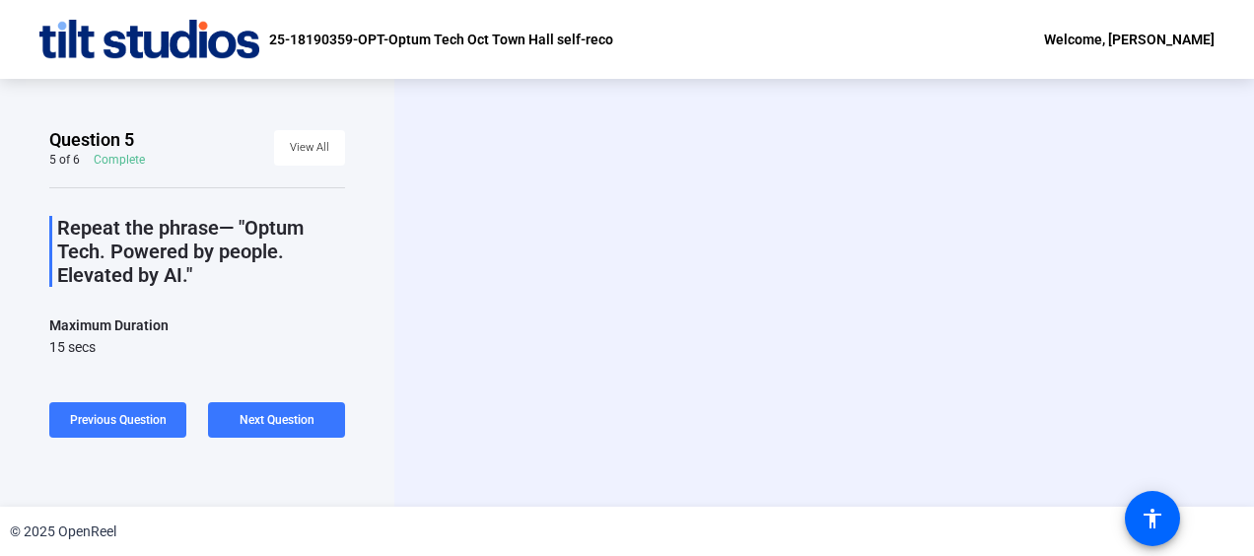
scroll to position [0, 0]
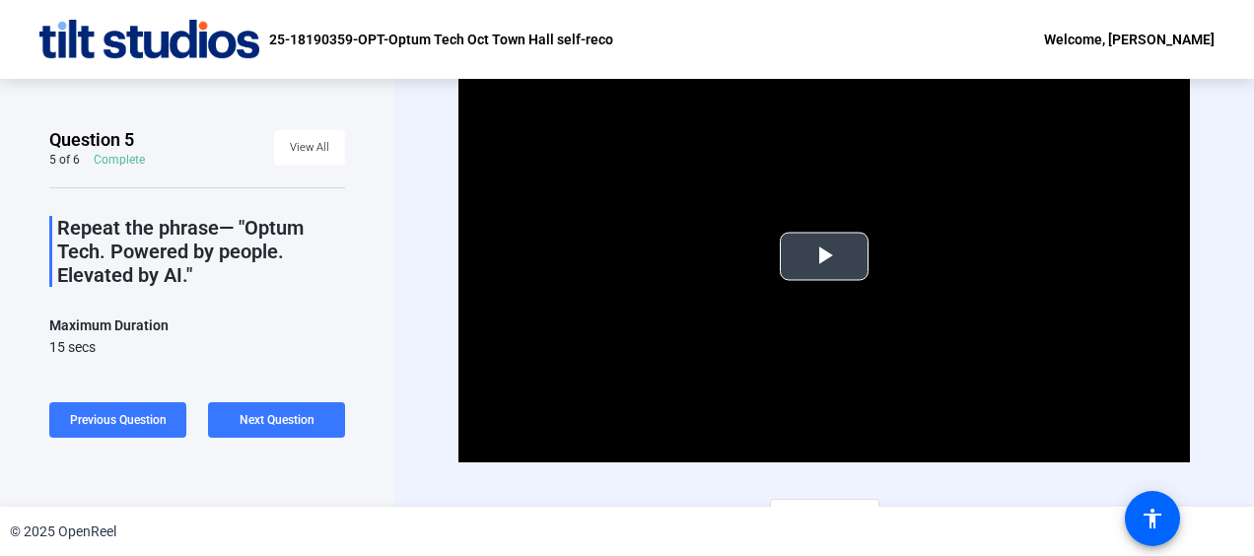
drag, startPoint x: 878, startPoint y: 247, endPoint x: 831, endPoint y: 253, distance: 46.9
click at [824, 256] on span "Video Player" at bounding box center [824, 256] width 0 height 0
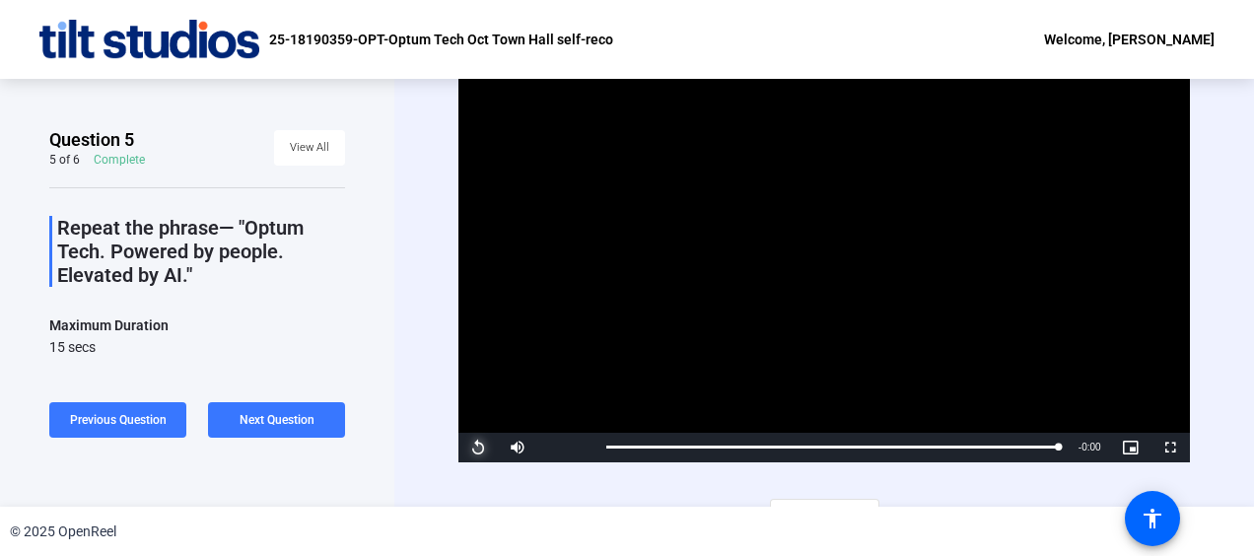
click at [473, 448] on span "Video Player" at bounding box center [478, 448] width 39 height 0
click at [280, 426] on span "Next Question" at bounding box center [277, 420] width 75 height 14
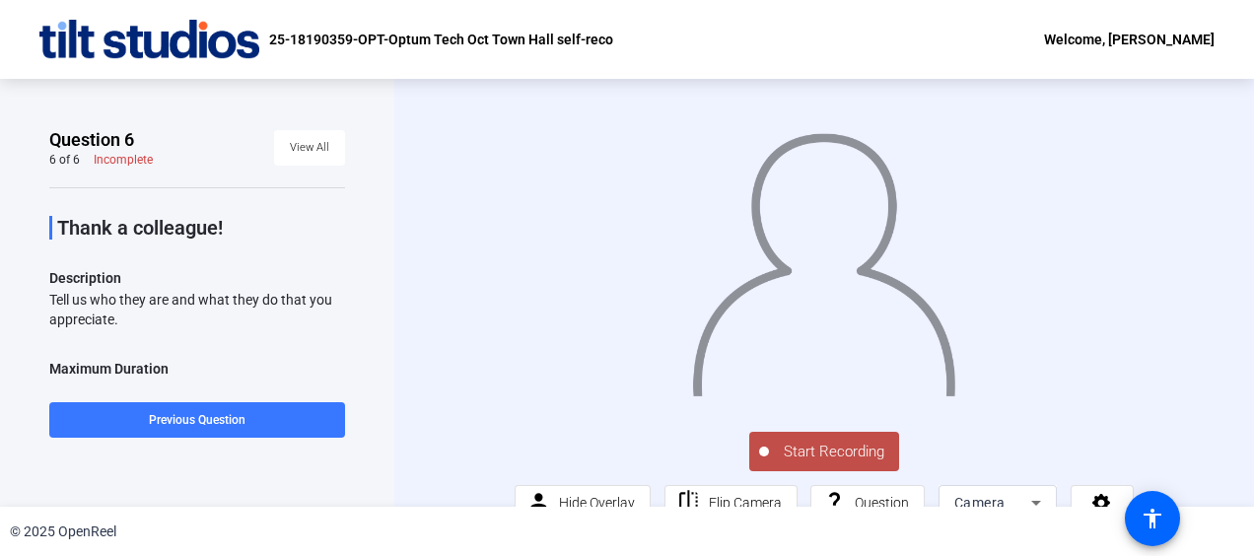
drag, startPoint x: 149, startPoint y: 322, endPoint x: 33, endPoint y: 229, distance: 148.8
click at [33, 229] on div "Question 6 6 of 6 Incomplete View All Thank a colleague! Description Tell us wh…" at bounding box center [197, 293] width 394 height 428
copy div "Thank a colleague! Description Tell us who they are and what they do that you a…"
click at [854, 464] on span "Start Recording" at bounding box center [834, 452] width 130 height 23
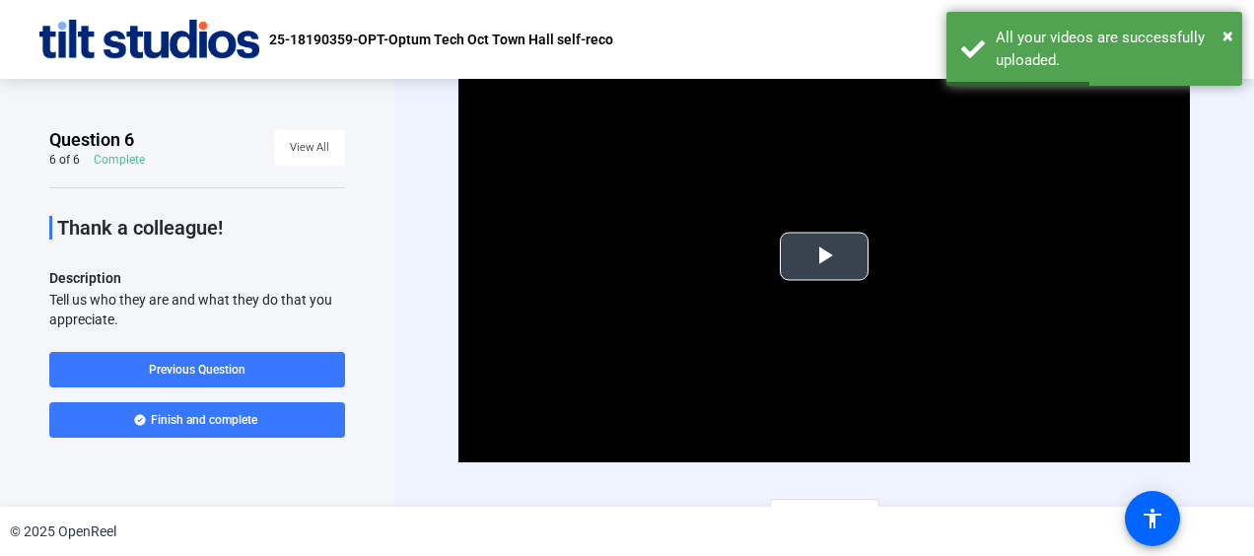
click at [824, 256] on span "Video Player" at bounding box center [824, 256] width 0 height 0
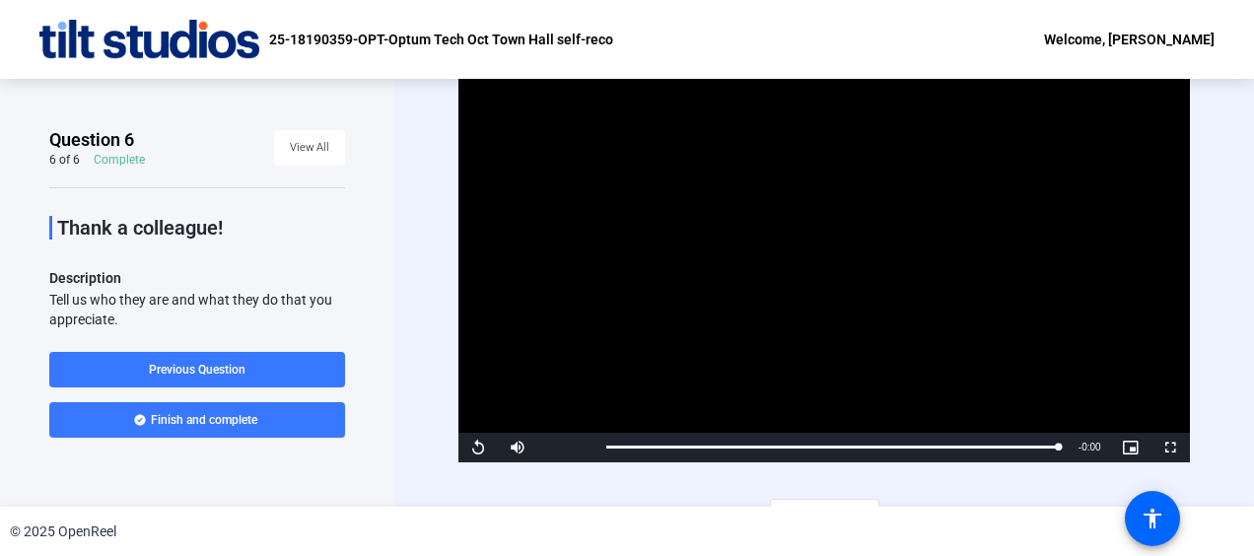
click at [223, 316] on div "Tell us who they are and what they do that you appreciate." at bounding box center [197, 309] width 296 height 39
drag, startPoint x: 134, startPoint y: 314, endPoint x: 34, endPoint y: 225, distance: 134.2
click at [34, 225] on div "Question 6 6 of 6 Complete View All Thank a colleague! Description Tell us who …" at bounding box center [197, 293] width 394 height 428
copy div "Thank a colleague! Description Tell us who they are and what they do that you a…"
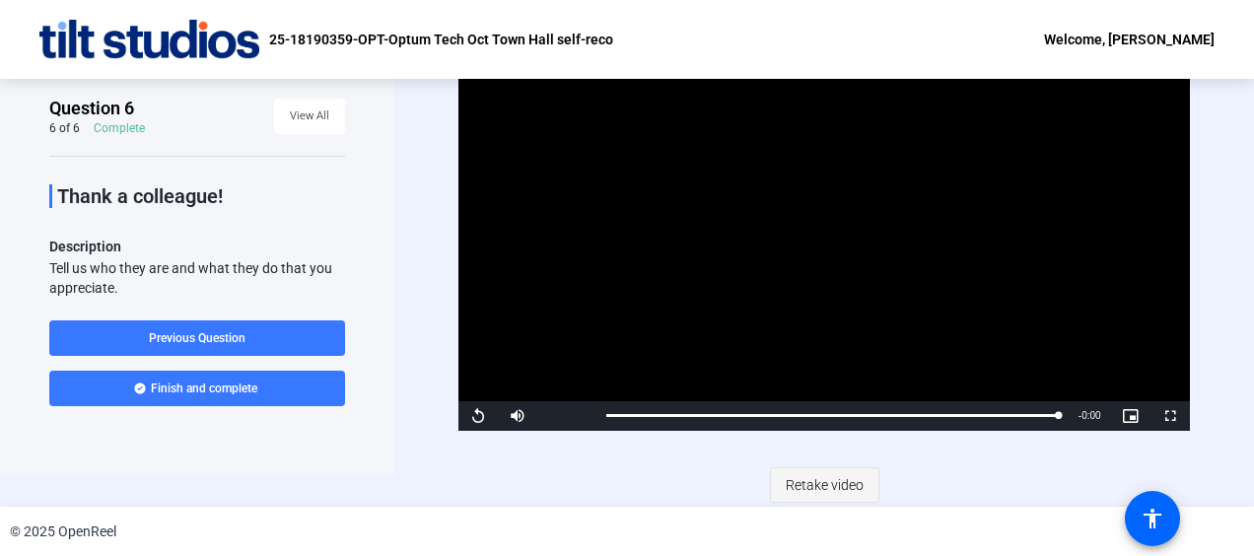
click at [857, 483] on span "Retake video" at bounding box center [825, 484] width 78 height 37
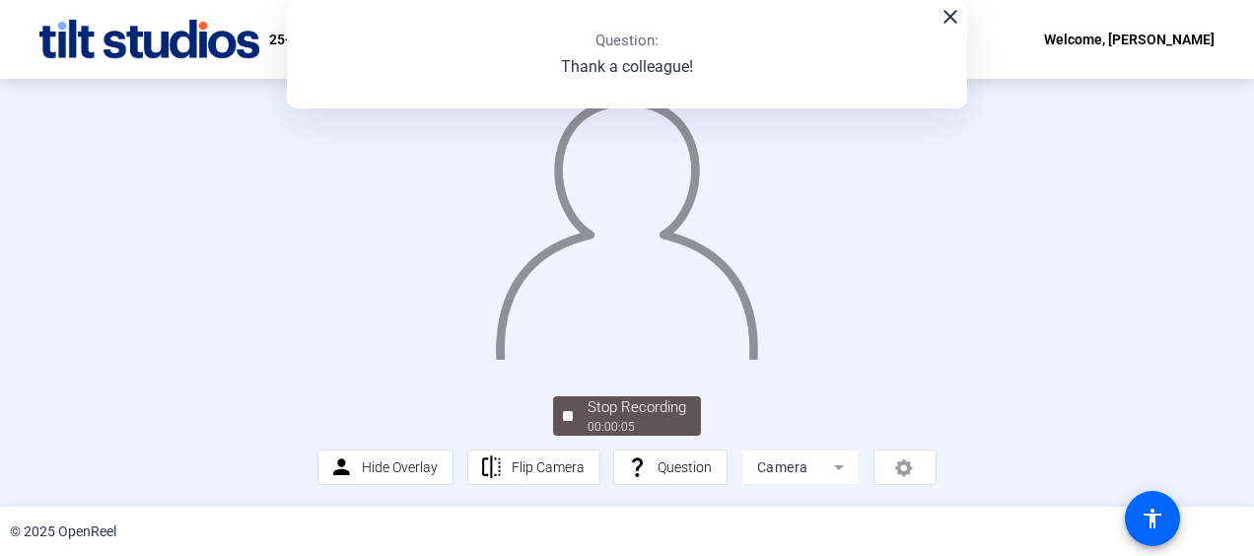
scroll to position [159, 0]
click at [659, 424] on div "00:00:06" at bounding box center [637, 427] width 99 height 18
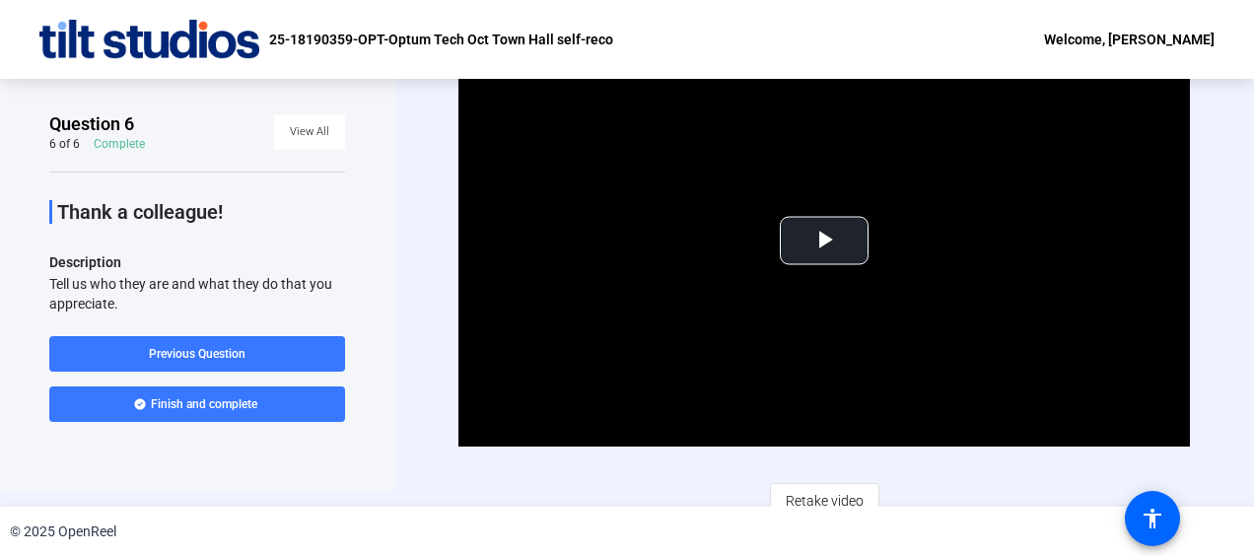
scroll to position [32, 0]
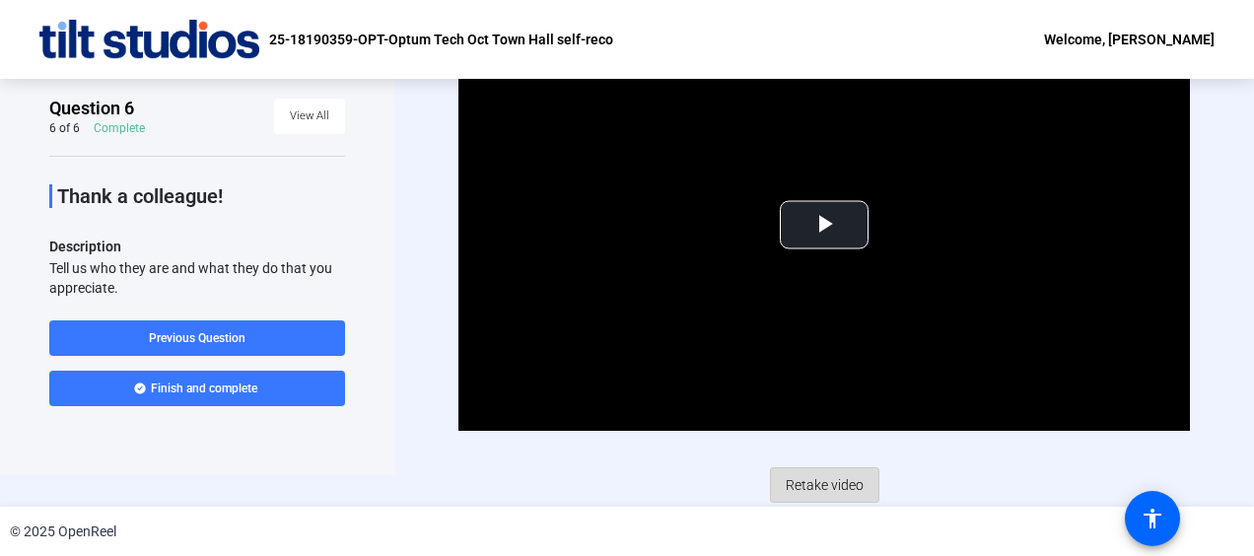
click at [828, 487] on span "Retake video" at bounding box center [825, 484] width 78 height 37
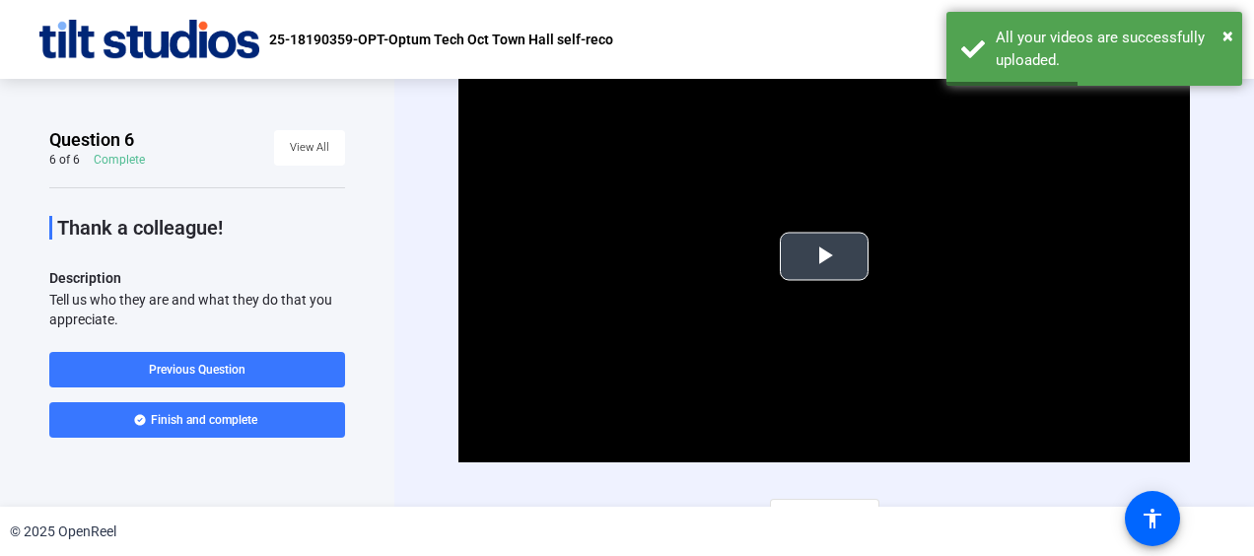
click at [824, 256] on span "Video Player" at bounding box center [824, 256] width 0 height 0
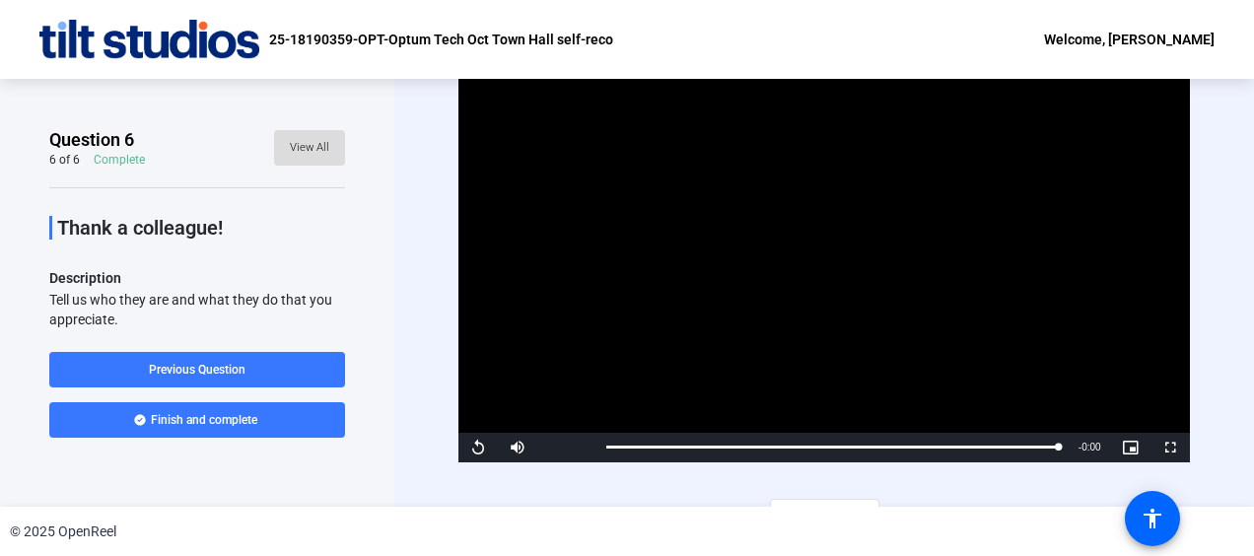
click at [295, 141] on span "View All" at bounding box center [309, 148] width 39 height 30
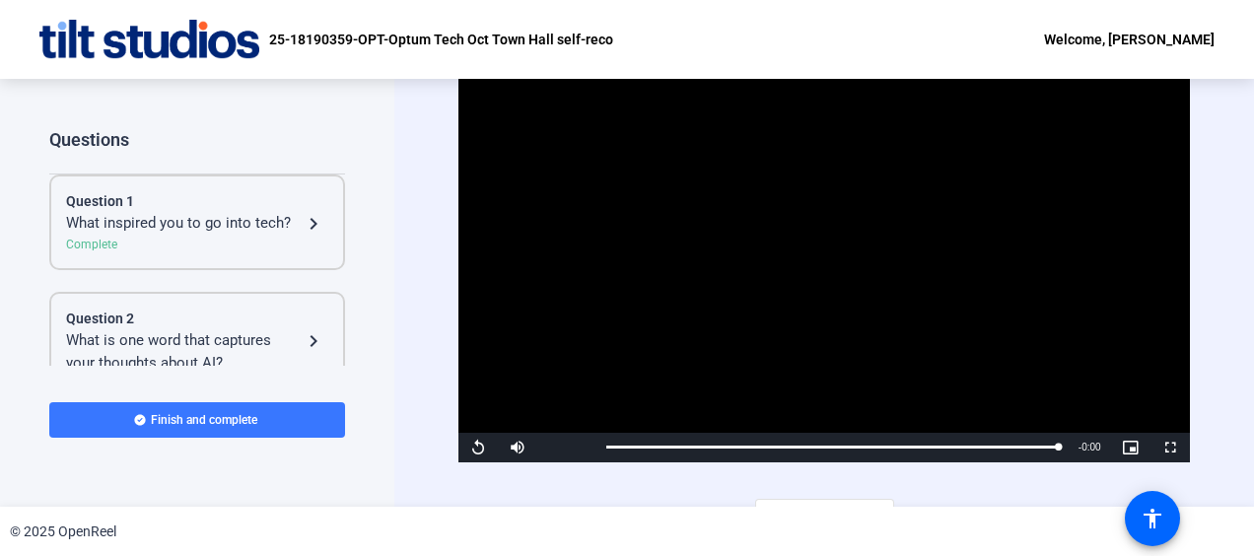
click at [203, 239] on div "Complete" at bounding box center [197, 245] width 262 height 18
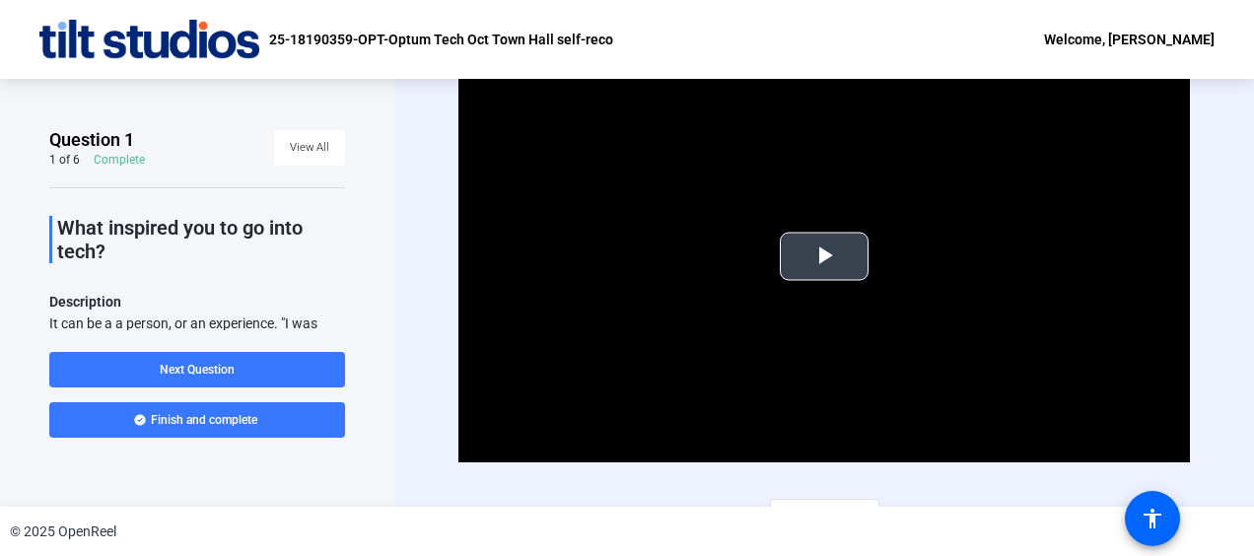
click at [824, 256] on span "Video Player" at bounding box center [824, 256] width 0 height 0
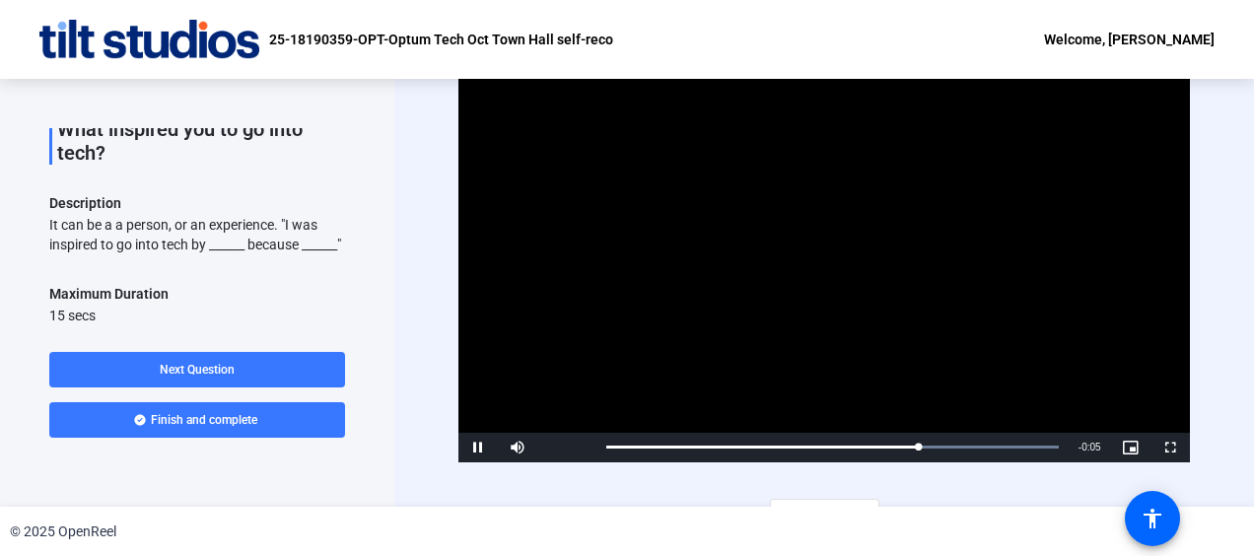
scroll to position [99, 0]
click at [280, 365] on span at bounding box center [197, 369] width 296 height 47
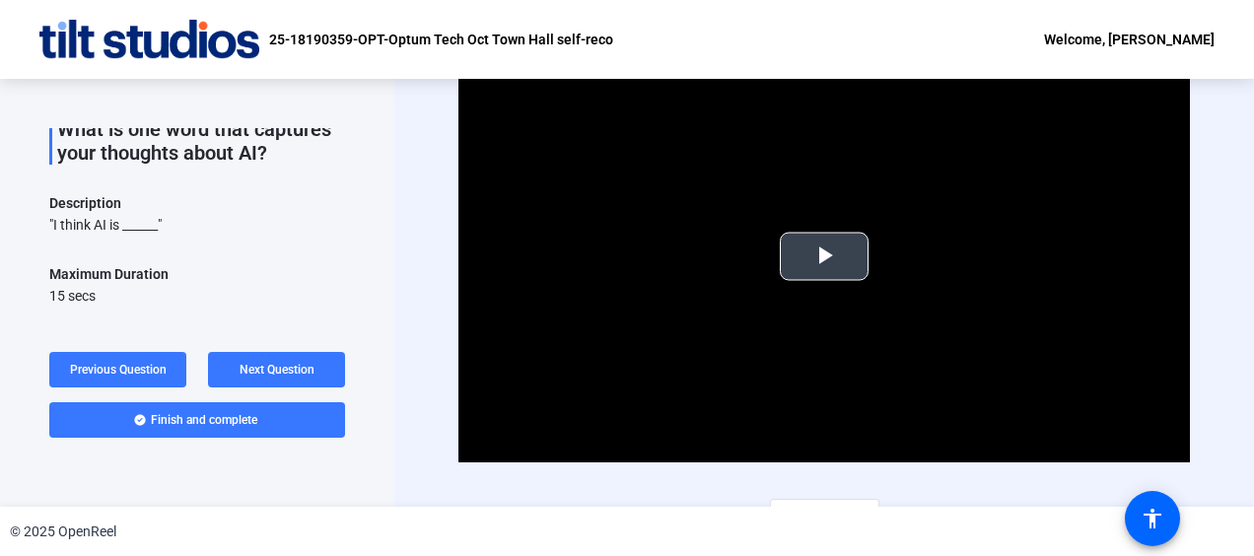
click at [824, 256] on span "Video Player" at bounding box center [824, 256] width 0 height 0
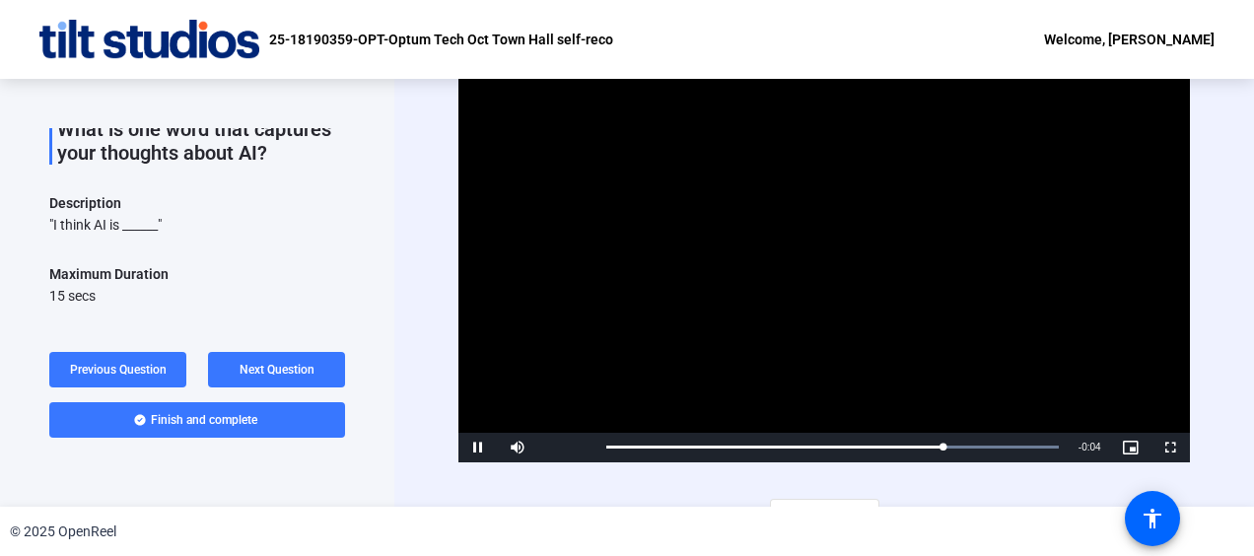
scroll to position [32, 0]
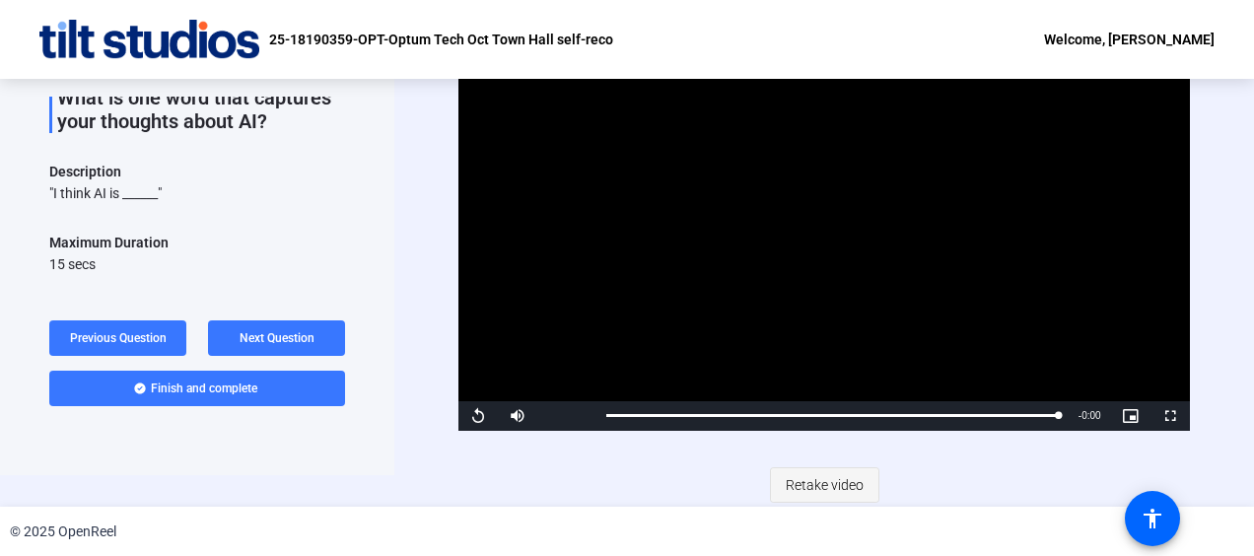
click at [824, 481] on span "Retake video" at bounding box center [825, 484] width 78 height 37
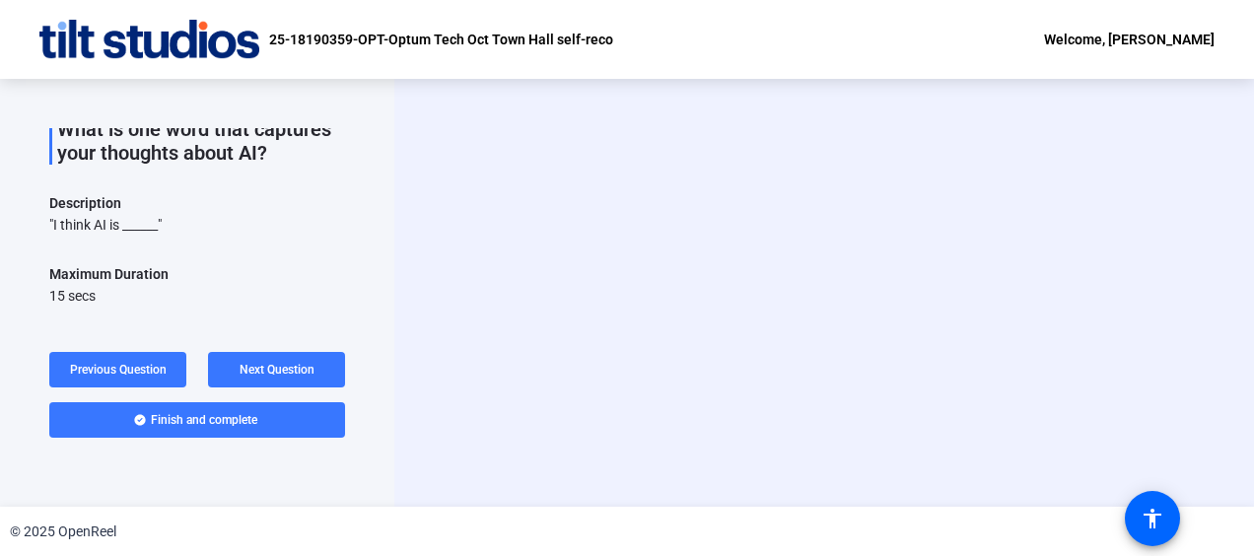
scroll to position [0, 0]
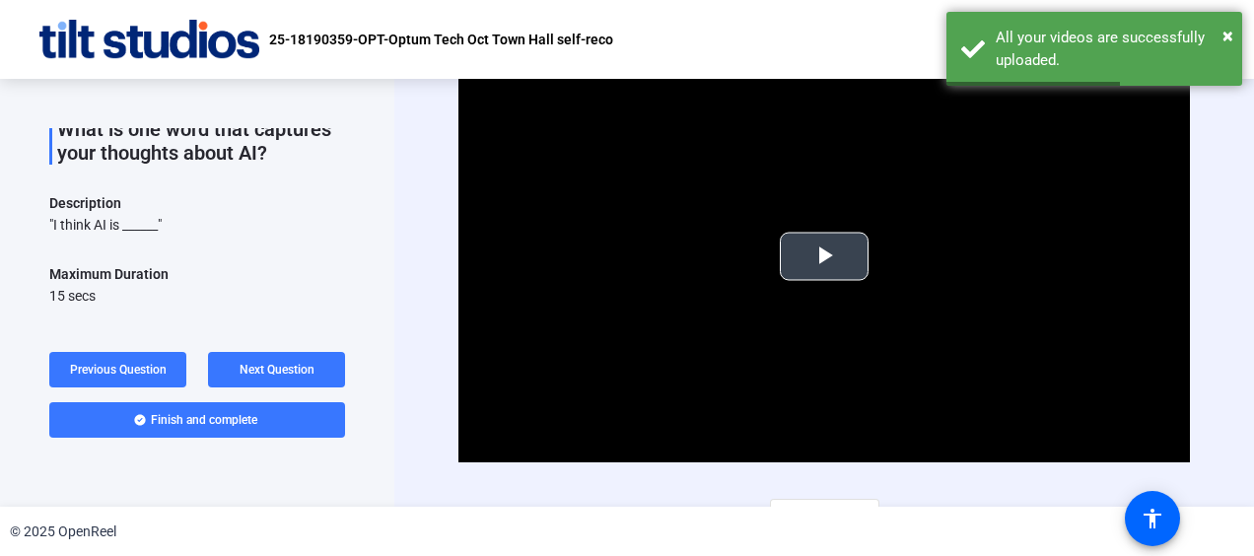
click at [824, 256] on span "Video Player" at bounding box center [824, 256] width 0 height 0
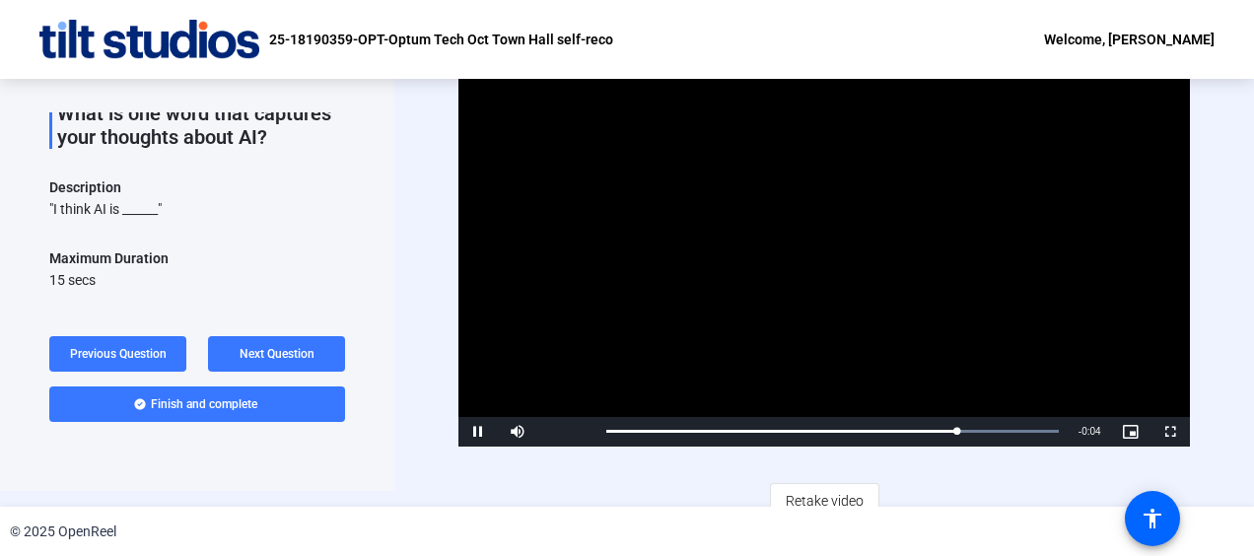
scroll to position [32, 0]
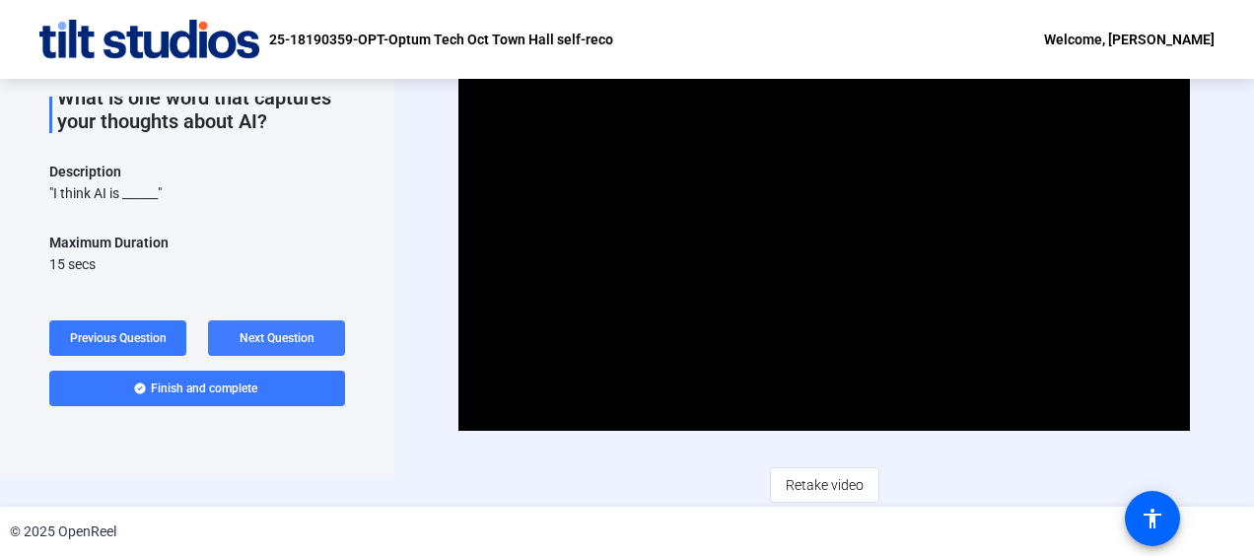
click at [306, 338] on span "Next Question" at bounding box center [277, 338] width 75 height 14
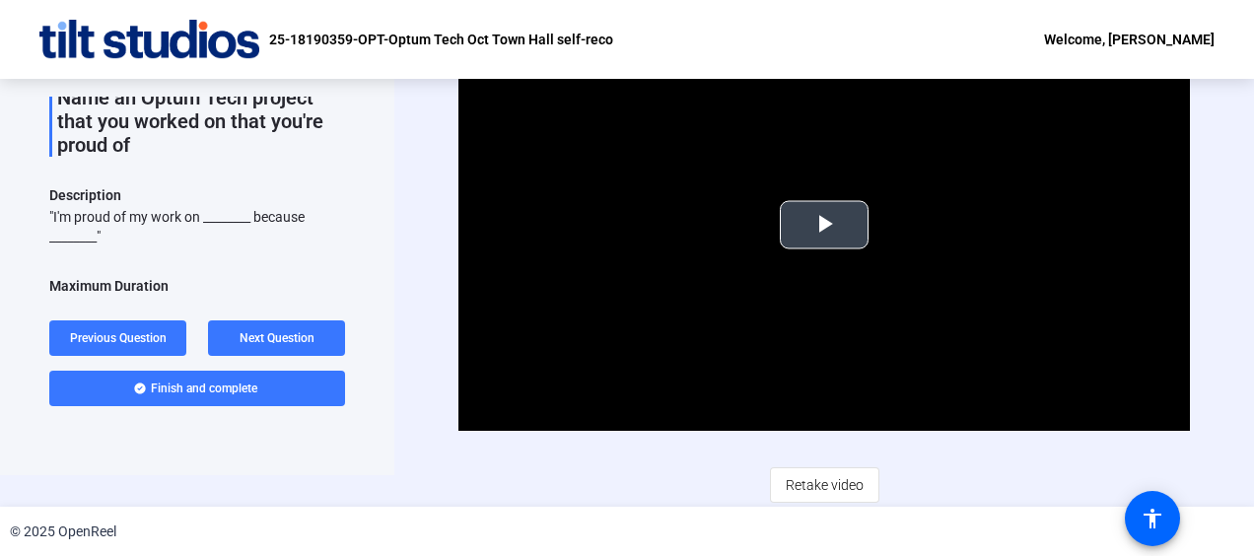
click at [824, 225] on span "Video Player" at bounding box center [824, 225] width 0 height 0
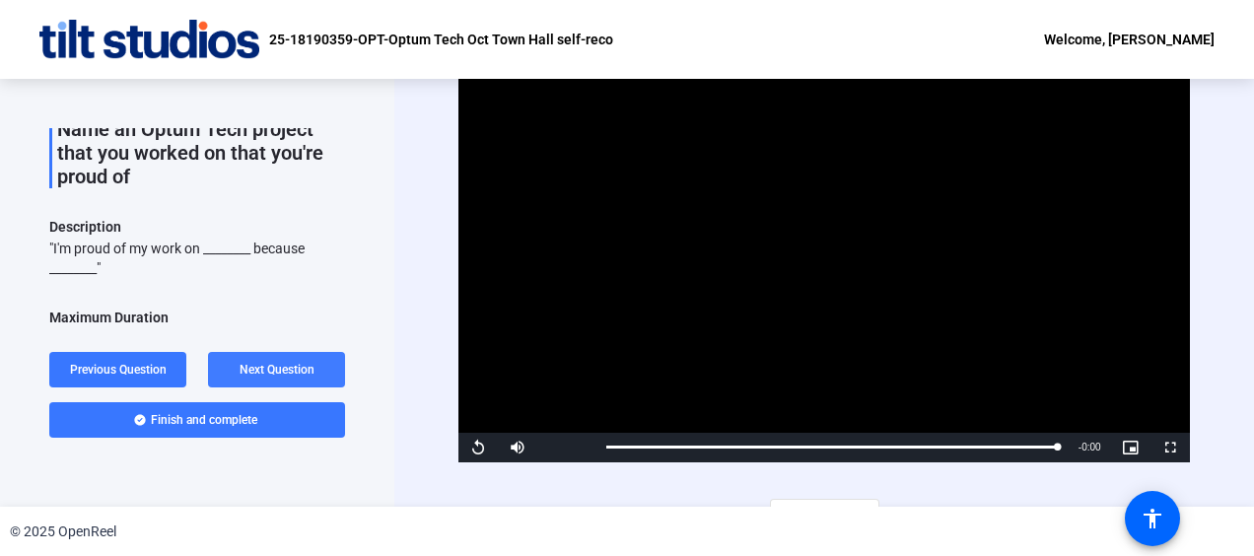
click at [306, 384] on span at bounding box center [276, 369] width 137 height 47
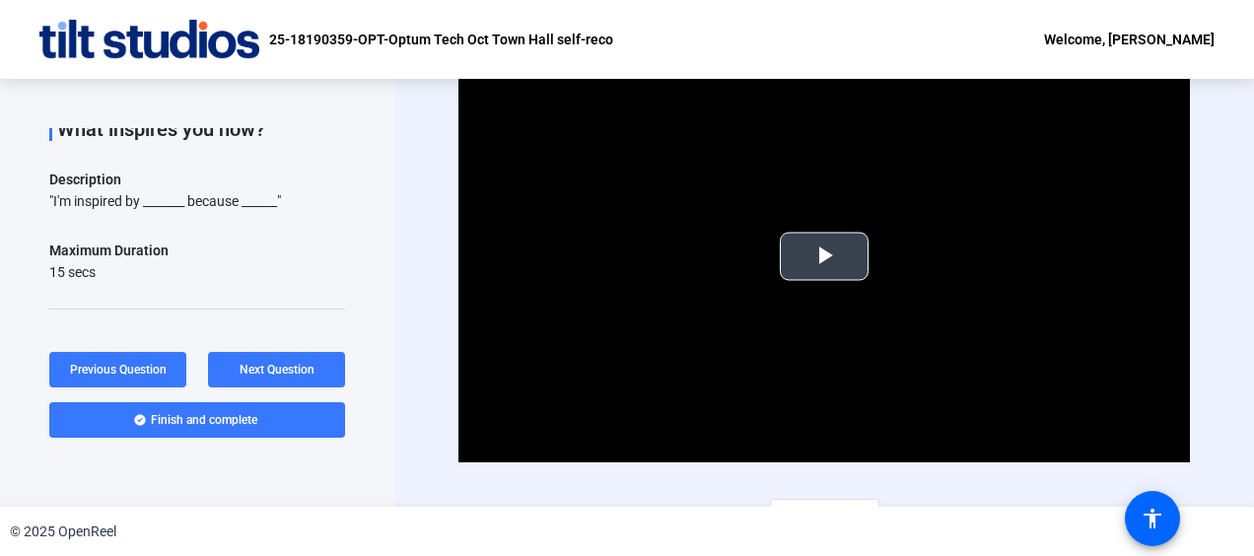
click at [834, 285] on video "Video Player" at bounding box center [824, 256] width 731 height 411
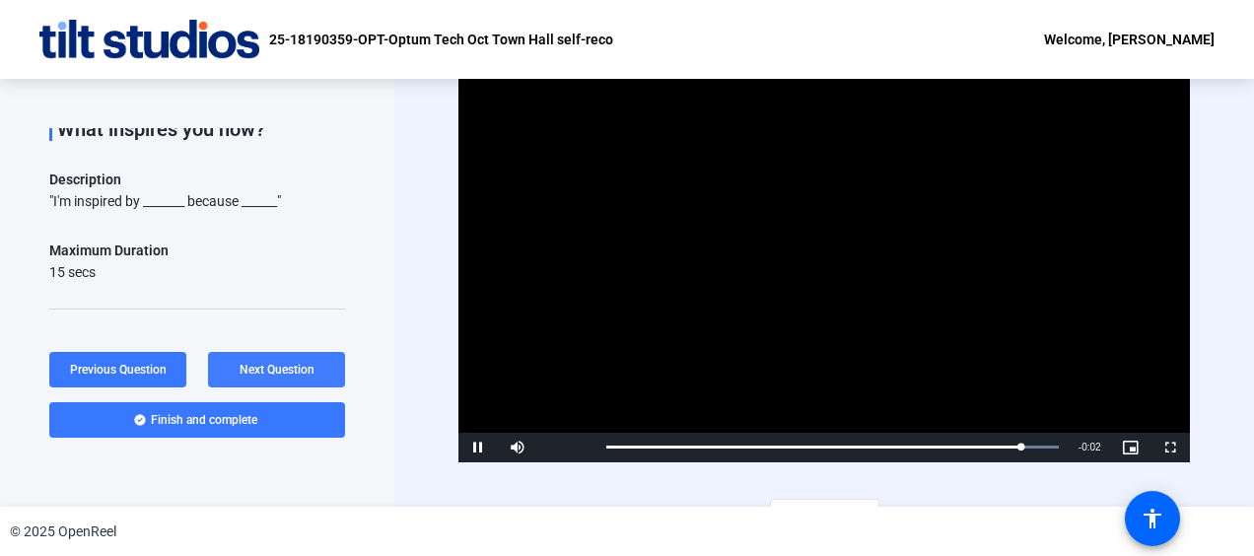
click at [284, 358] on span at bounding box center [276, 369] width 137 height 47
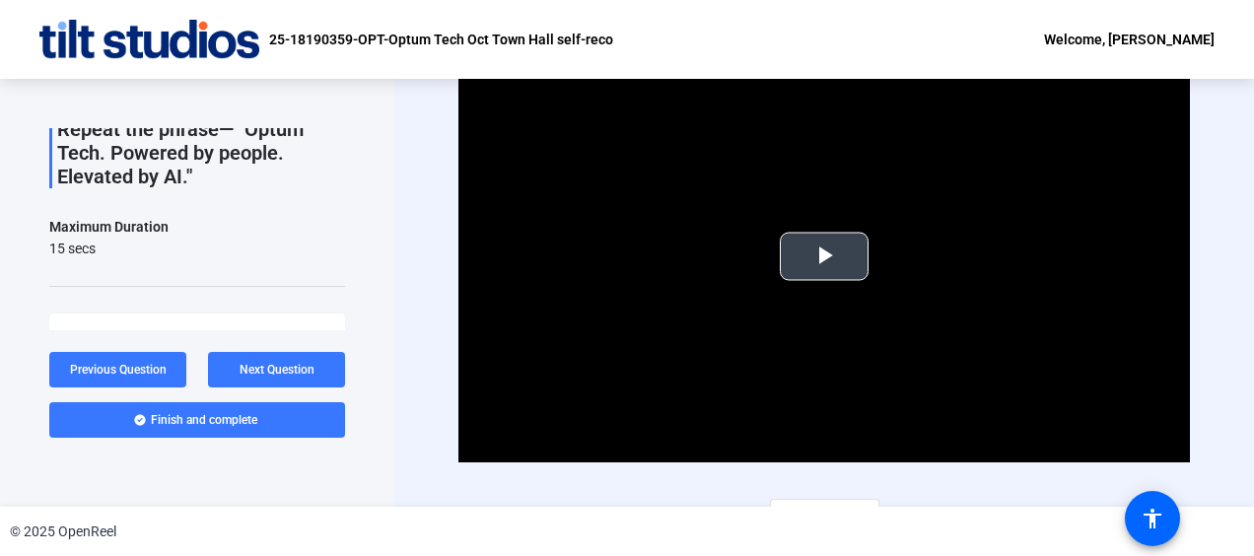
click at [824, 256] on span "Video Player" at bounding box center [824, 256] width 0 height 0
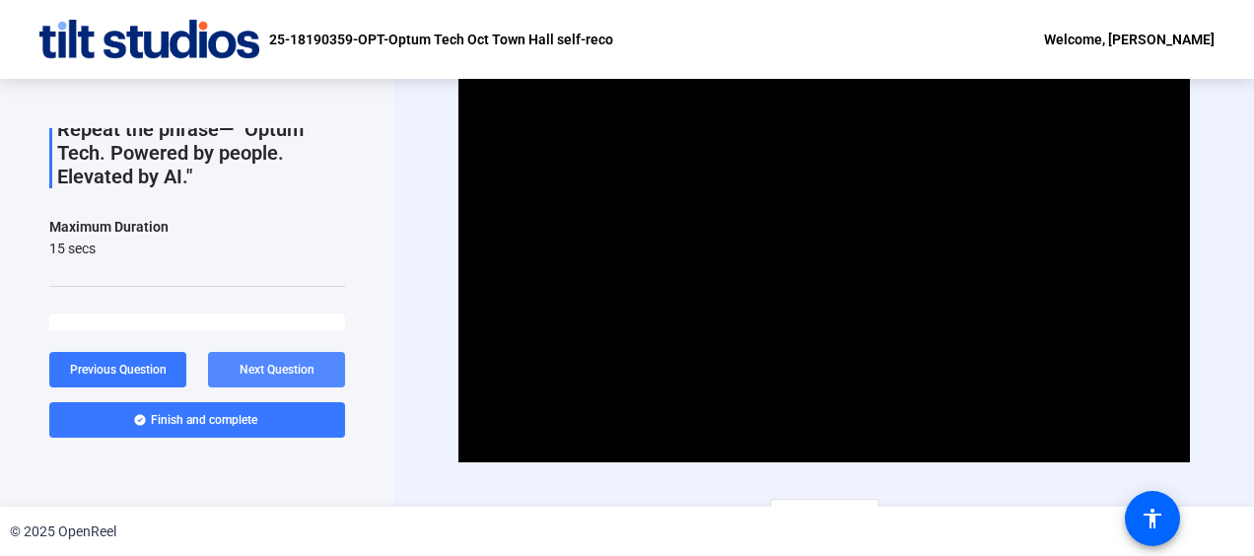
click at [292, 375] on span "Next Question" at bounding box center [277, 370] width 75 height 14
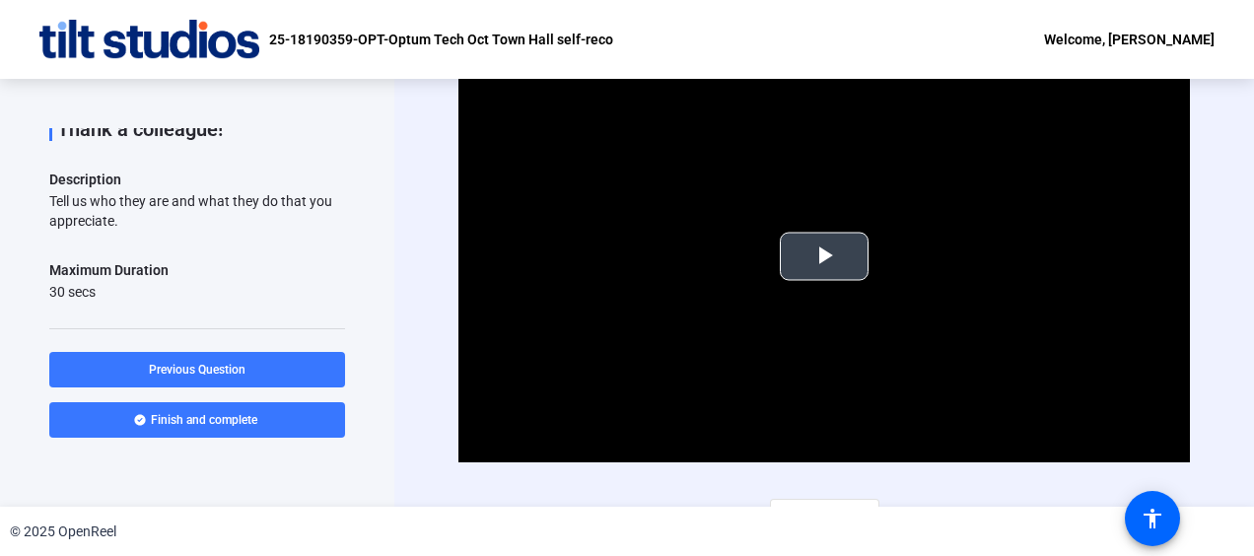
click at [823, 280] on video "Video Player" at bounding box center [824, 256] width 731 height 411
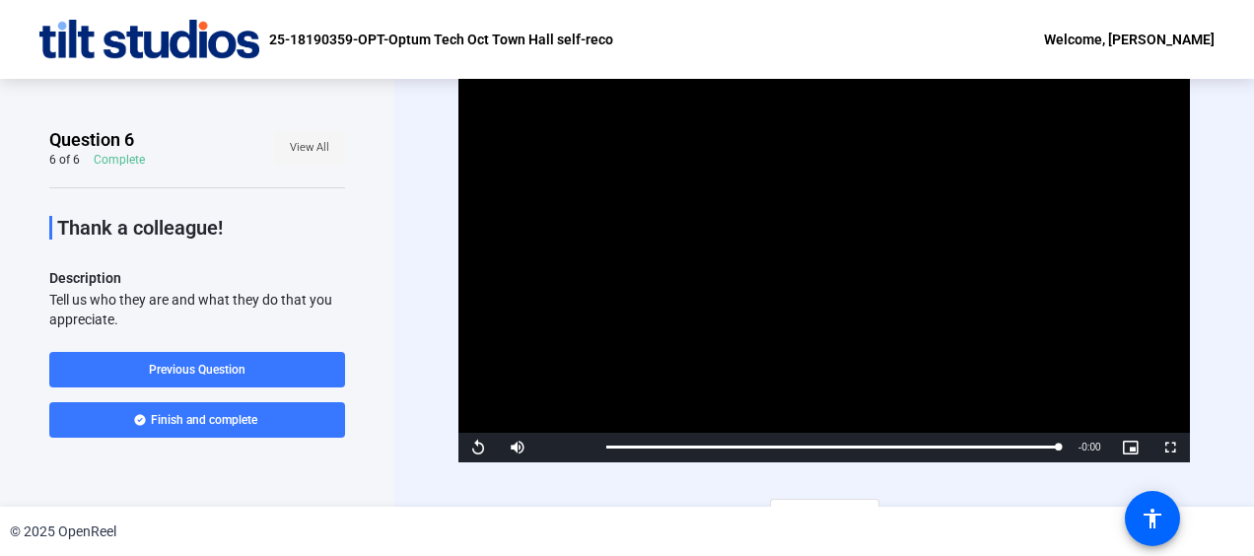
click at [304, 157] on span "View All" at bounding box center [309, 148] width 39 height 30
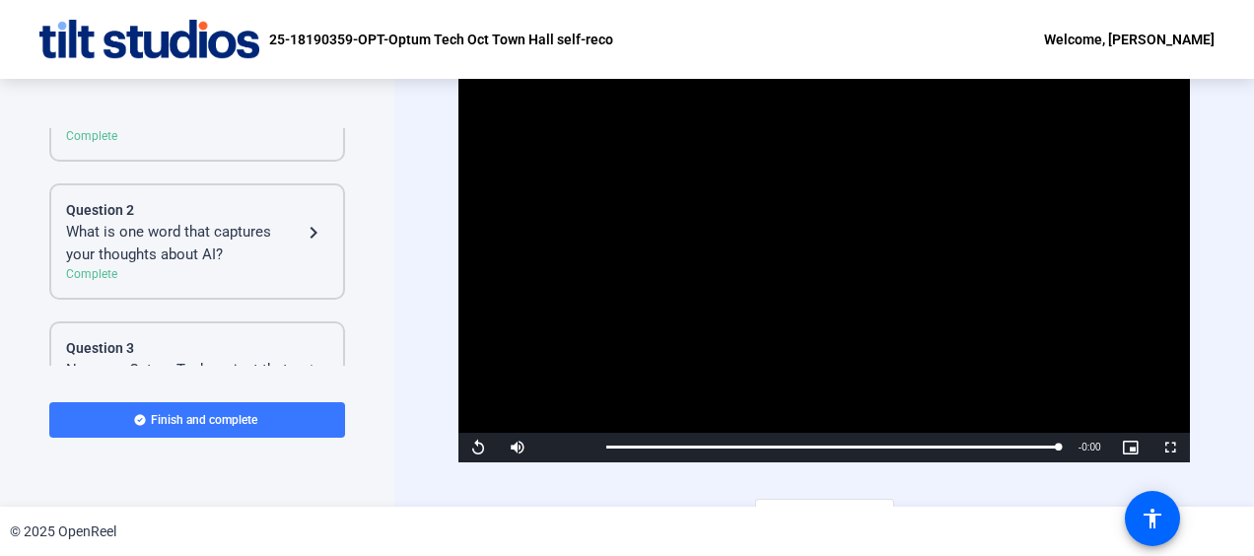
scroll to position [197, 0]
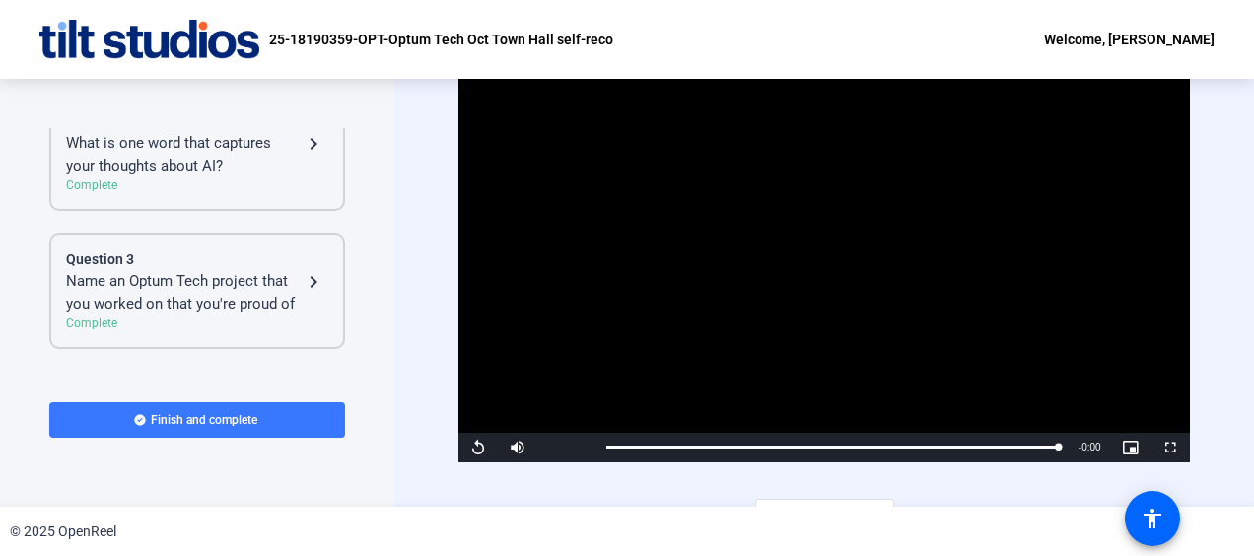
click at [212, 181] on div "Complete" at bounding box center [197, 186] width 262 height 18
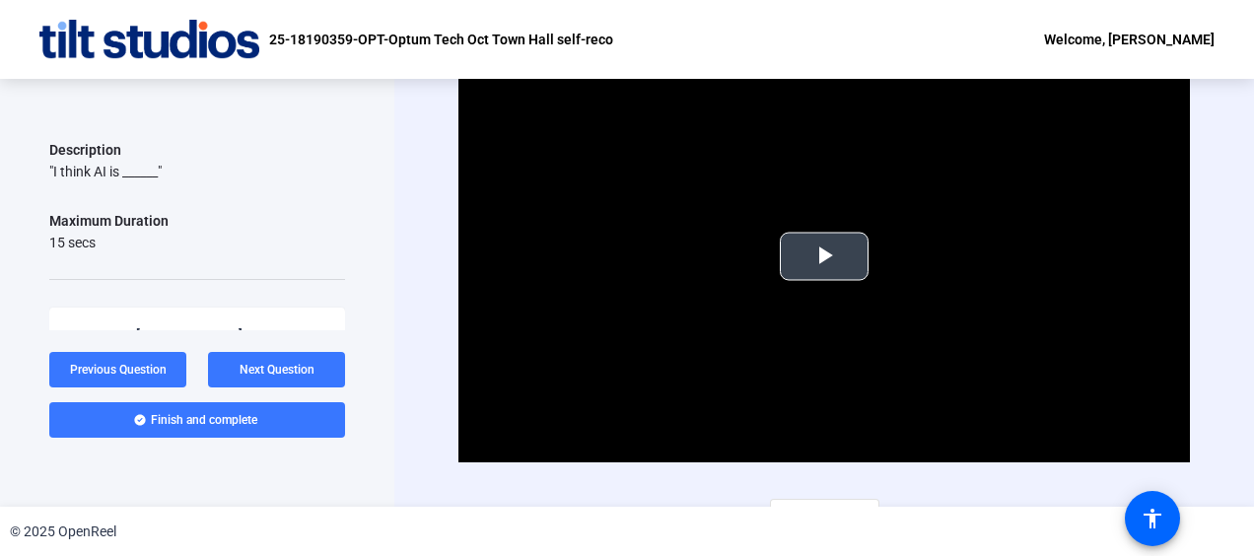
click at [824, 256] on span "Video Player" at bounding box center [824, 256] width 0 height 0
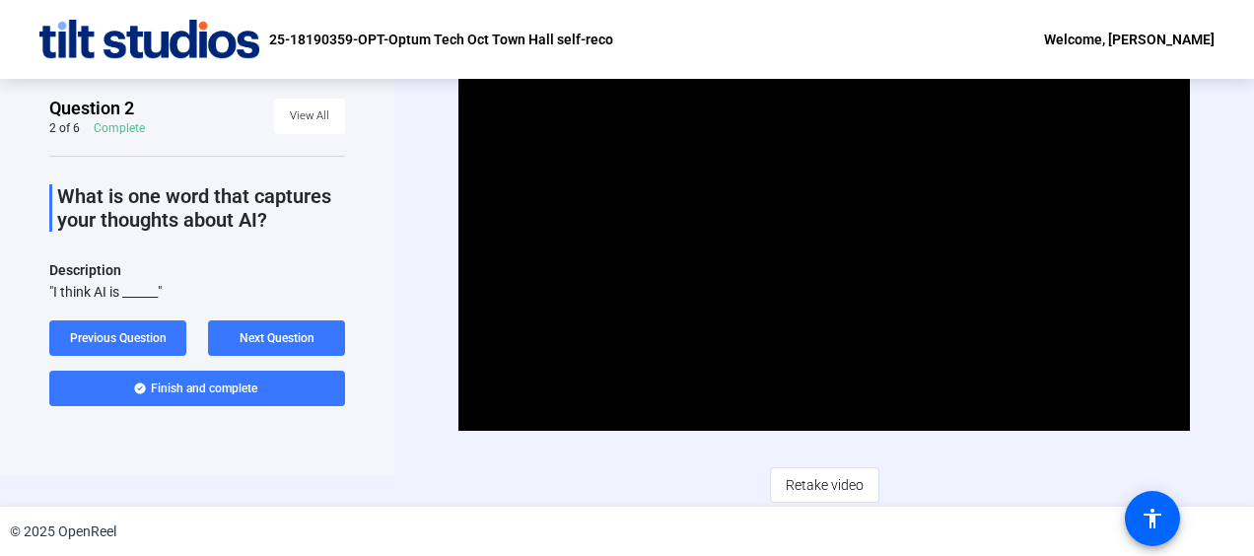
scroll to position [0, 0]
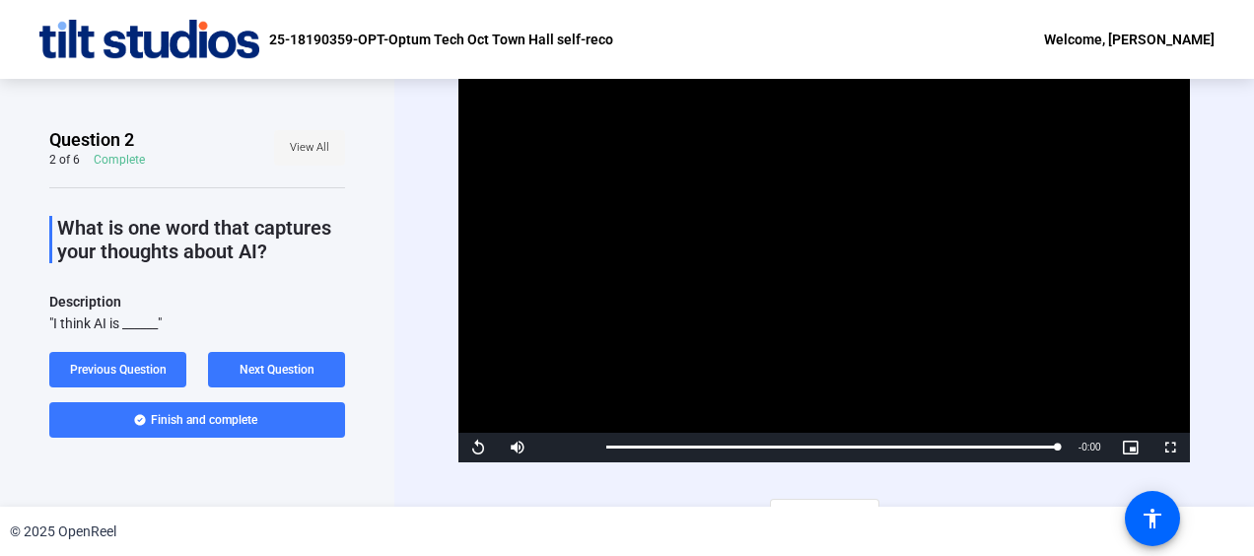
click at [304, 140] on span "View All" at bounding box center [309, 148] width 39 height 30
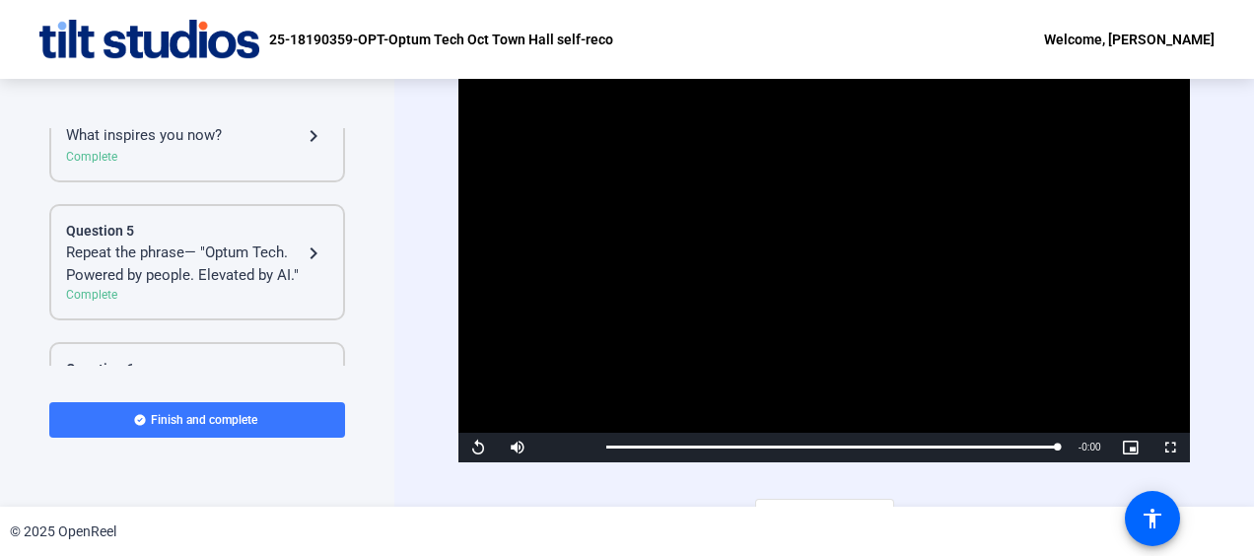
scroll to position [574, 0]
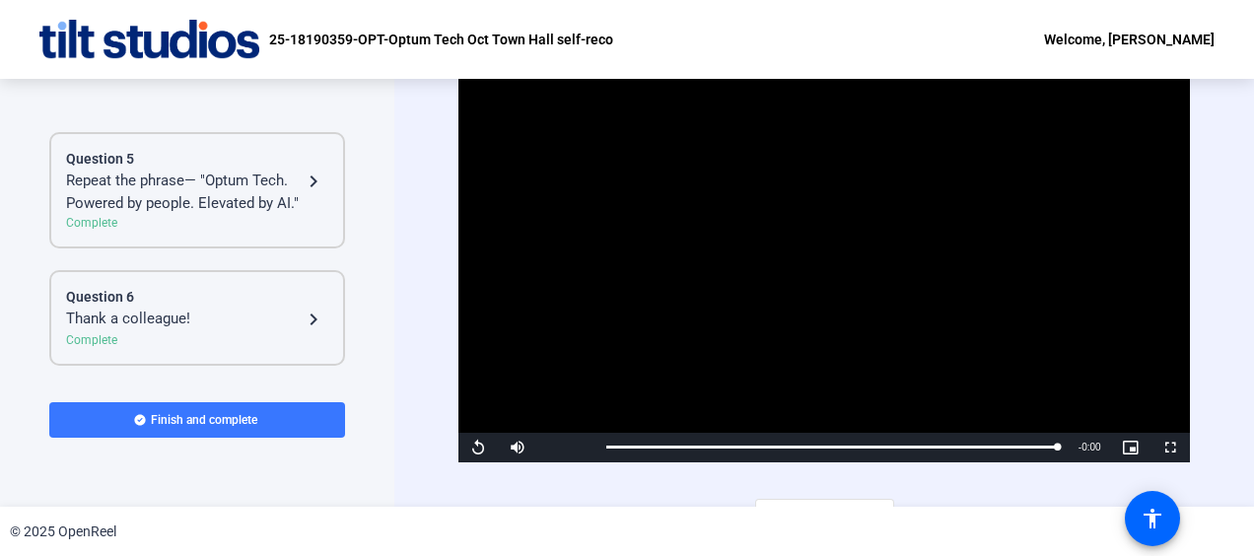
click at [230, 302] on div "Question 6" at bounding box center [197, 297] width 262 height 21
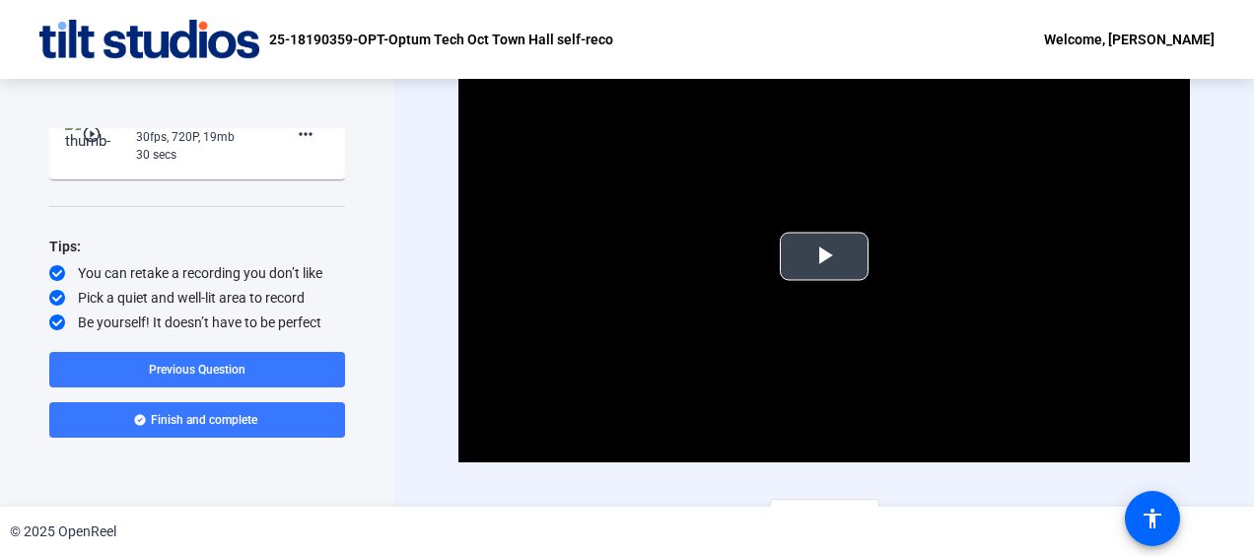
click at [824, 256] on span "Video Player" at bounding box center [824, 256] width 0 height 0
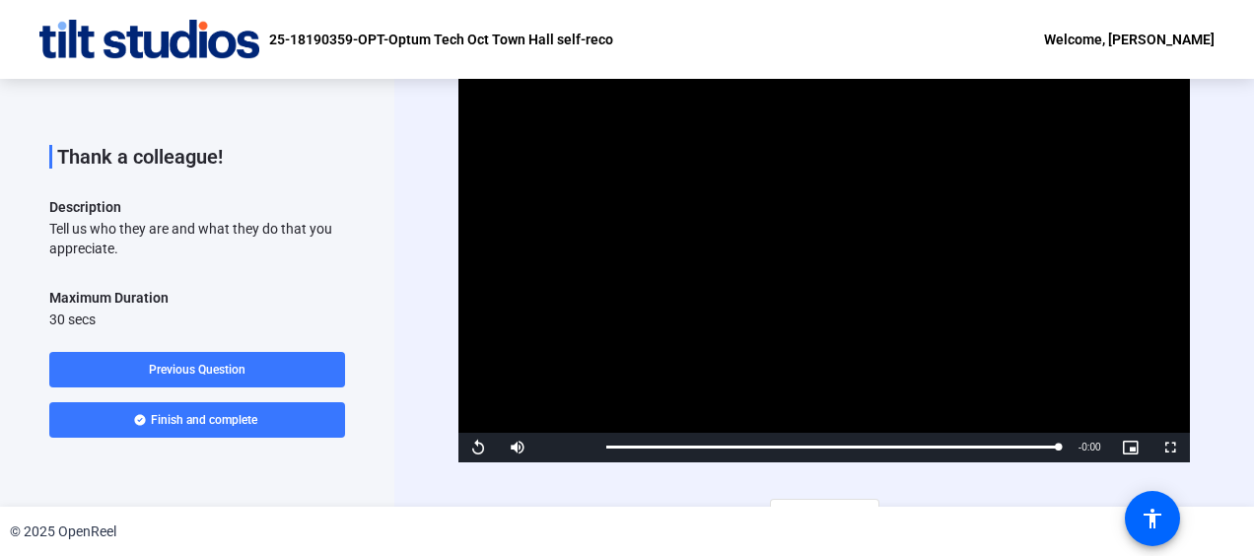
scroll to position [0, 0]
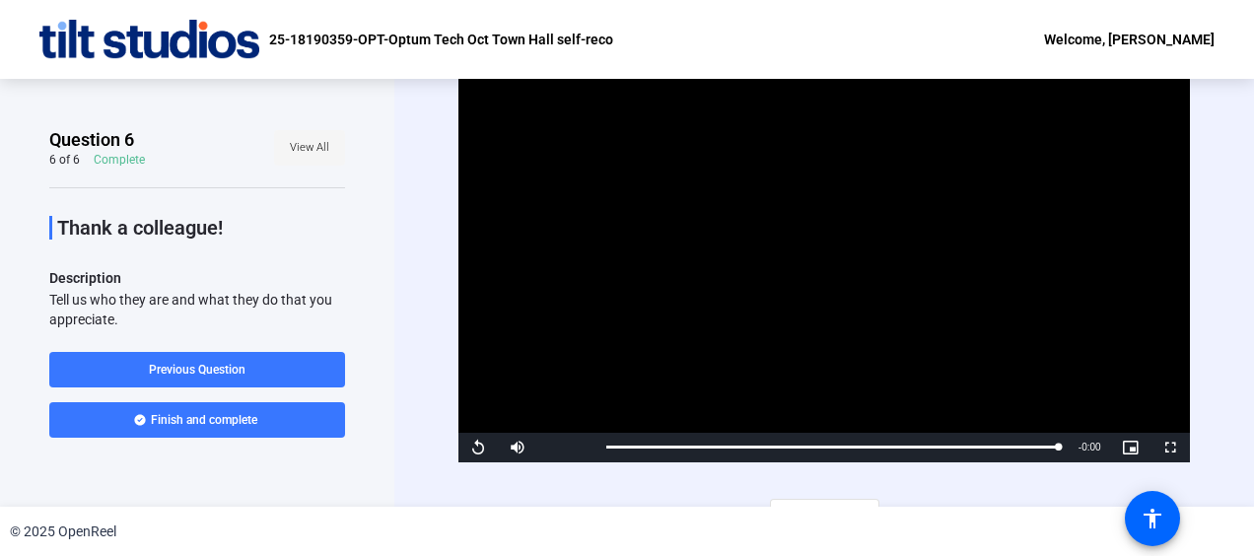
click at [294, 157] on span "View All" at bounding box center [309, 148] width 39 height 30
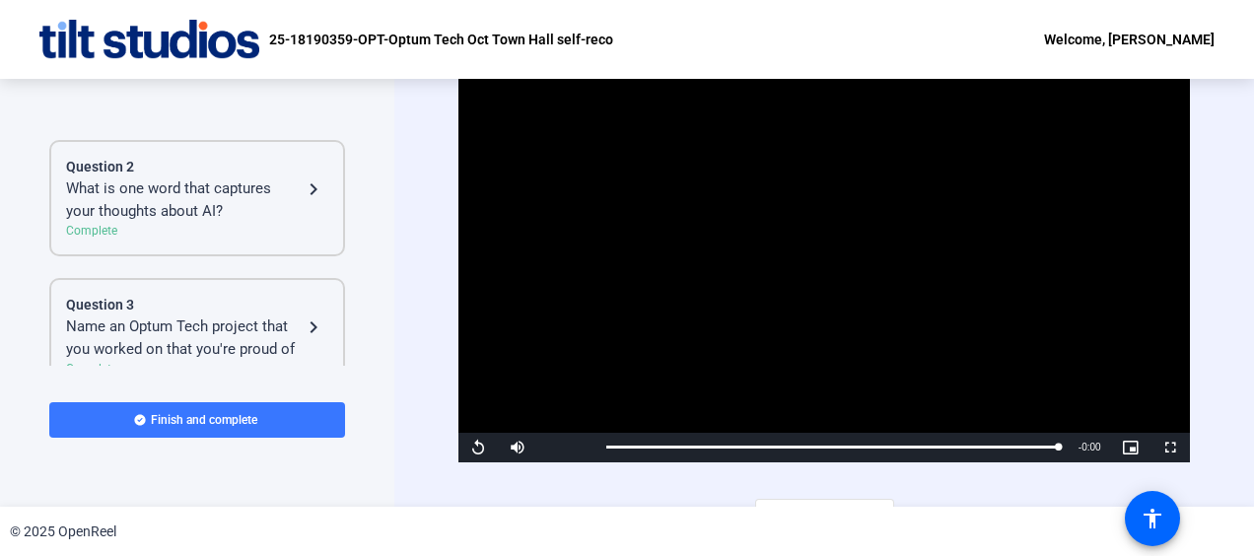
scroll to position [296, 0]
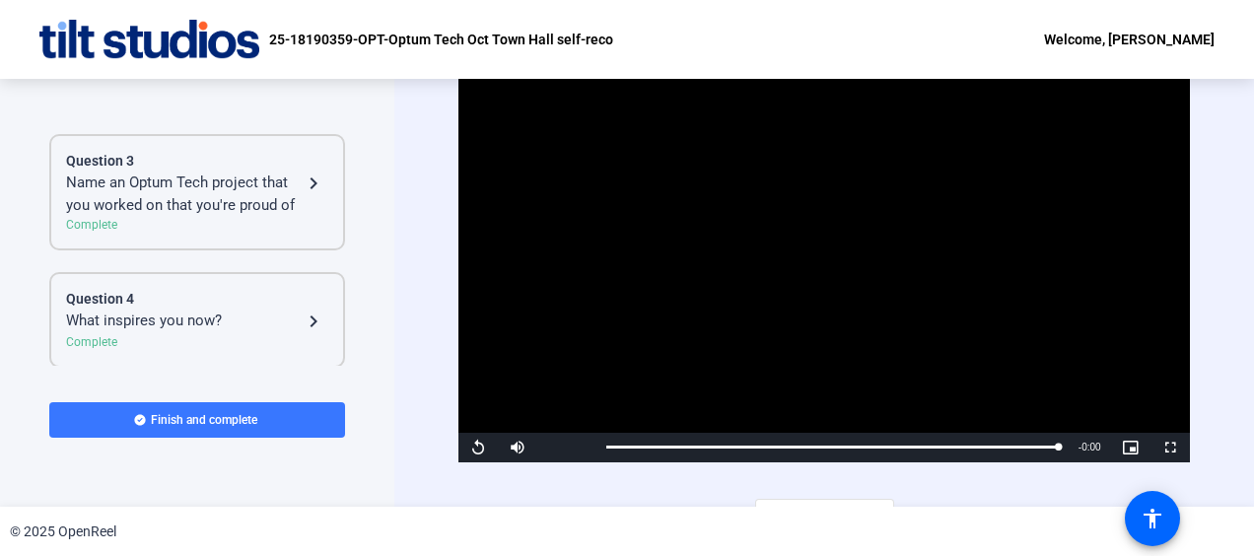
click at [213, 211] on div "Name an Optum Tech project that you worked on that you're proud of" at bounding box center [184, 194] width 236 height 44
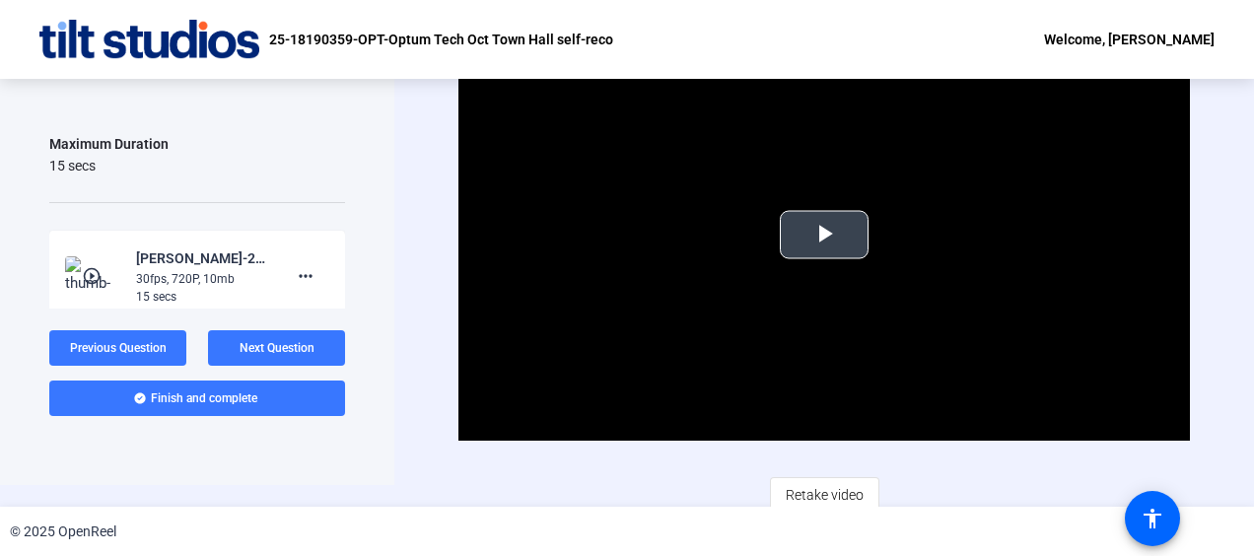
scroll to position [32, 0]
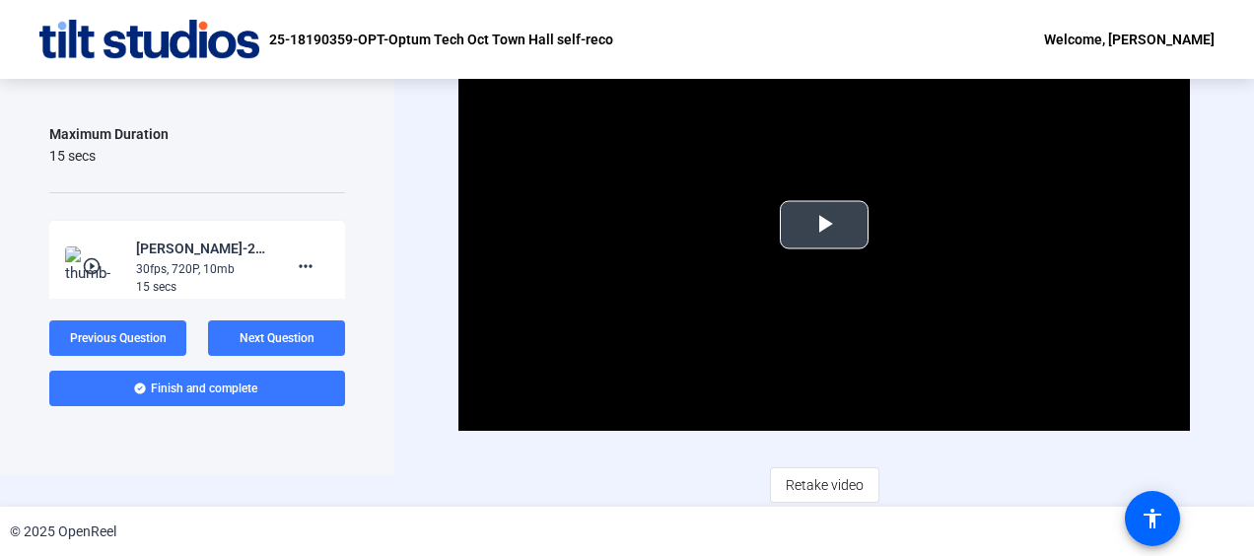
click at [824, 225] on span "Video Player" at bounding box center [824, 225] width 0 height 0
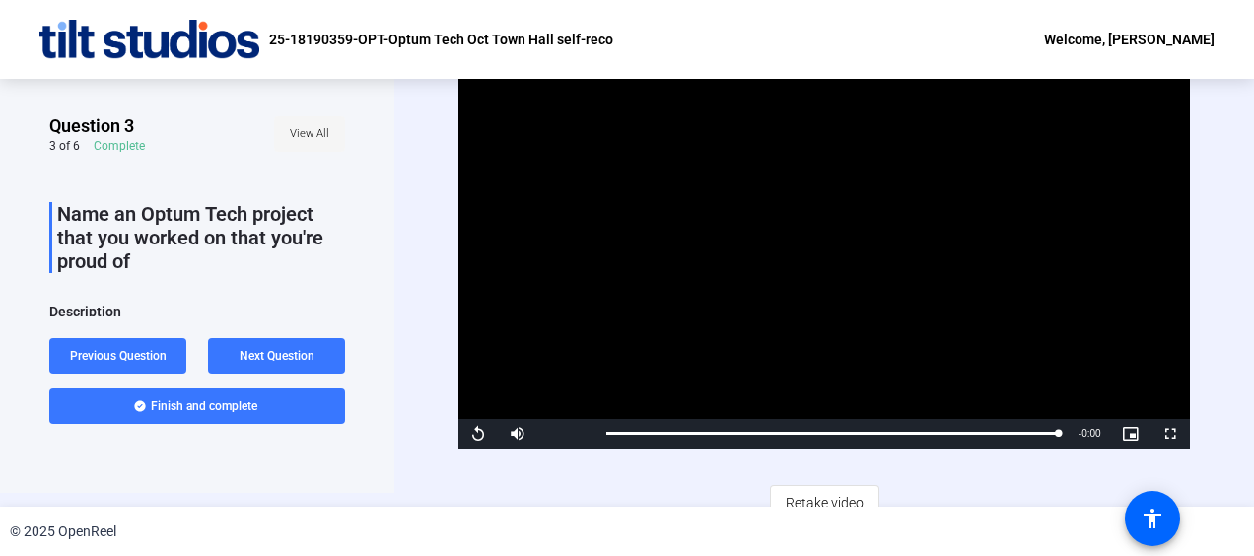
scroll to position [0, 0]
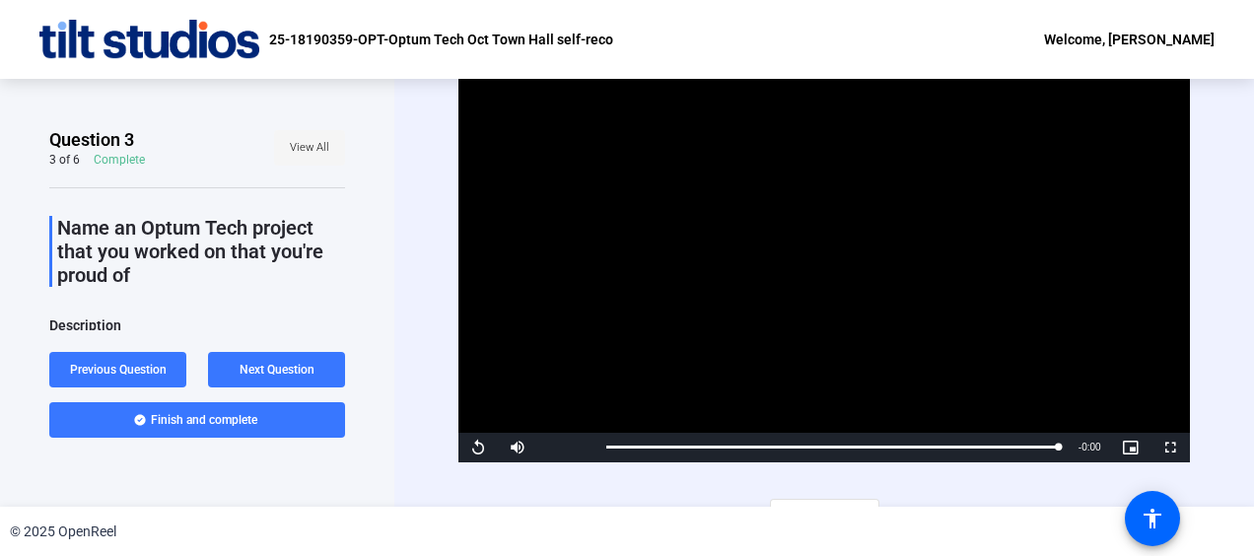
click at [294, 161] on span "View All" at bounding box center [309, 148] width 39 height 30
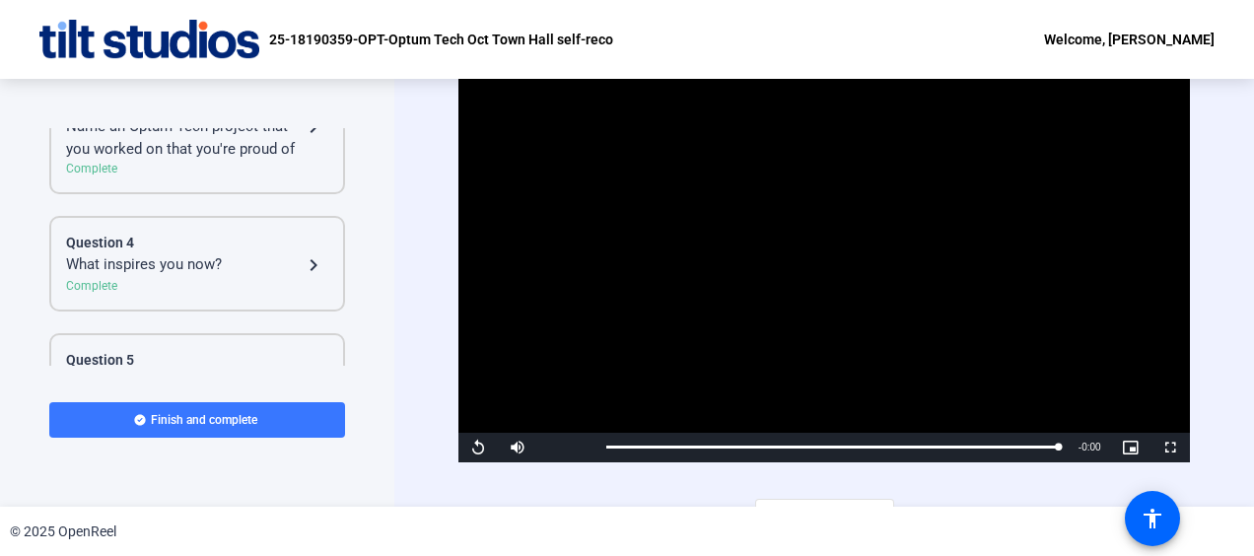
scroll to position [394, 0]
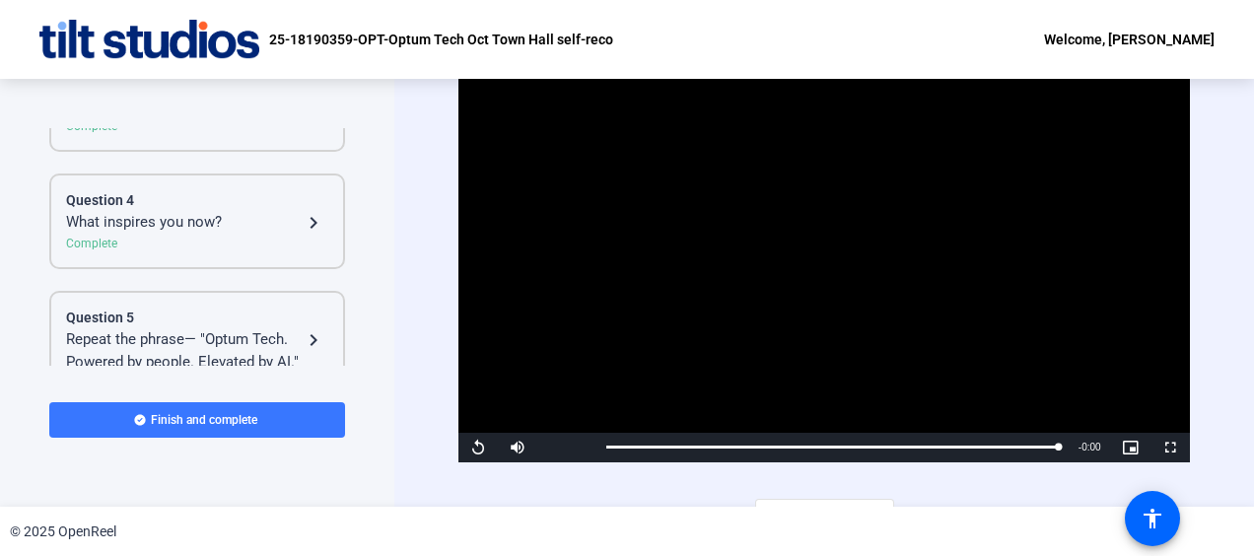
click at [208, 340] on div "Repeat the phrase— "Optum Tech. Powered by people. Elevated by AI."" at bounding box center [184, 350] width 236 height 44
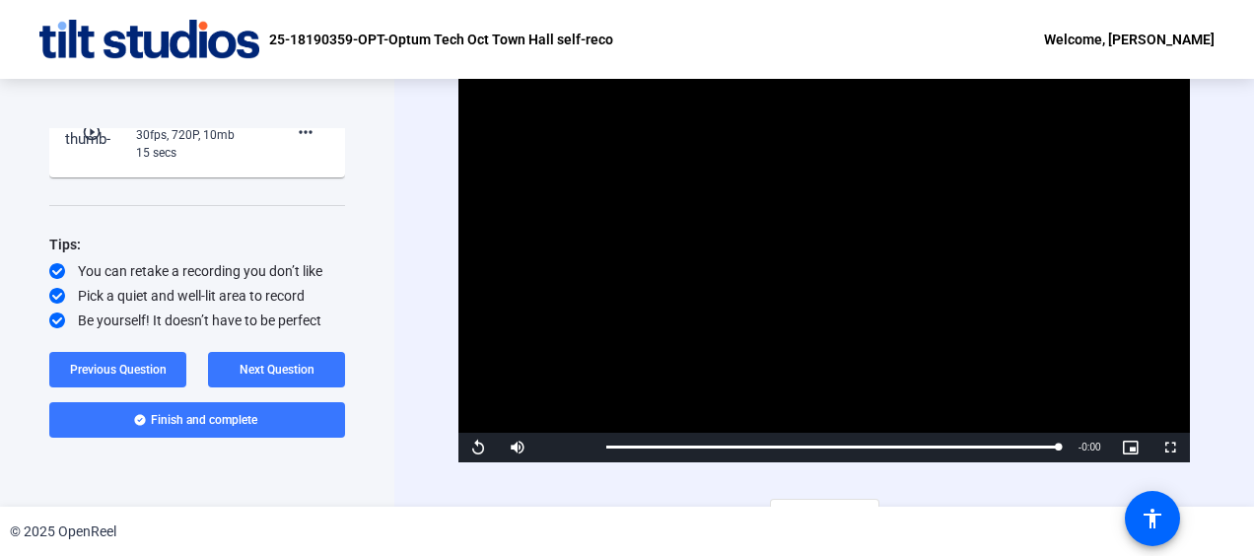
scroll to position [323, 0]
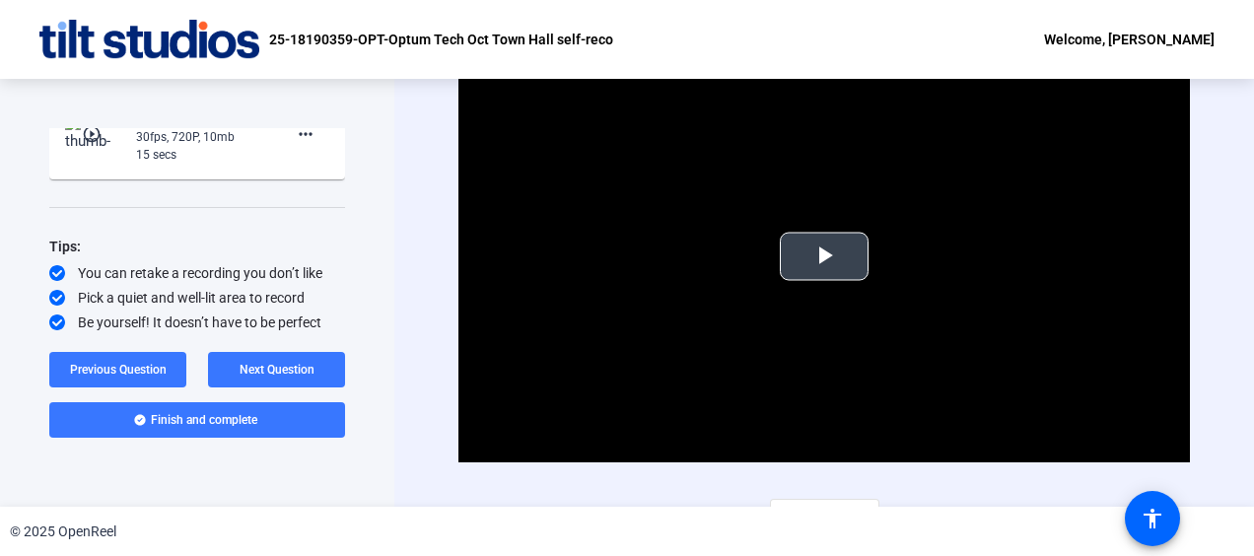
click at [824, 256] on span "Video Player" at bounding box center [824, 256] width 0 height 0
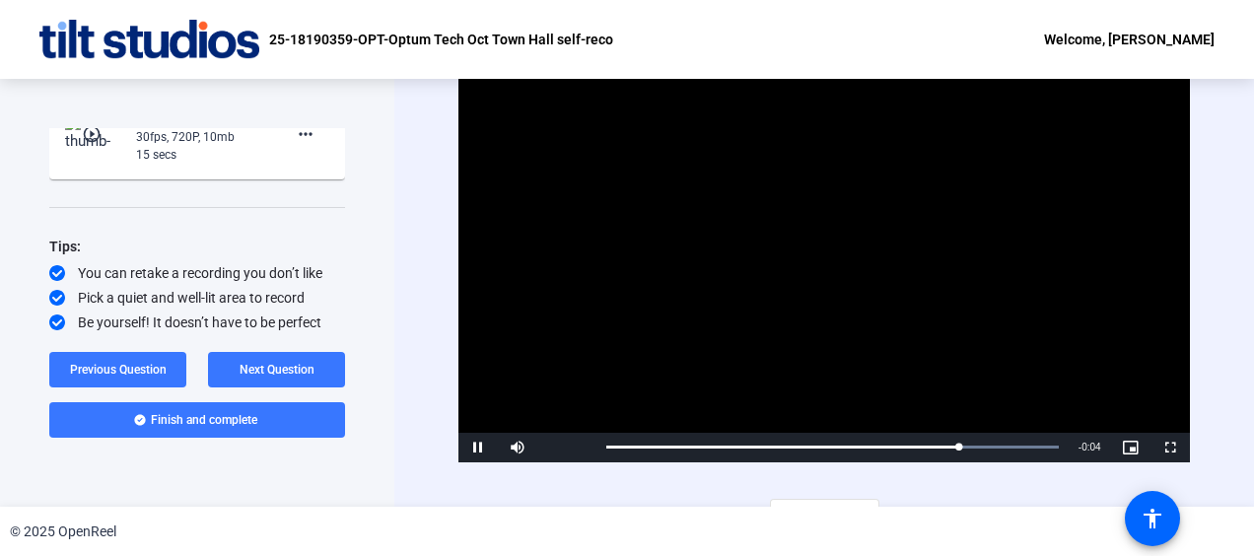
click at [390, 251] on div "Question 5 5 of 6 Complete View All Repeat the phrase— "Optum Tech. Powered by …" at bounding box center [197, 293] width 394 height 428
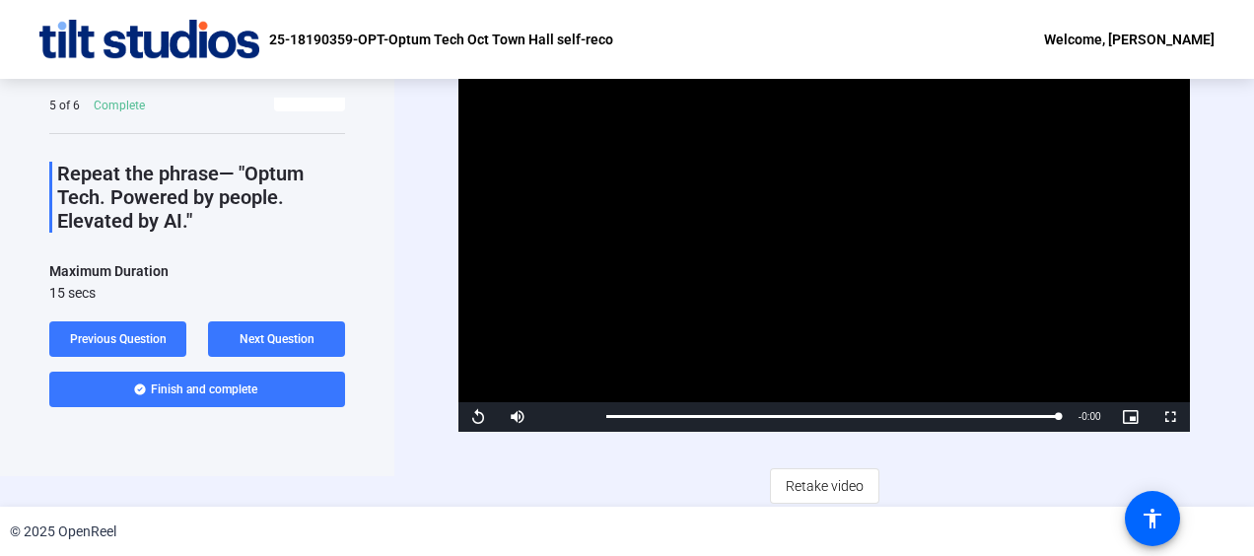
scroll to position [32, 0]
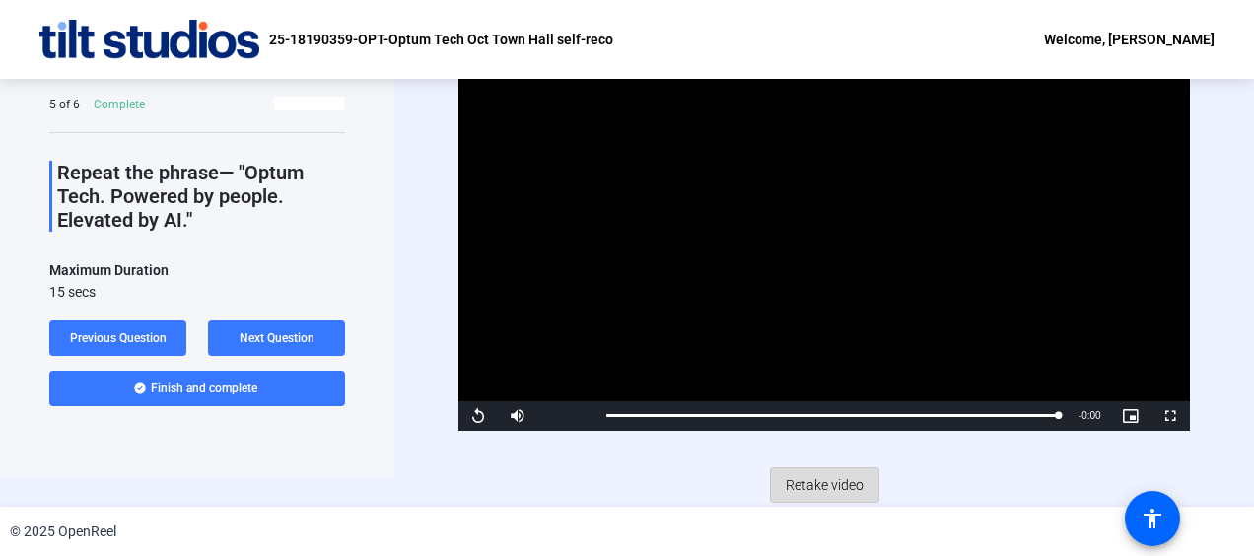
click at [852, 491] on span "Retake video" at bounding box center [825, 484] width 78 height 37
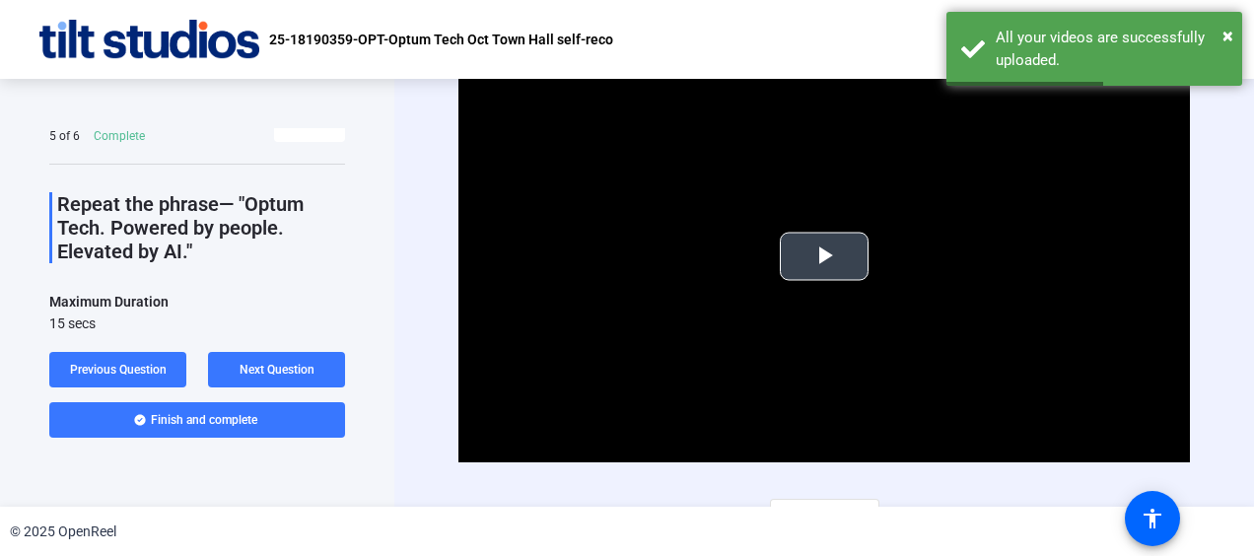
click at [824, 256] on span "Video Player" at bounding box center [824, 256] width 0 height 0
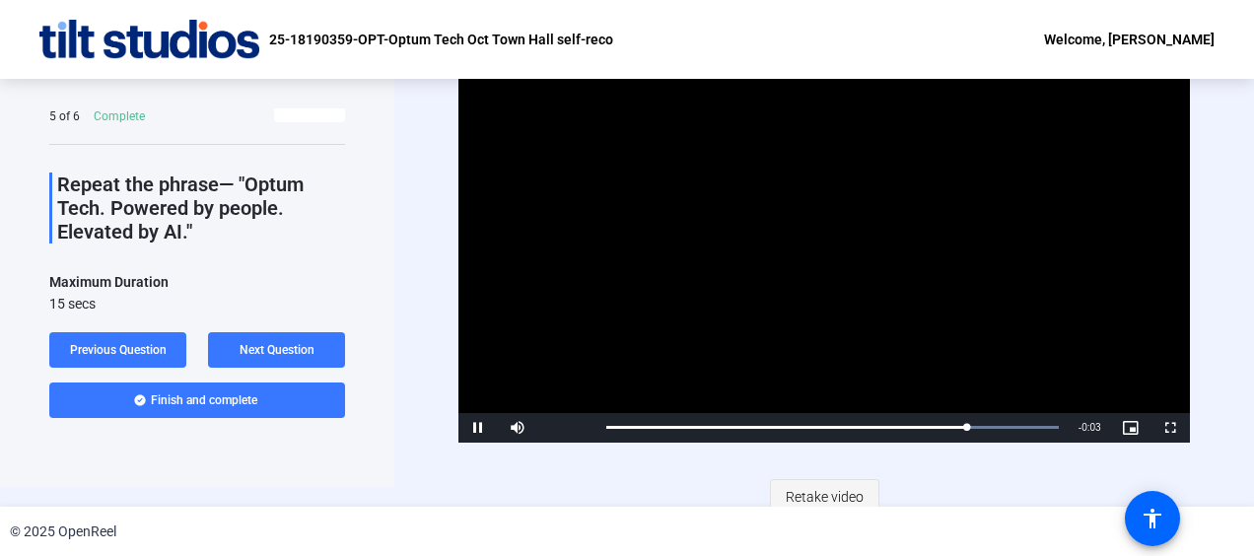
scroll to position [32, 0]
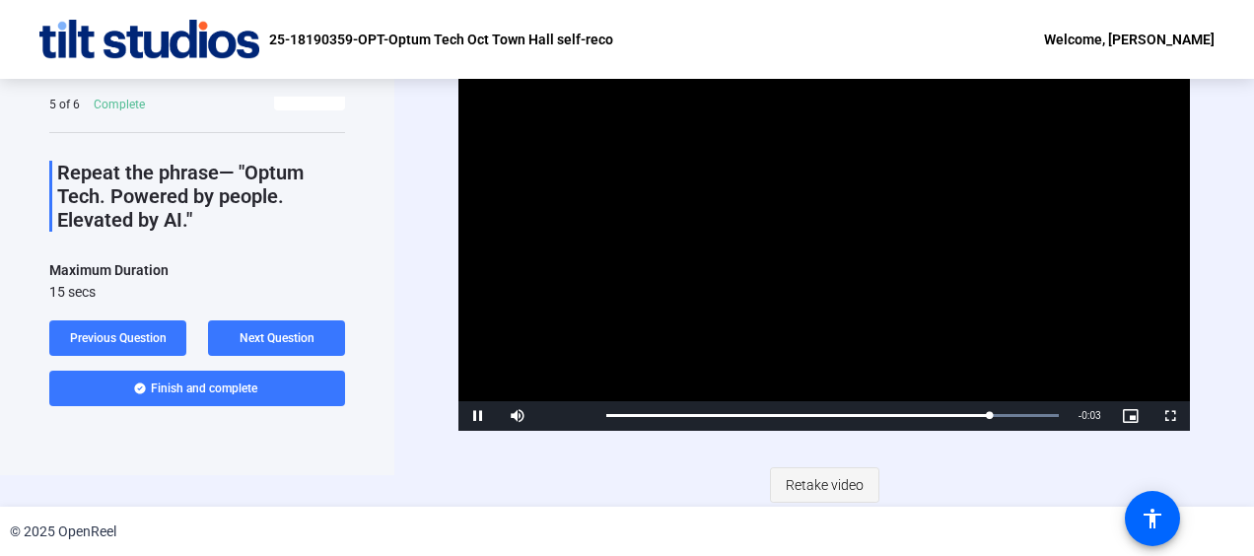
click at [819, 478] on span "Retake video" at bounding box center [825, 484] width 78 height 37
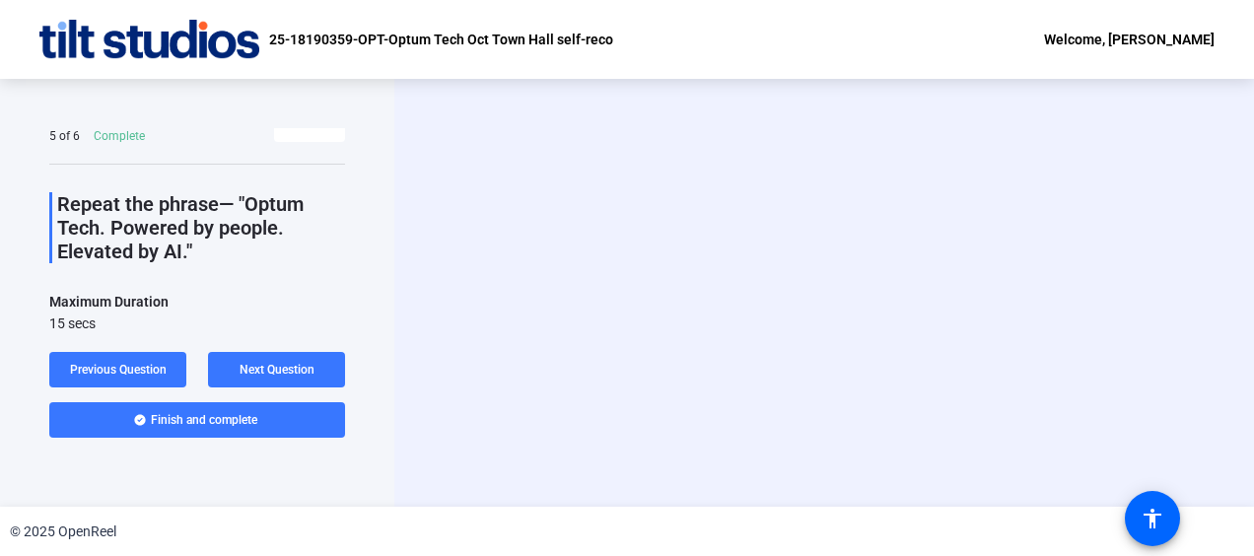
scroll to position [0, 0]
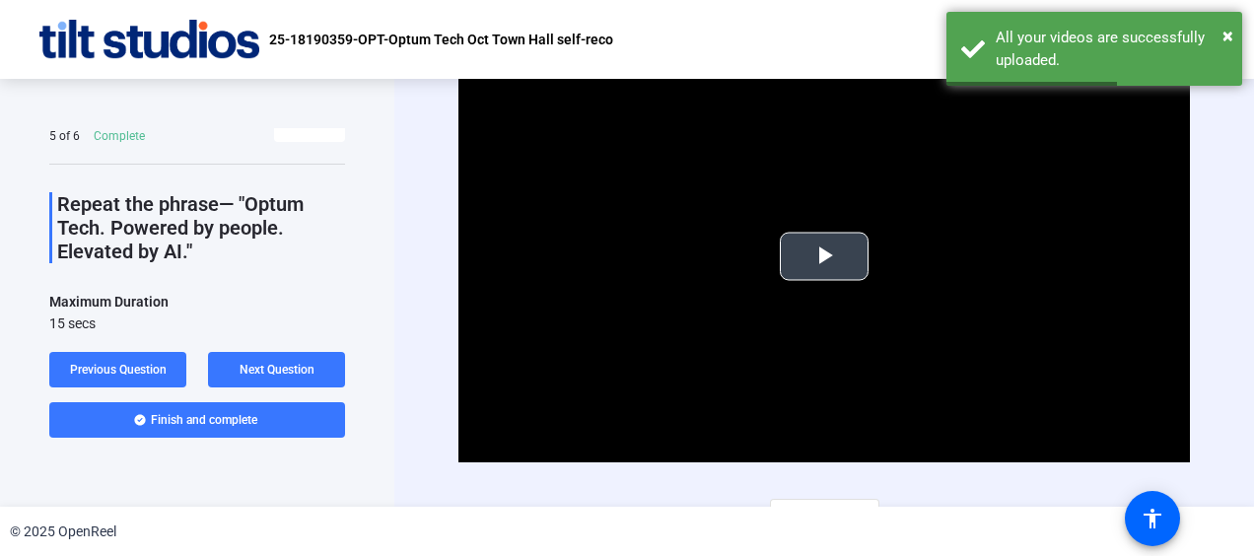
click at [824, 256] on span "Video Player" at bounding box center [824, 256] width 0 height 0
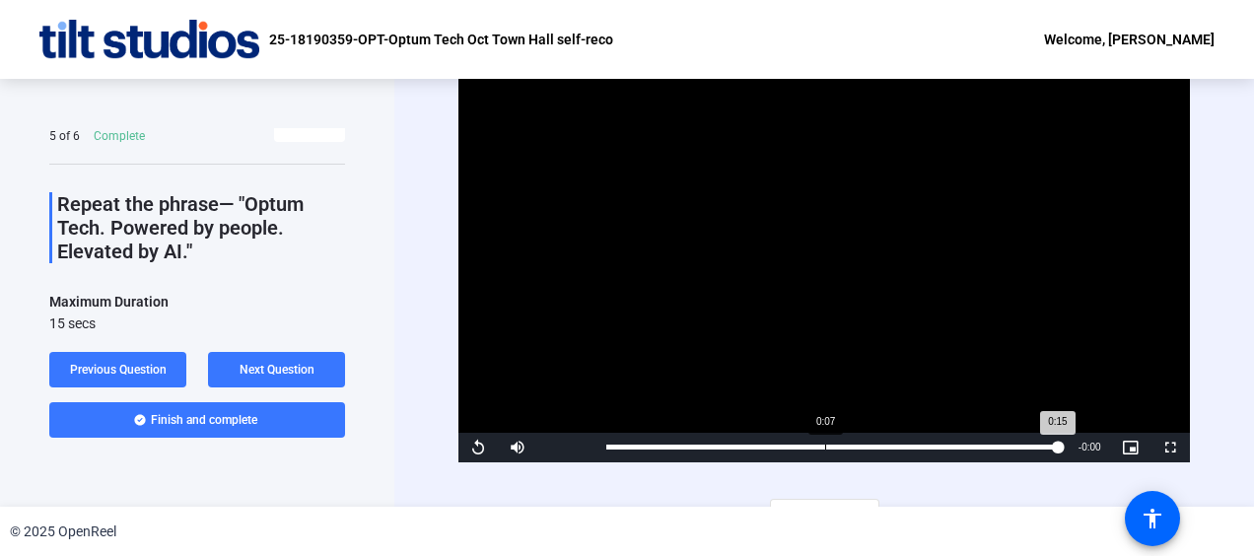
scroll to position [32, 0]
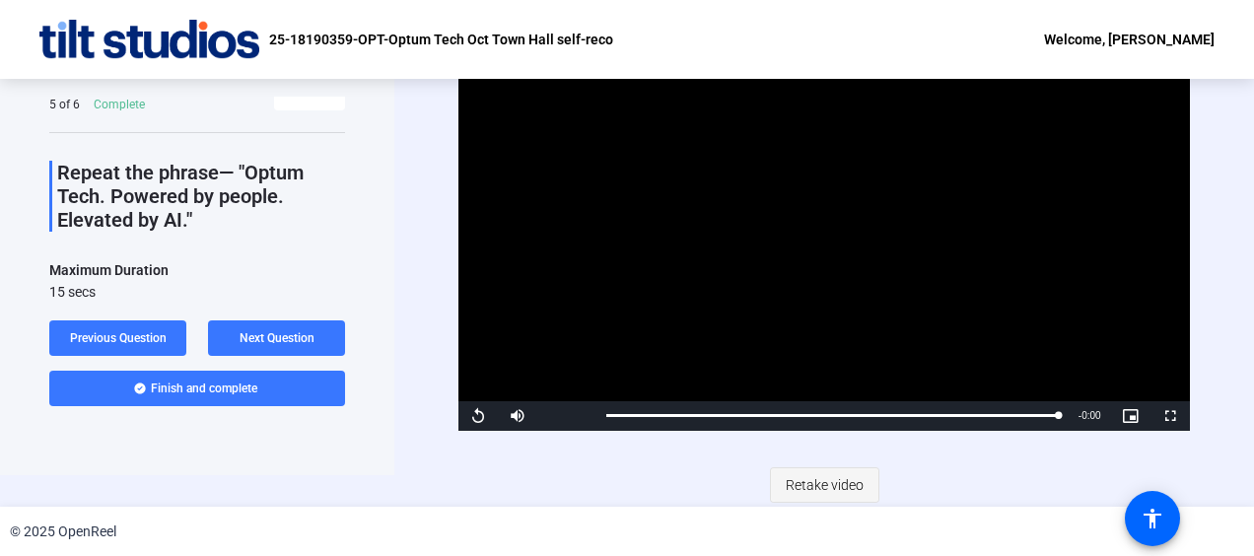
click at [828, 481] on span "Retake video" at bounding box center [825, 484] width 78 height 37
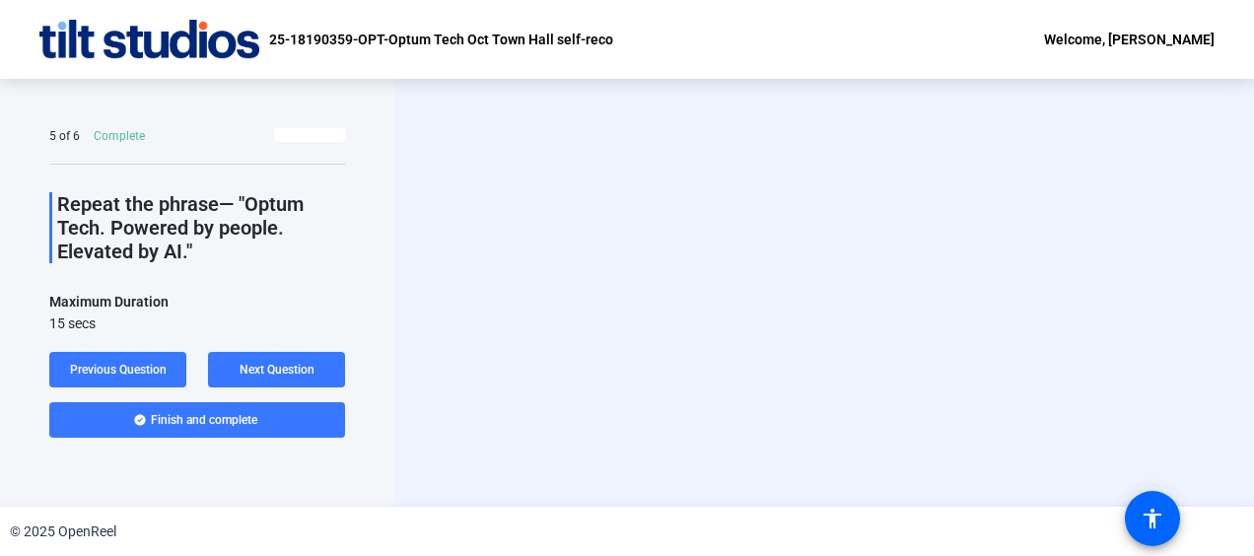
scroll to position [0, 0]
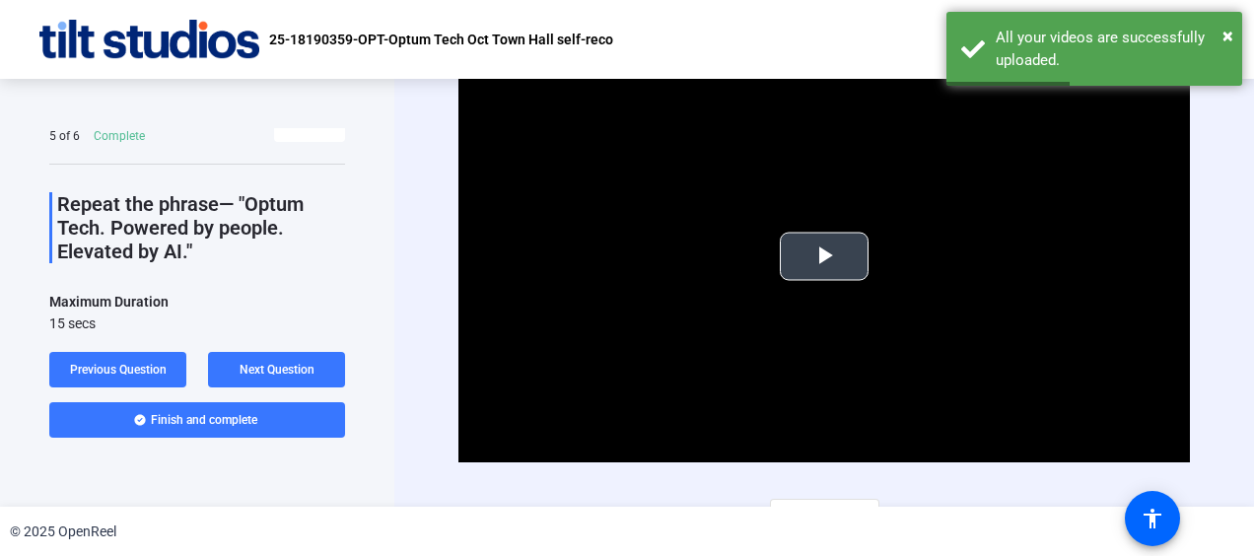
click at [824, 256] on span "Video Player" at bounding box center [824, 256] width 0 height 0
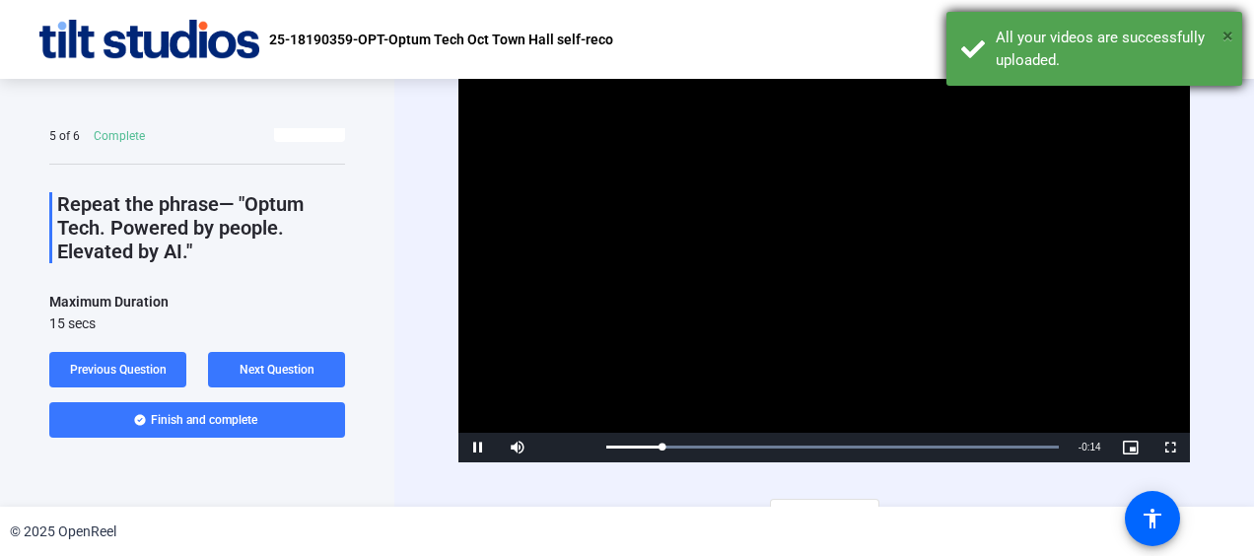
click at [1229, 36] on span "×" at bounding box center [1228, 36] width 11 height 24
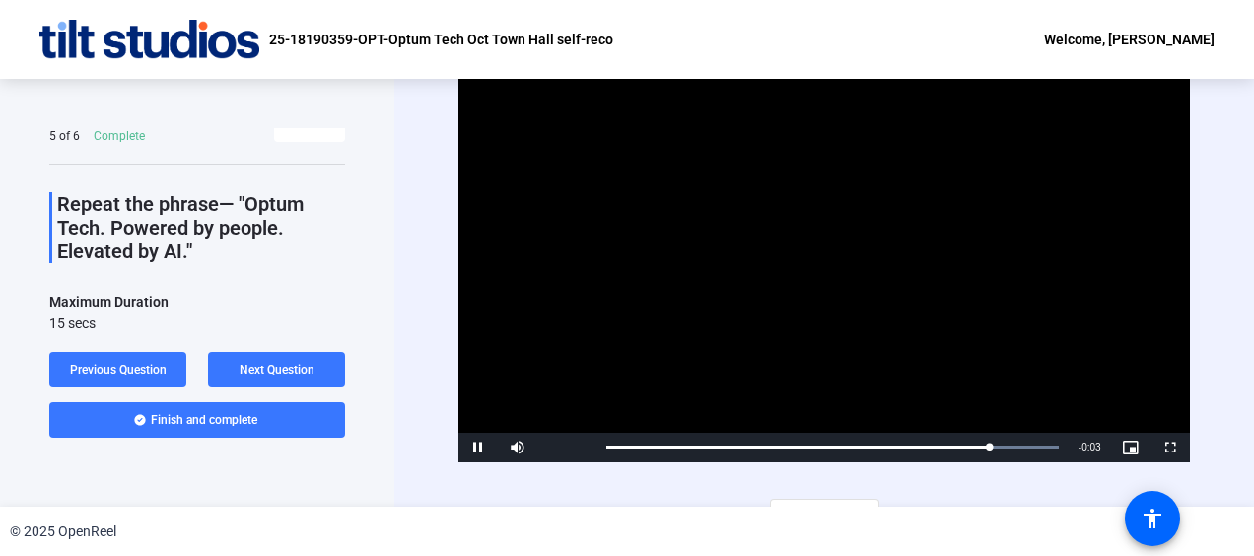
scroll to position [32, 0]
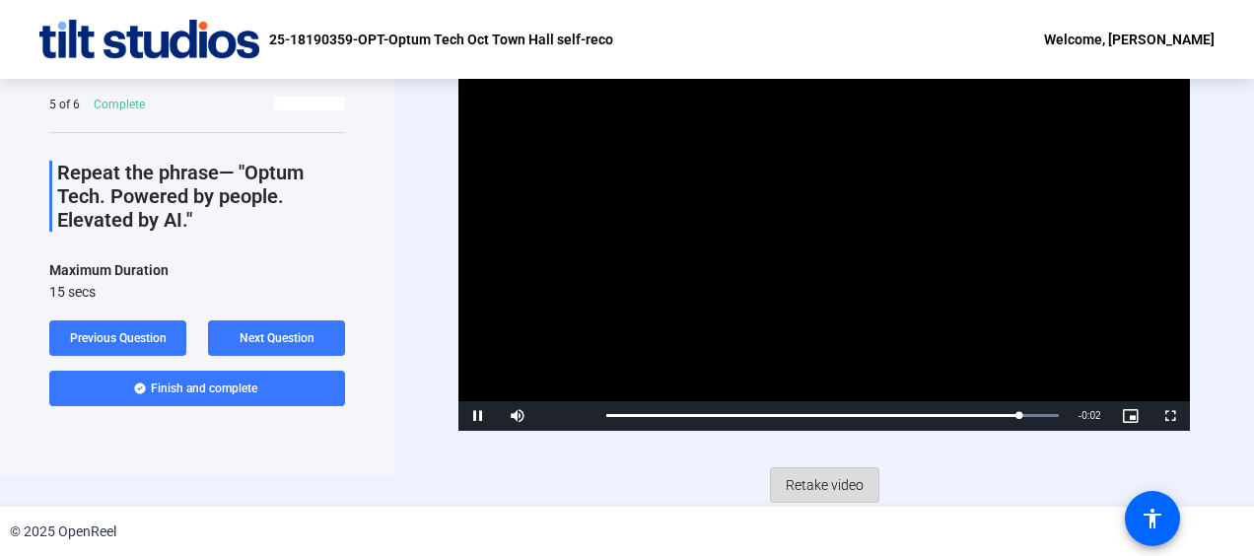
click at [846, 480] on span "Retake video" at bounding box center [825, 484] width 78 height 37
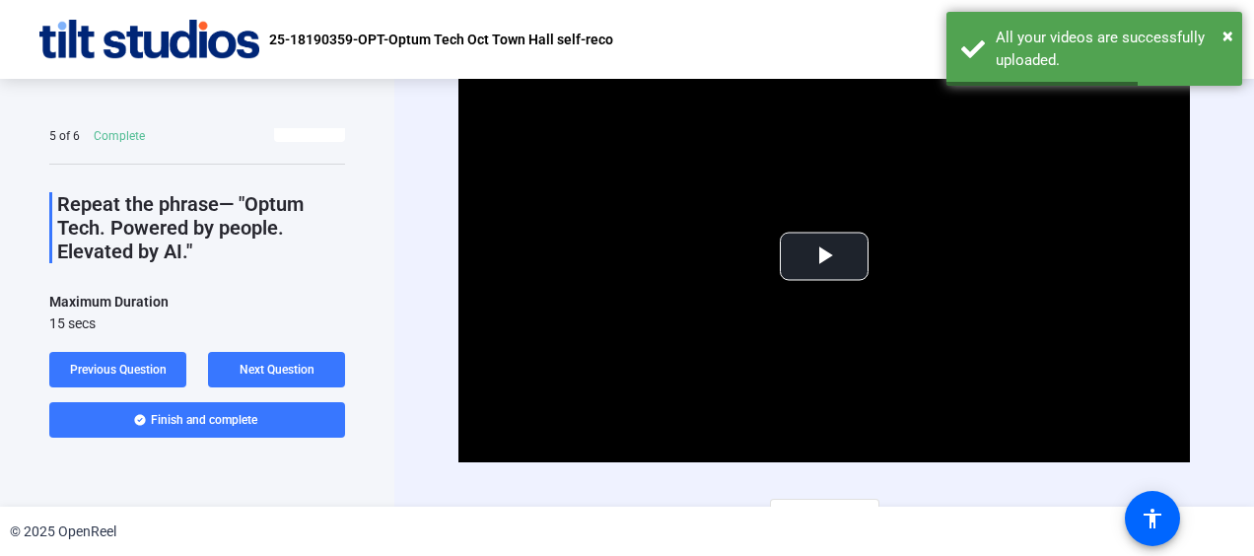
click at [824, 256] on span "Video Player" at bounding box center [824, 256] width 0 height 0
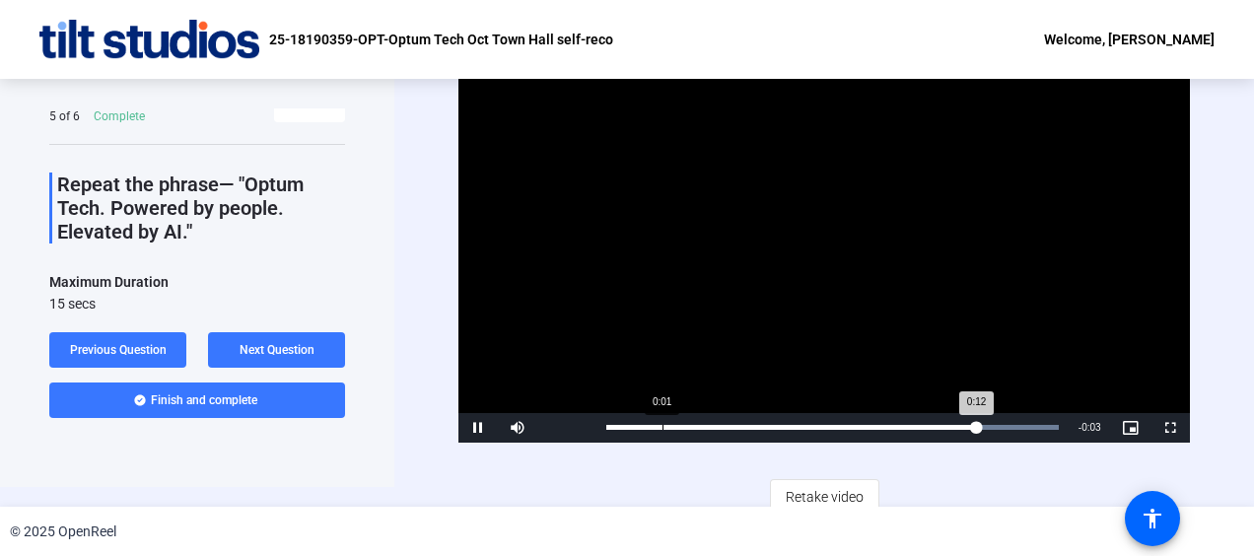
scroll to position [32, 0]
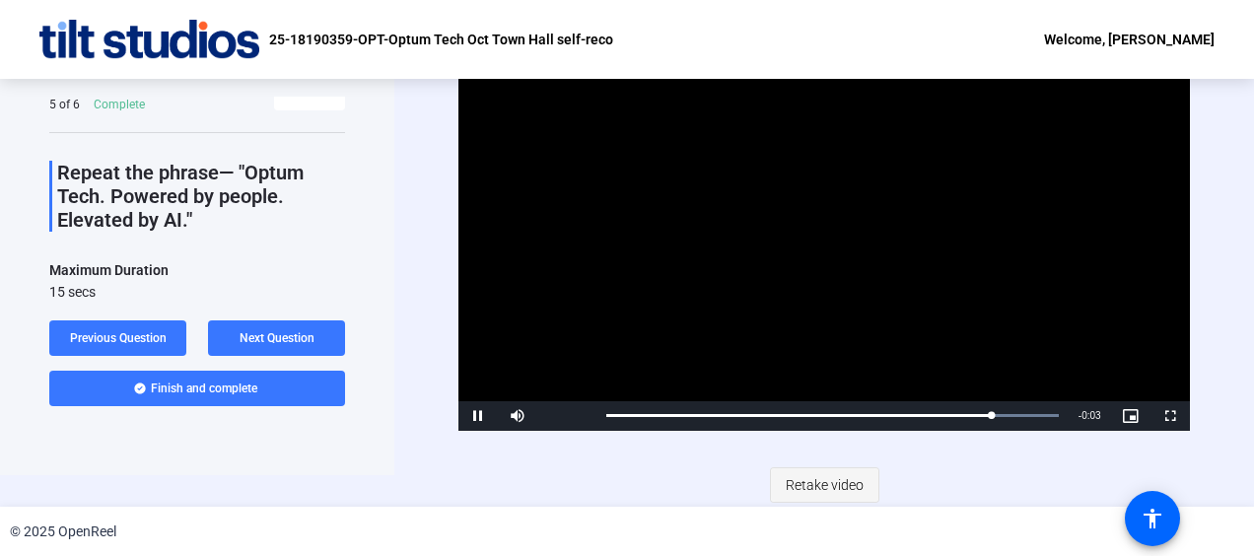
click at [826, 480] on span "Retake video" at bounding box center [825, 484] width 78 height 37
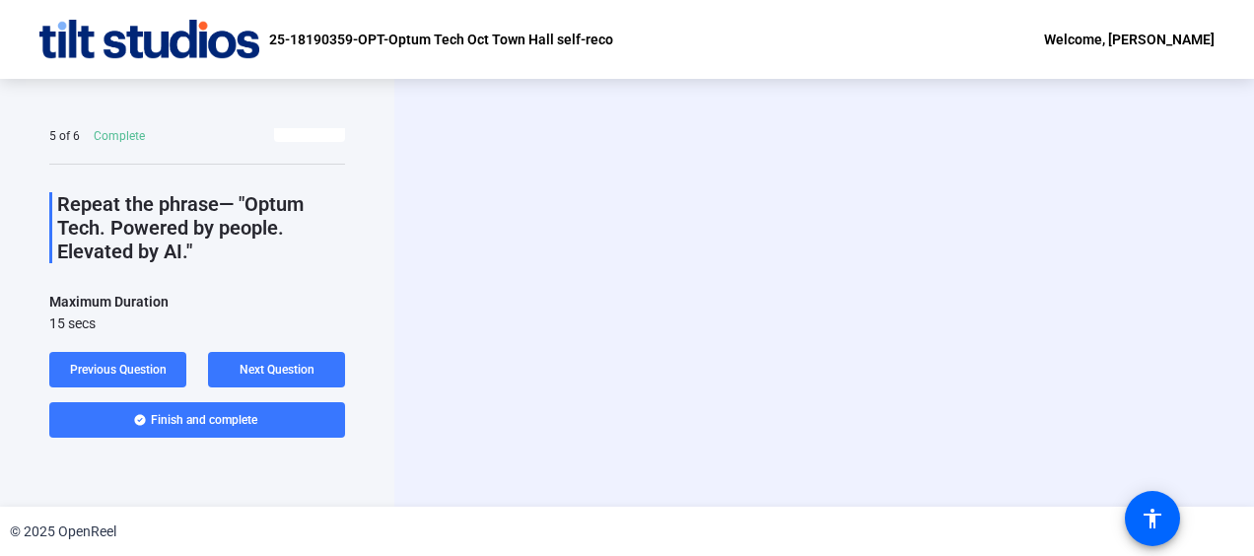
scroll to position [0, 0]
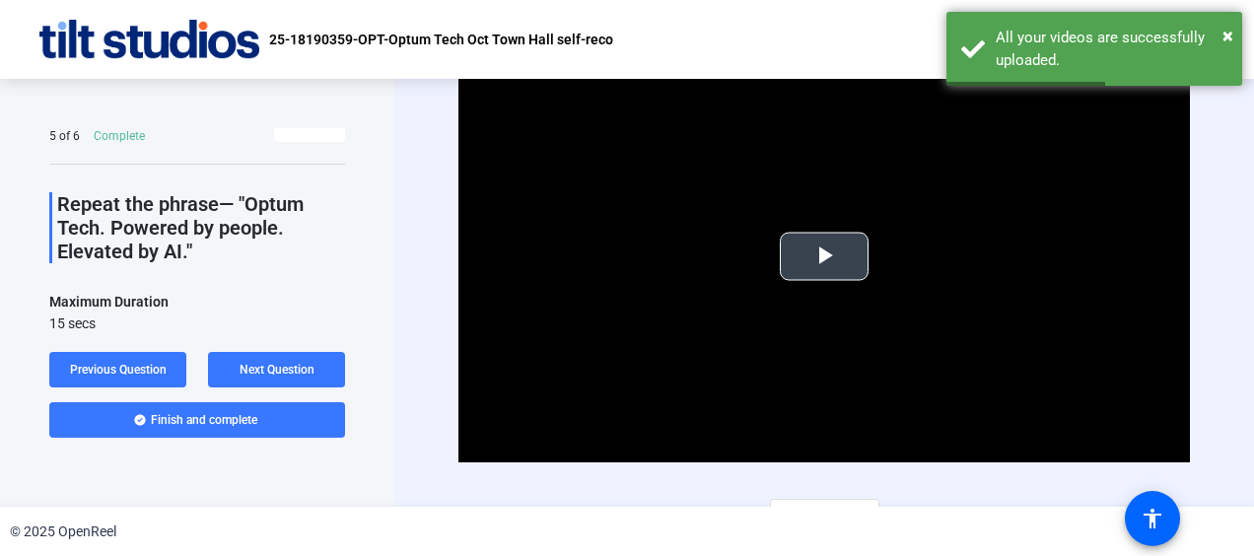
click at [838, 233] on button "Play Video" at bounding box center [824, 257] width 89 height 48
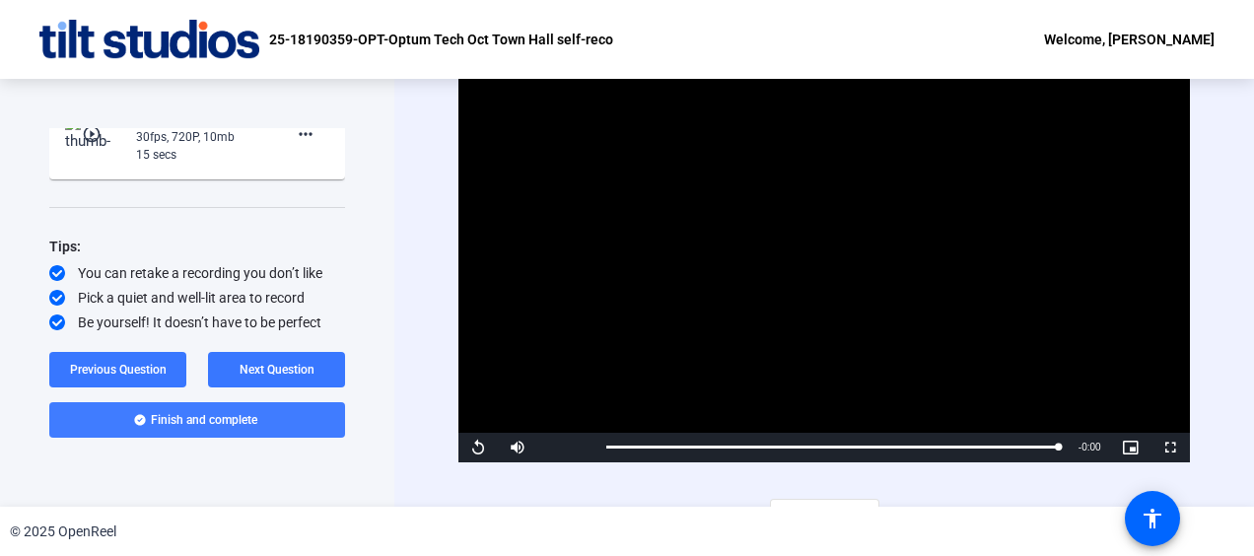
click at [246, 422] on span "Finish and complete" at bounding box center [204, 420] width 107 height 16
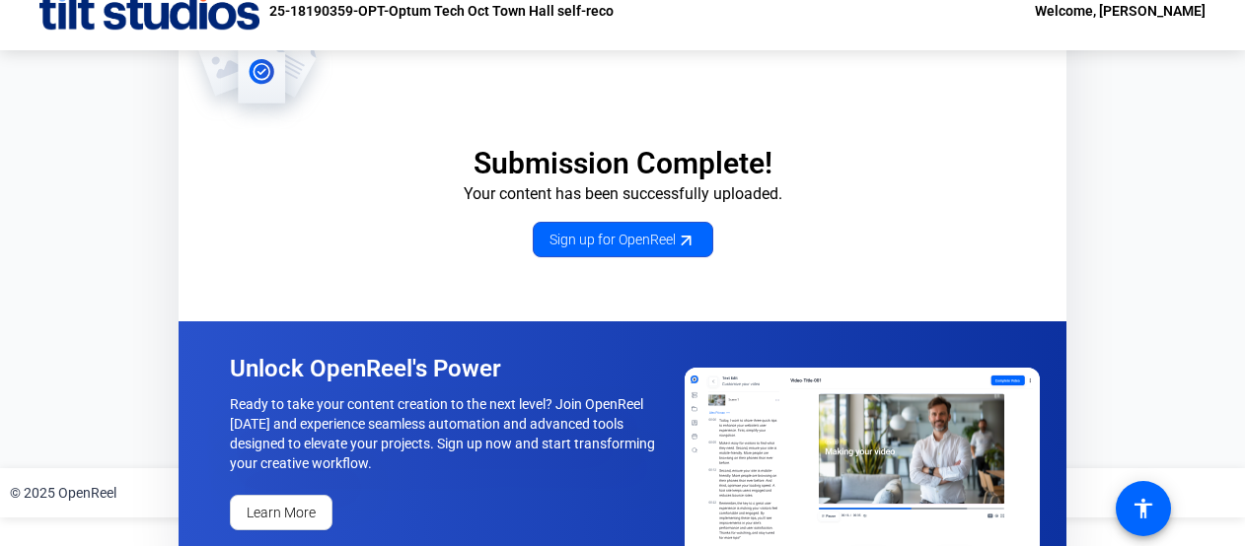
scroll to position [56, 0]
